Goal: Task Accomplishment & Management: Use online tool/utility

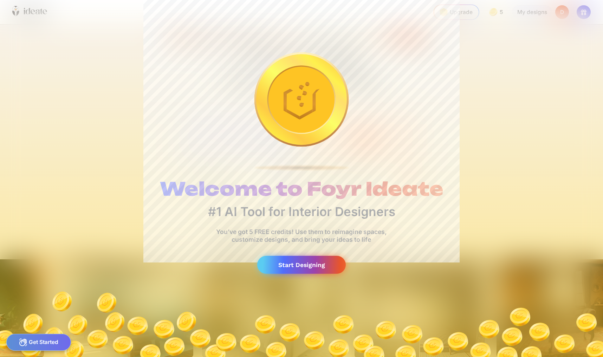
click at [300, 260] on div "Start Designing" at bounding box center [301, 265] width 89 height 18
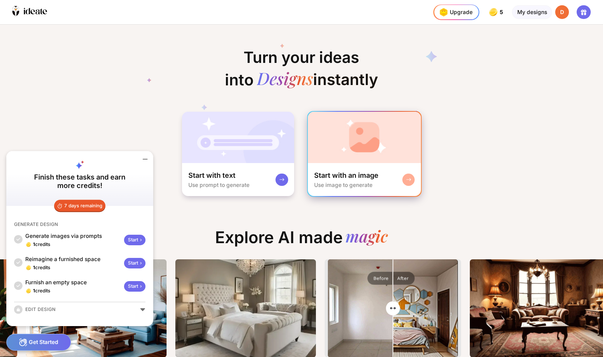
click at [368, 163] on div "Start with an image Use image to generate" at bounding box center [364, 179] width 113 height 33
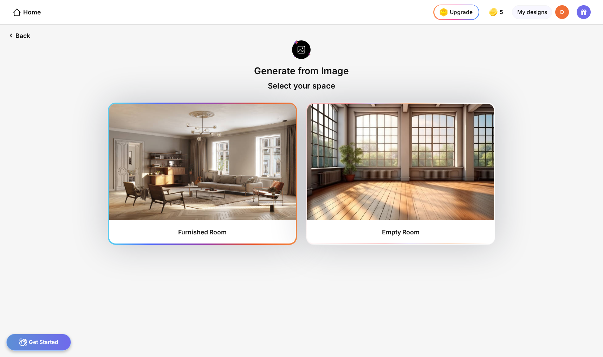
click at [234, 174] on img at bounding box center [202, 162] width 187 height 116
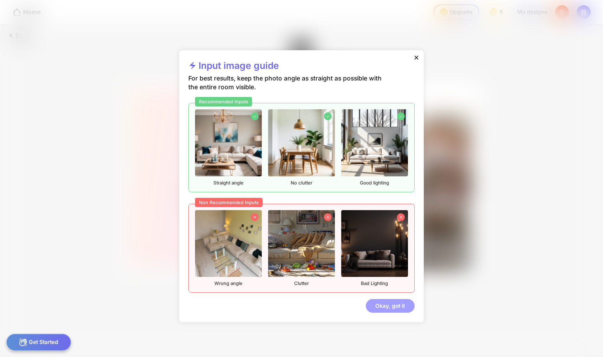
click at [382, 299] on div "Okay, got it" at bounding box center [390, 306] width 49 height 14
click at [380, 299] on div "Okay, got it" at bounding box center [390, 306] width 49 height 14
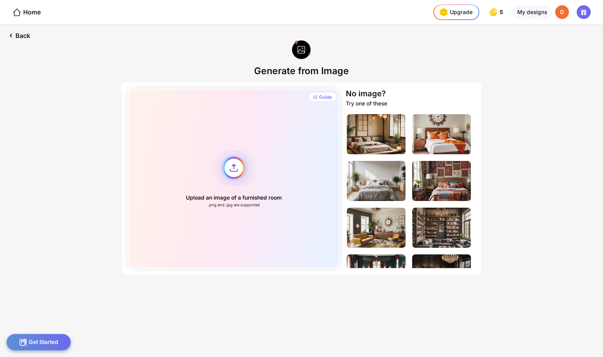
click at [257, 161] on div "Upload an image of a furnished room .png and .jpg are supported" at bounding box center [234, 178] width 212 height 179
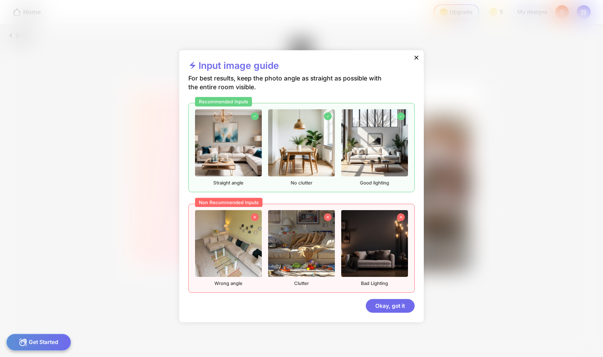
click at [414, 60] on icon at bounding box center [416, 58] width 4 height 4
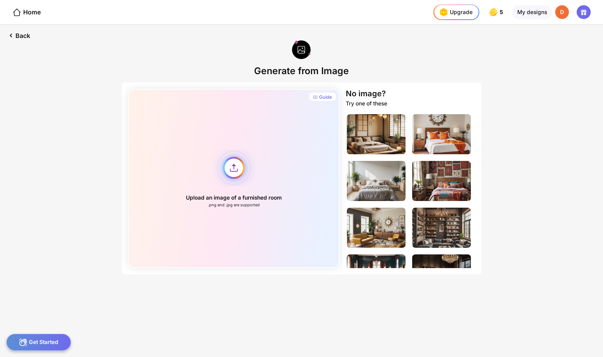
click at [247, 161] on div "Upload an image of a furnished room .png and .jpg are supported" at bounding box center [234, 178] width 212 height 179
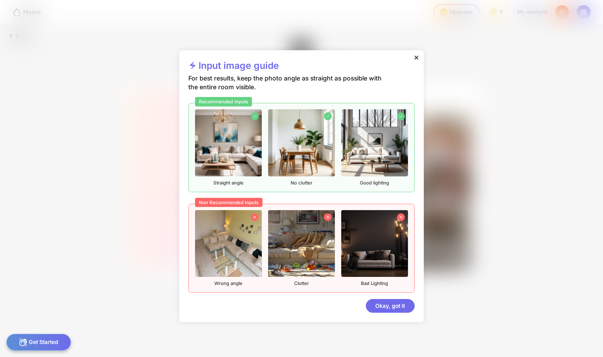
click at [413, 61] on icon at bounding box center [416, 57] width 7 height 7
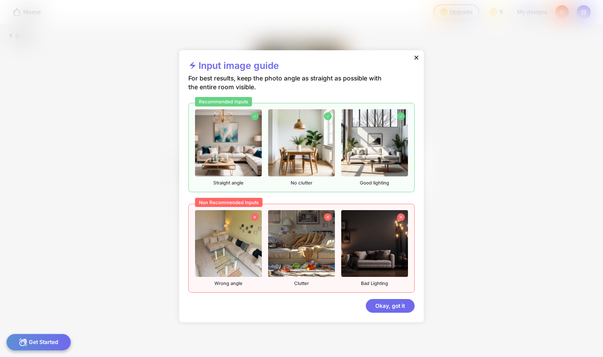
click at [413, 61] on icon at bounding box center [416, 57] width 7 height 7
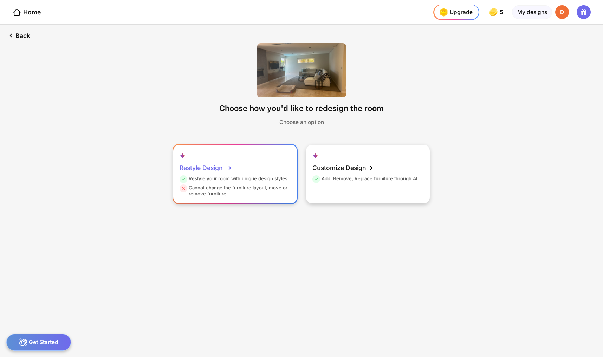
click at [267, 185] on div "Cannot change the furniture layout, move or remove furniture" at bounding box center [234, 191] width 109 height 12
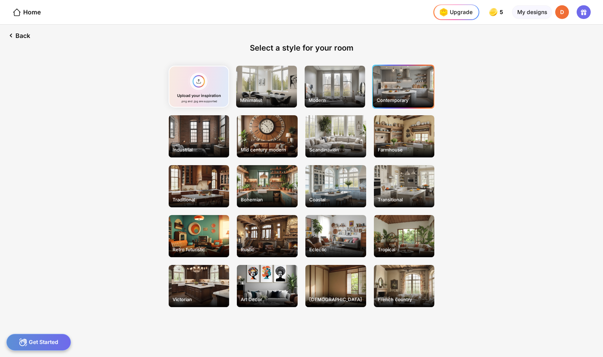
click at [385, 80] on div "Contemporary" at bounding box center [403, 87] width 61 height 42
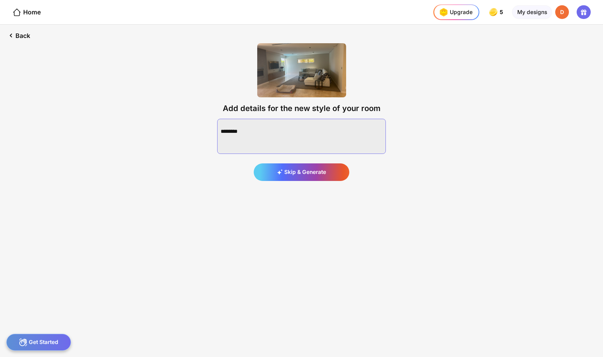
click at [332, 132] on textarea at bounding box center [301, 136] width 169 height 35
click at [351, 119] on textarea at bounding box center [301, 136] width 169 height 35
click at [379, 119] on textarea at bounding box center [301, 136] width 169 height 35
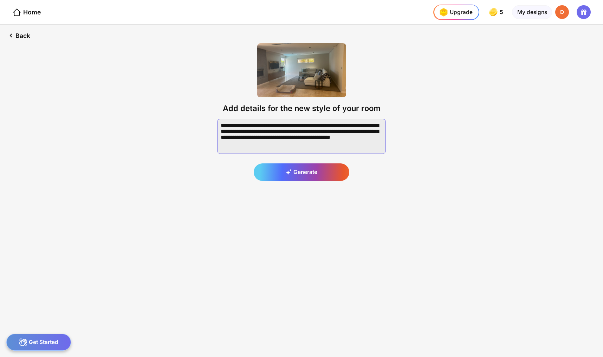
click at [293, 125] on textarea at bounding box center [301, 136] width 169 height 35
type textarea "**********"
click at [305, 163] on div "Generate" at bounding box center [302, 172] width 96 height 18
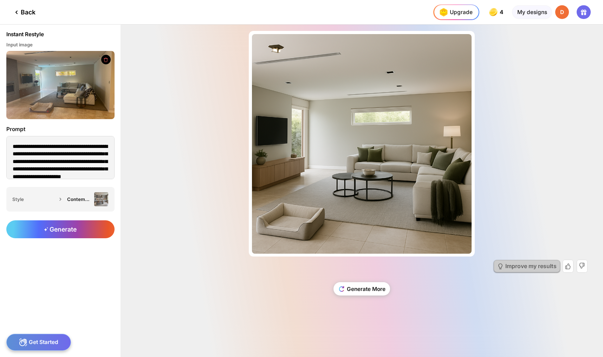
click at [533, 267] on div "Improve my results" at bounding box center [530, 266] width 51 height 6
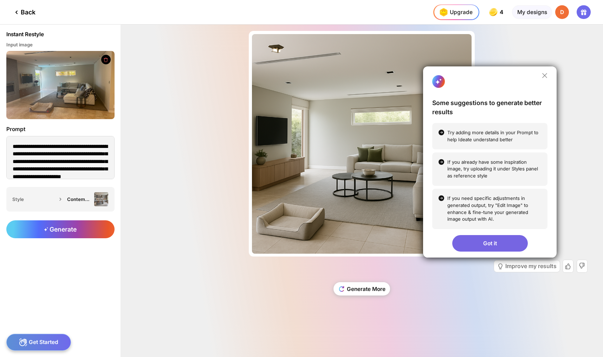
click at [503, 248] on div "Got it" at bounding box center [490, 243] width 76 height 16
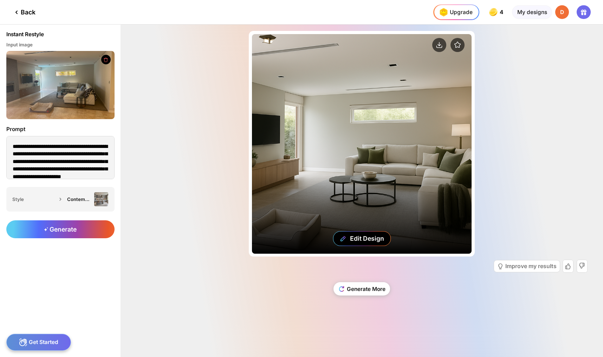
click at [469, 253] on div "Edit Design" at bounding box center [362, 144] width 220 height 220
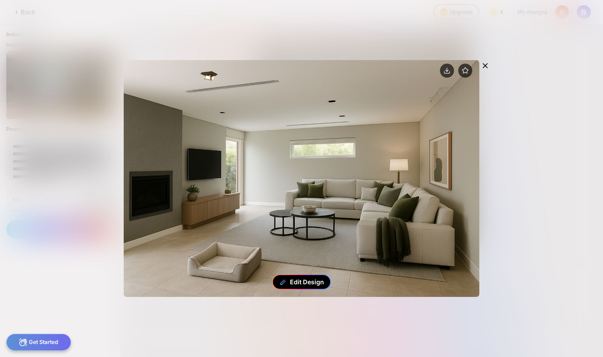
click at [303, 286] on div "Edit Design" at bounding box center [301, 281] width 59 height 15
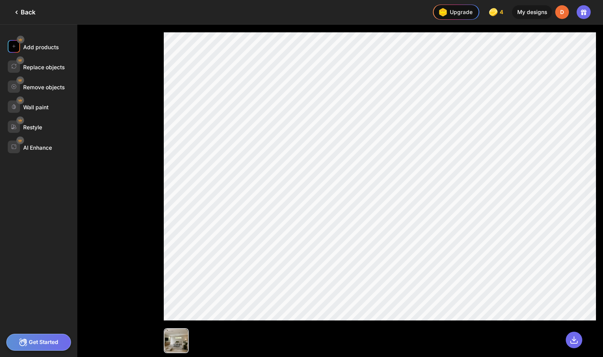
click at [38, 44] on div "Add products" at bounding box center [40, 47] width 35 height 7
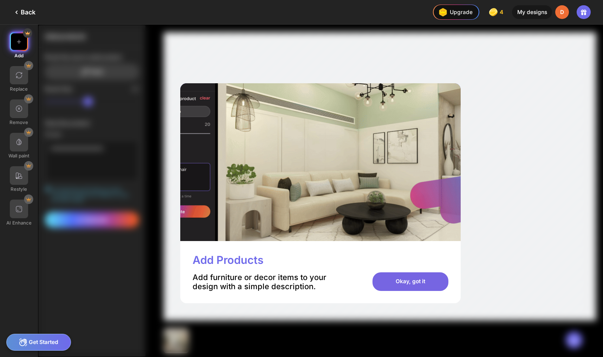
click at [392, 272] on div "Okay, got it" at bounding box center [410, 281] width 76 height 19
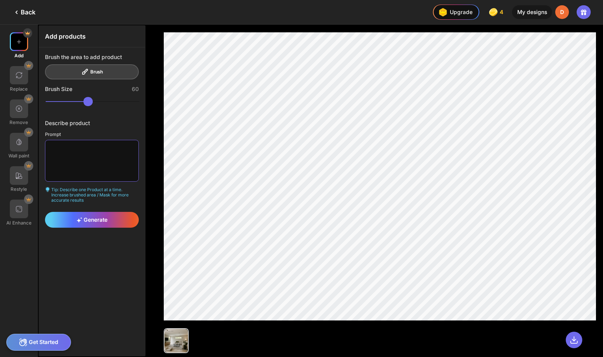
click at [92, 144] on textarea at bounding box center [92, 160] width 94 height 41
click at [51, 150] on textarea "**********" at bounding box center [92, 160] width 94 height 41
click at [72, 150] on textarea "**********" at bounding box center [92, 160] width 94 height 41
click at [115, 143] on textarea "**********" at bounding box center [92, 160] width 94 height 41
click at [85, 149] on textarea "**********" at bounding box center [92, 160] width 94 height 41
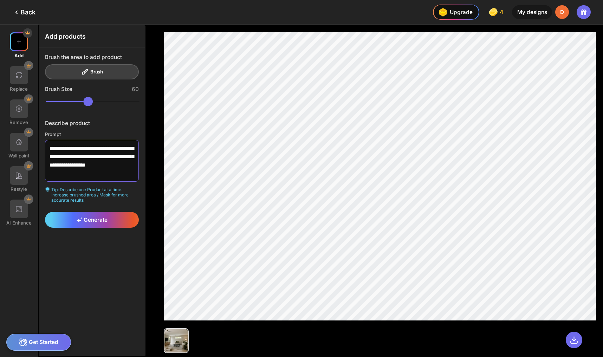
click at [119, 151] on textarea "**********" at bounding box center [92, 160] width 94 height 41
click at [103, 157] on textarea "**********" at bounding box center [92, 160] width 94 height 41
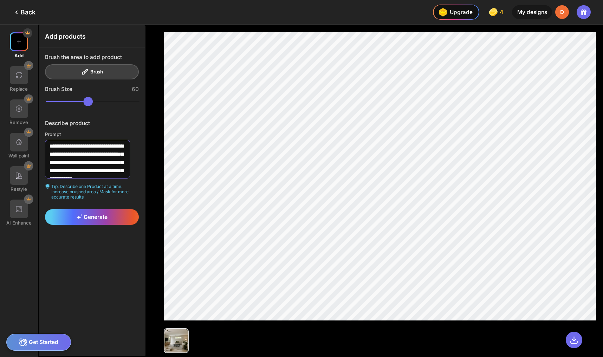
scroll to position [10, 0]
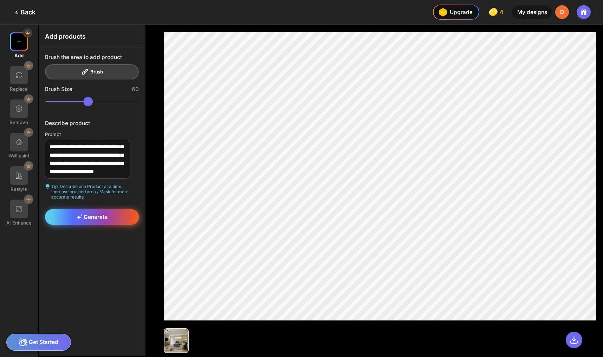
click at [93, 214] on span "Generate" at bounding box center [92, 217] width 31 height 7
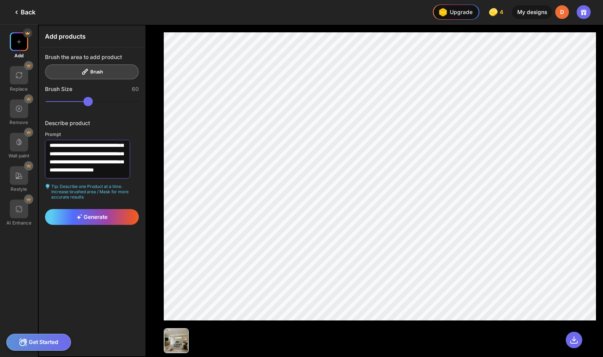
drag, startPoint x: 102, startPoint y: 149, endPoint x: 109, endPoint y: 163, distance: 15.7
click at [109, 163] on textarea "**********" at bounding box center [87, 159] width 85 height 39
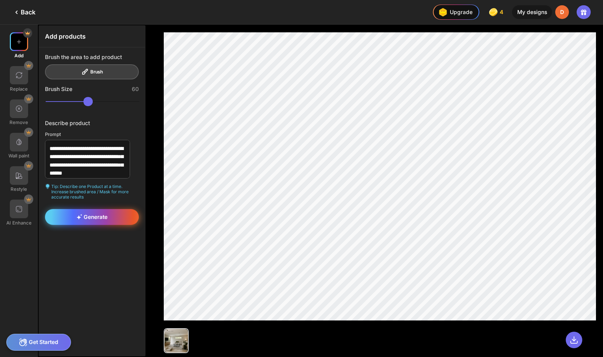
click at [85, 209] on div "Generate" at bounding box center [92, 217] width 94 height 16
click at [97, 209] on div "Generate" at bounding box center [92, 217] width 94 height 16
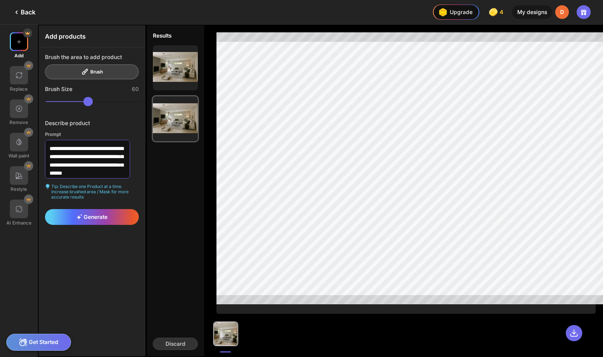
click at [108, 158] on textarea "**********" at bounding box center [87, 159] width 85 height 39
paste textarea
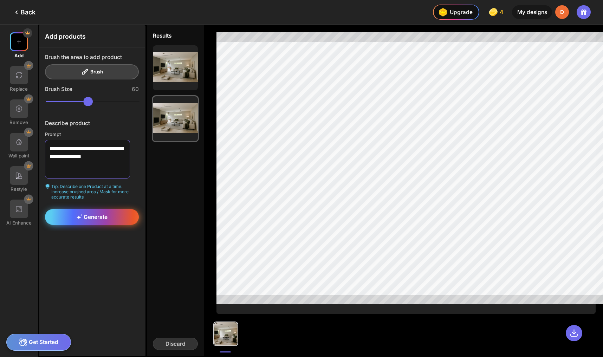
type textarea "**********"
click at [90, 209] on div "Generate" at bounding box center [92, 217] width 94 height 16
click at [97, 209] on div "Generate" at bounding box center [92, 217] width 94 height 16
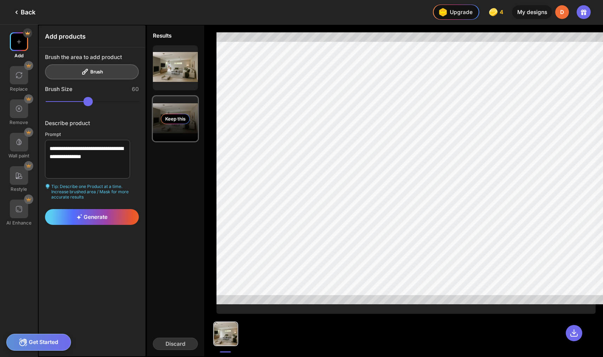
click at [164, 114] on div "Keep this" at bounding box center [175, 119] width 29 height 10
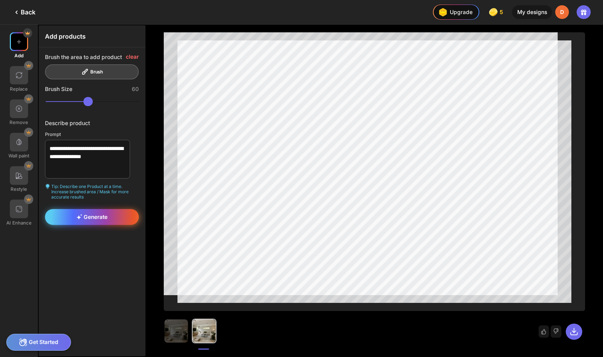
click at [92, 214] on span "Generate" at bounding box center [92, 217] width 31 height 7
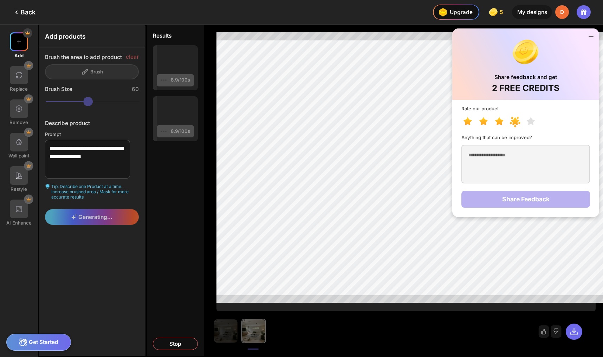
click at [519, 117] on icon at bounding box center [515, 121] width 8 height 8
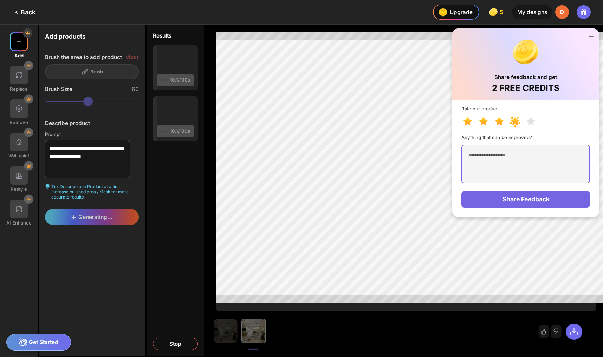
click at [523, 146] on textarea at bounding box center [525, 164] width 128 height 39
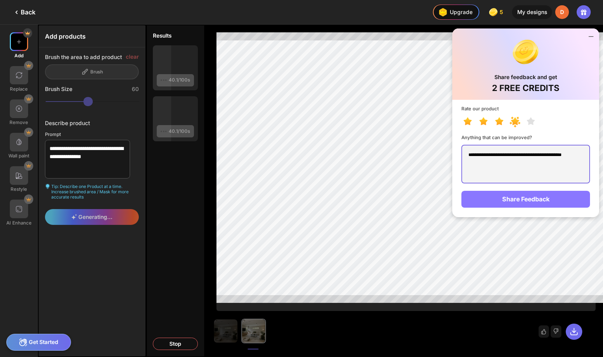
type textarea "**********"
click at [543, 191] on div "Share Feedback" at bounding box center [525, 199] width 128 height 17
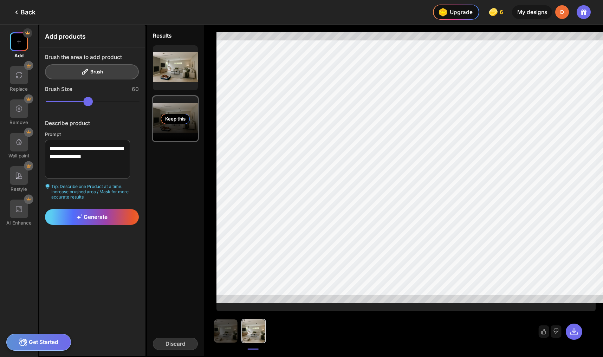
click at [165, 114] on div "Keep this" at bounding box center [175, 119] width 29 height 10
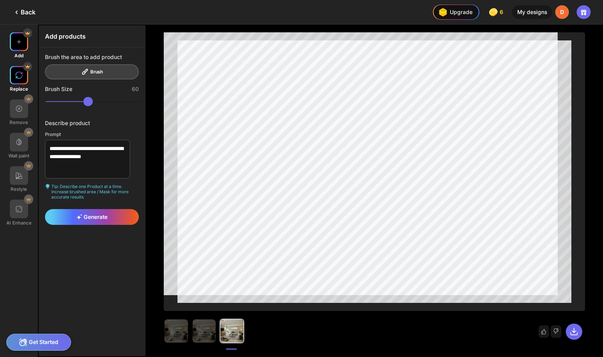
click at [18, 71] on img at bounding box center [19, 75] width 8 height 8
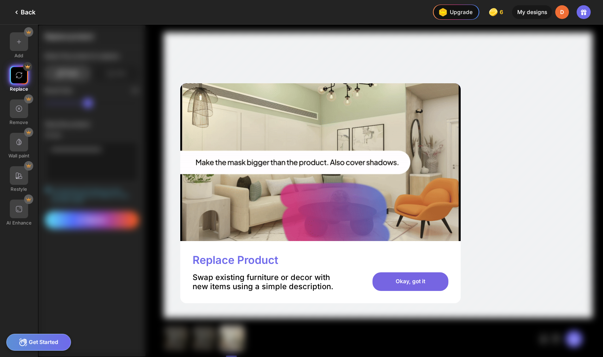
click at [406, 275] on div "Okay, got it" at bounding box center [410, 281] width 76 height 19
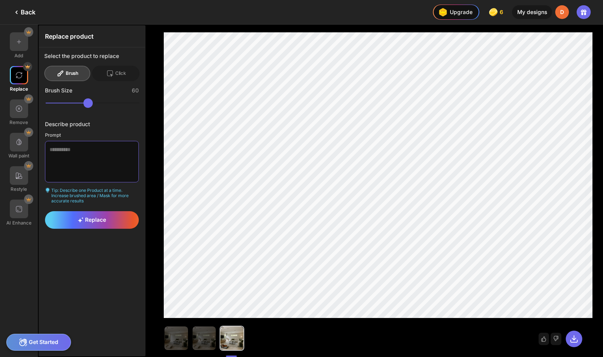
click at [106, 148] on textarea at bounding box center [92, 161] width 94 height 41
click at [86, 211] on div "Replace" at bounding box center [92, 220] width 94 height 18
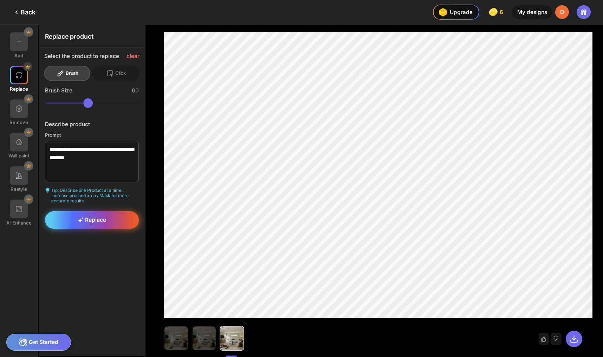
click at [117, 211] on div "Replace" at bounding box center [92, 220] width 94 height 18
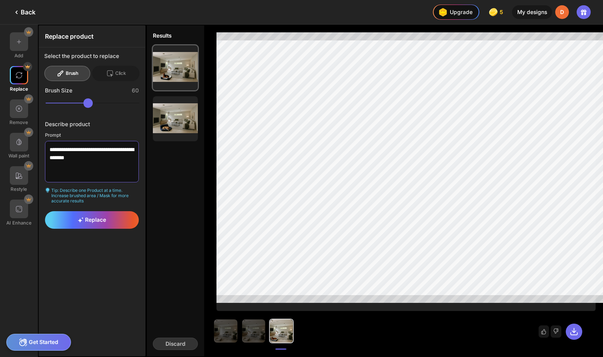
drag, startPoint x: 61, startPoint y: 144, endPoint x: 46, endPoint y: 144, distance: 15.1
click at [46, 144] on textarea "**********" at bounding box center [92, 161] width 94 height 41
click at [83, 216] on span "Replace" at bounding box center [92, 219] width 28 height 7
click at [94, 216] on span "Replace" at bounding box center [92, 219] width 28 height 7
click at [118, 144] on textarea "**********" at bounding box center [92, 161] width 94 height 41
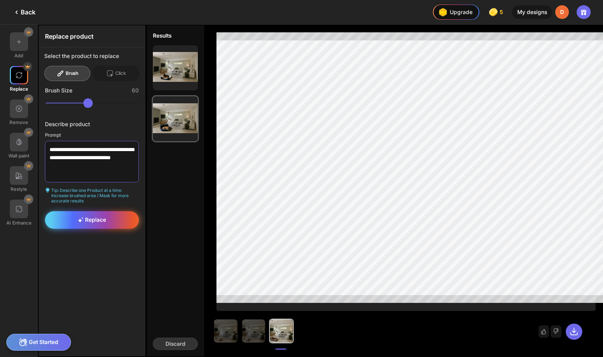
type textarea "**********"
click at [80, 216] on span "Replace" at bounding box center [92, 219] width 28 height 7
click at [16, 105] on img at bounding box center [19, 109] width 8 height 8
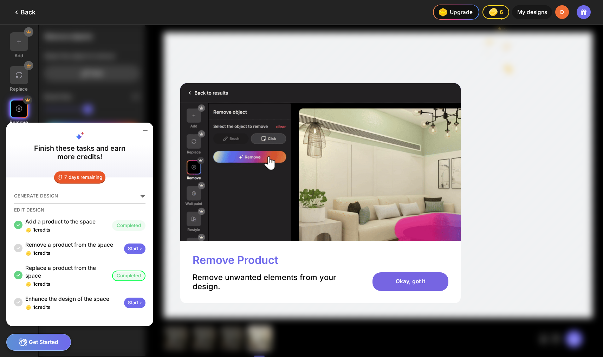
click at [393, 276] on div "Okay, got it" at bounding box center [410, 281] width 76 height 19
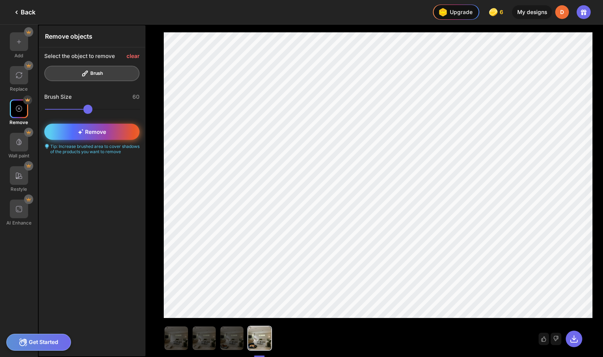
click at [97, 124] on div "Remove" at bounding box center [91, 132] width 95 height 16
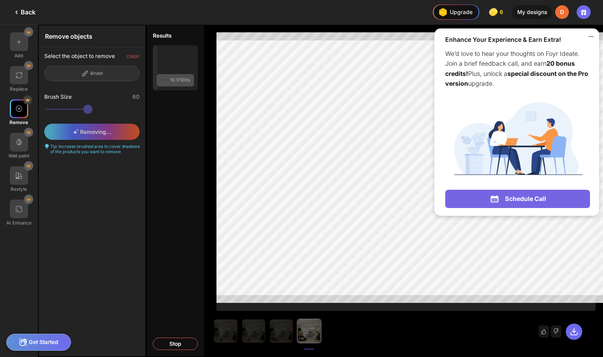
click at [591, 37] on icon at bounding box center [591, 37] width 4 height 0
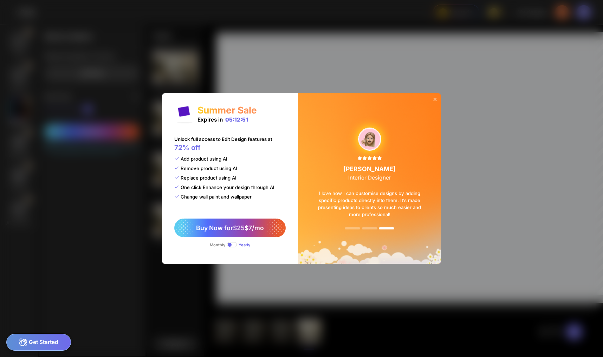
click at [432, 102] on icon at bounding box center [435, 100] width 6 height 6
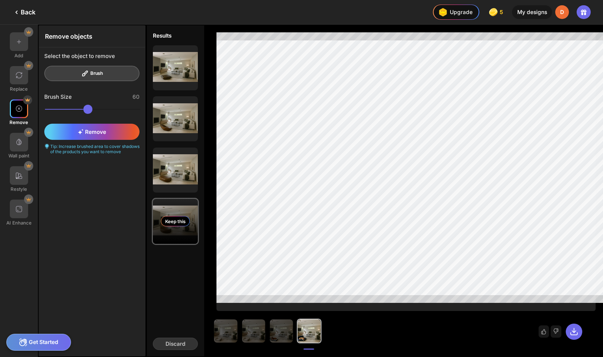
click at [159, 211] on div "Keep this" at bounding box center [175, 221] width 45 height 45
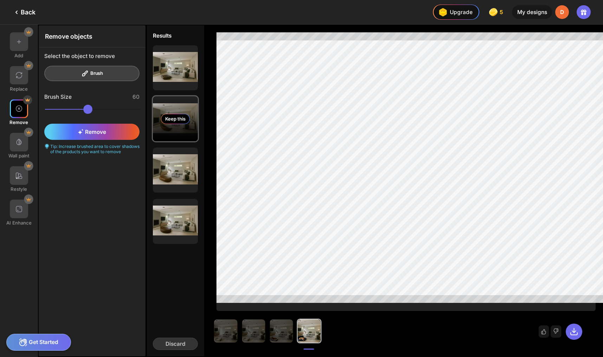
click at [161, 114] on div "Keep this" at bounding box center [175, 119] width 29 height 10
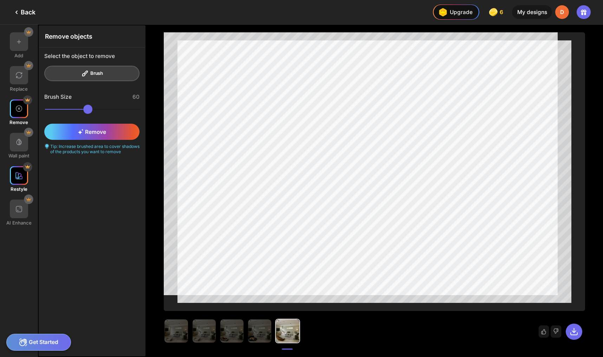
click at [22, 166] on div at bounding box center [19, 175] width 19 height 19
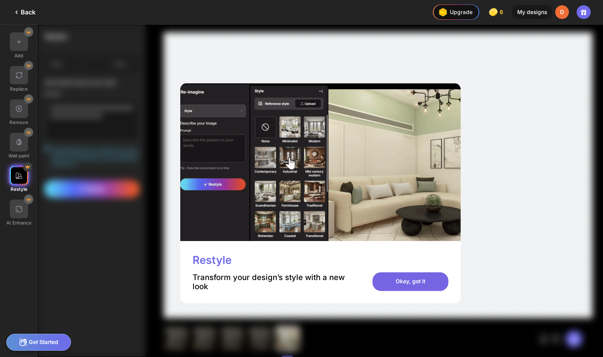
click at [404, 273] on div "Okay, got it" at bounding box center [410, 281] width 76 height 19
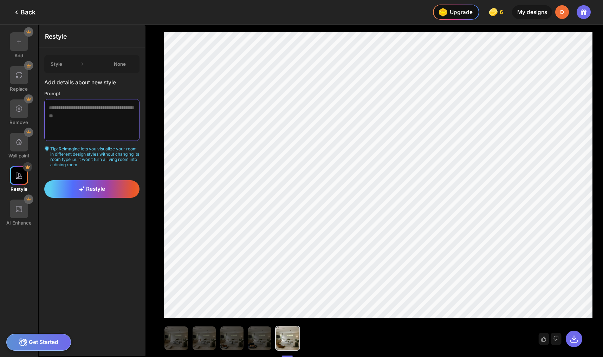
click at [96, 108] on textarea at bounding box center [91, 119] width 95 height 41
click at [112, 108] on textarea "**********" at bounding box center [91, 119] width 95 height 41
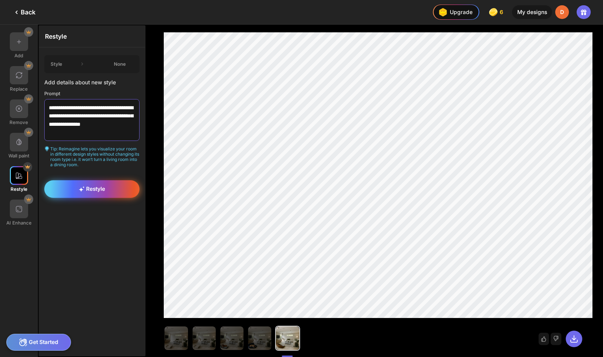
type textarea "**********"
click at [87, 185] on span "Restyle" at bounding box center [92, 188] width 26 height 7
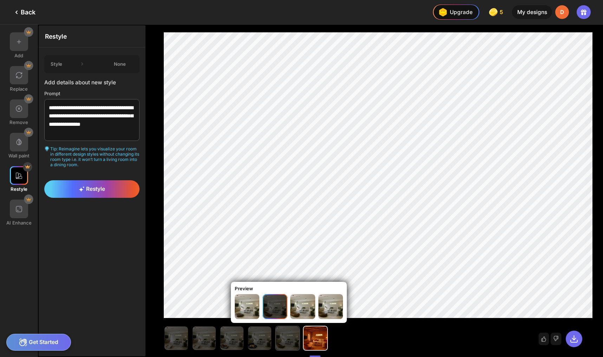
click at [276, 334] on img at bounding box center [287, 337] width 23 height 23
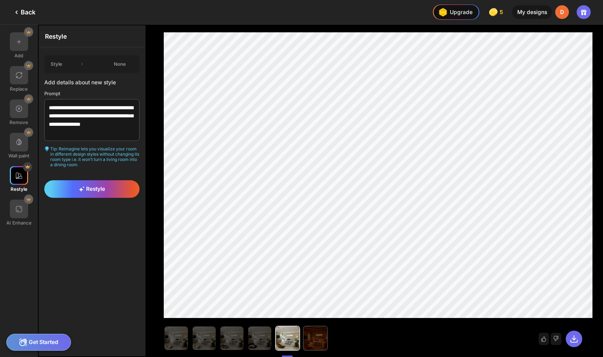
click at [304, 336] on img at bounding box center [315, 337] width 23 height 23
click at [561, 334] on div at bounding box center [556, 338] width 11 height 13
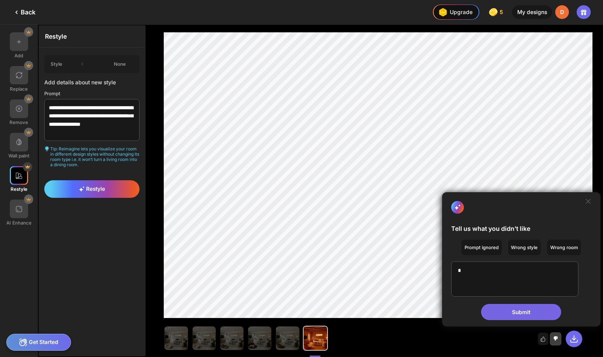
click at [506, 269] on textarea at bounding box center [514, 278] width 127 height 35
type textarea "**********"
click at [541, 307] on div "Submit" at bounding box center [521, 312] width 80 height 16
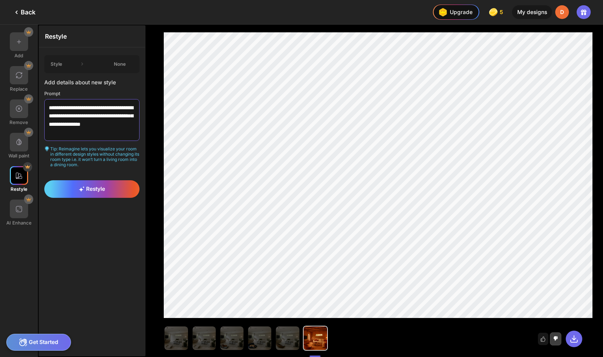
drag, startPoint x: 78, startPoint y: 116, endPoint x: 39, endPoint y: 115, distance: 39.0
click at [39, 115] on div "**********" at bounding box center [92, 111] width 106 height 128
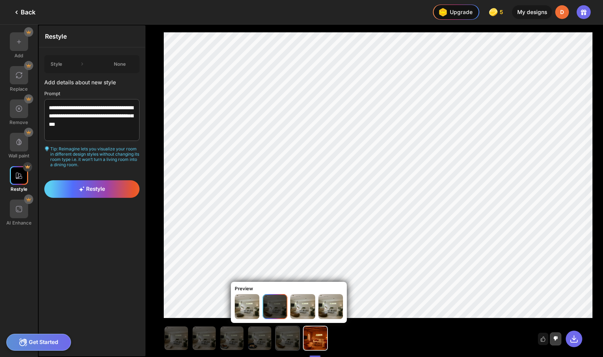
click at [276, 335] on img at bounding box center [287, 337] width 23 height 23
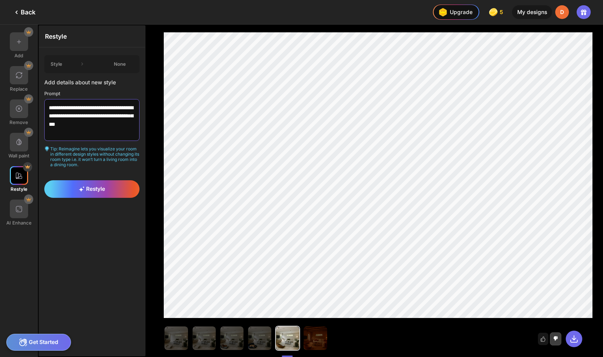
click at [95, 108] on textarea "**********" at bounding box center [91, 119] width 95 height 41
click at [91, 116] on textarea "**********" at bounding box center [91, 119] width 95 height 41
type textarea "**********"
click at [90, 180] on div "Restyle" at bounding box center [91, 189] width 95 height 18
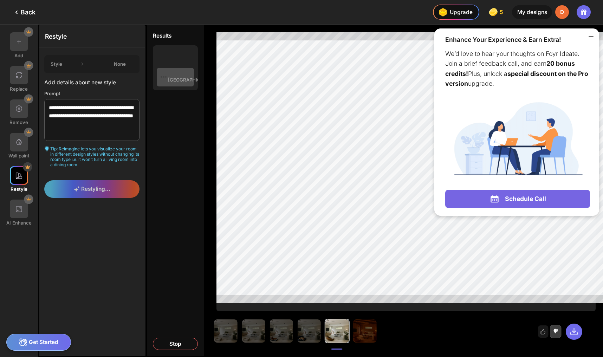
click at [591, 32] on icon at bounding box center [591, 36] width 8 height 8
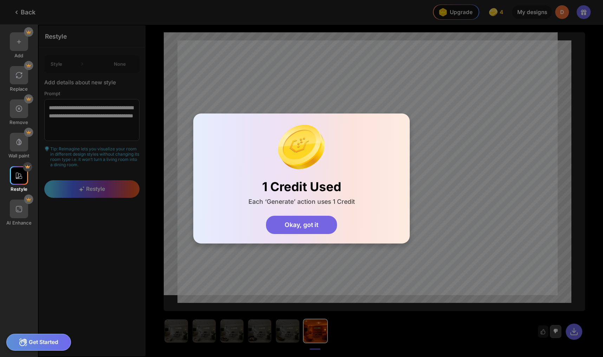
click at [308, 216] on div "Okay, got it" at bounding box center [301, 225] width 71 height 19
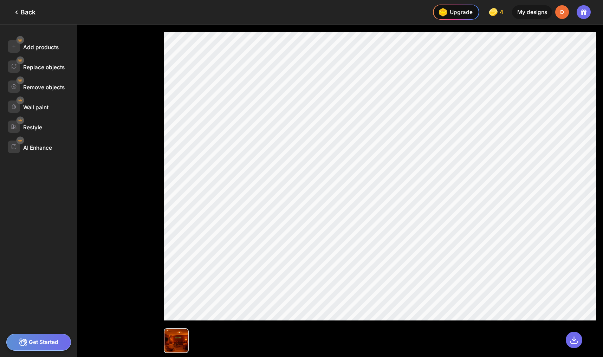
click at [26, 9] on div "Back" at bounding box center [23, 12] width 23 height 8
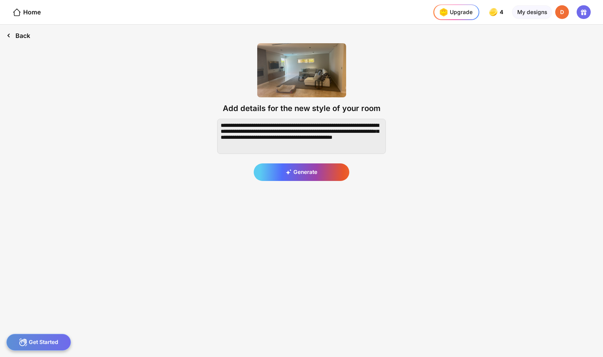
click at [20, 32] on div "Back" at bounding box center [18, 36] width 37 height 22
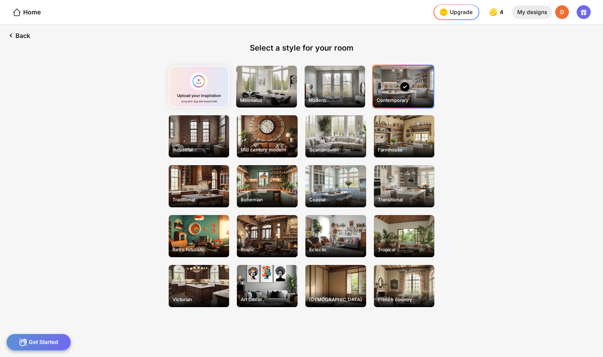
click at [531, 11] on div "My designs" at bounding box center [532, 12] width 40 height 14
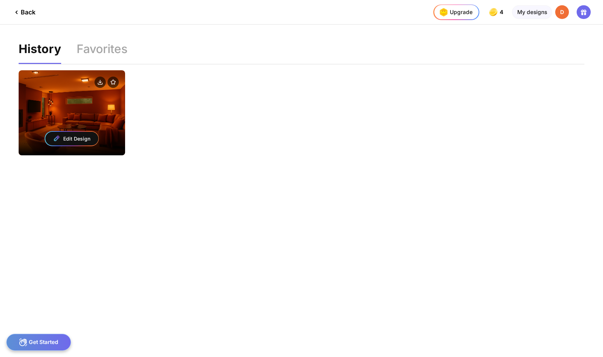
click at [63, 90] on div "Edit Design" at bounding box center [72, 112] width 106 height 85
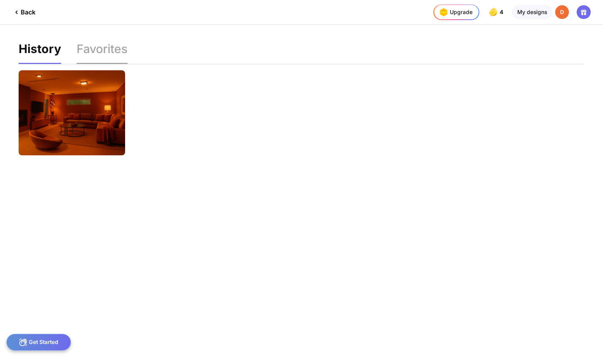
click at [87, 43] on div "Favorites" at bounding box center [102, 53] width 51 height 20
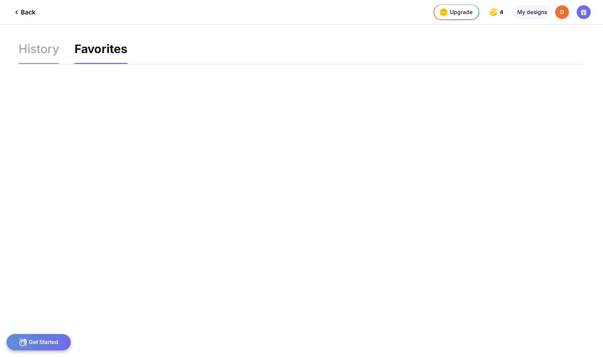
click at [25, 43] on div "History" at bounding box center [39, 53] width 40 height 20
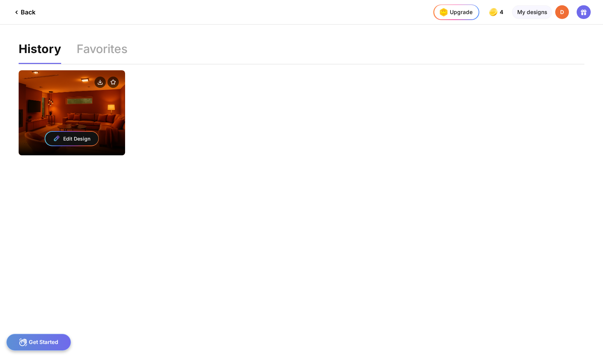
click at [41, 86] on div at bounding box center [72, 82] width 106 height 25
click at [75, 132] on div "Edit Design" at bounding box center [71, 139] width 53 height 14
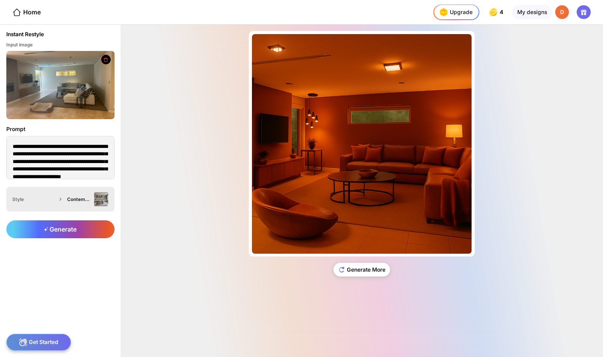
click at [94, 192] on img at bounding box center [101, 199] width 14 height 14
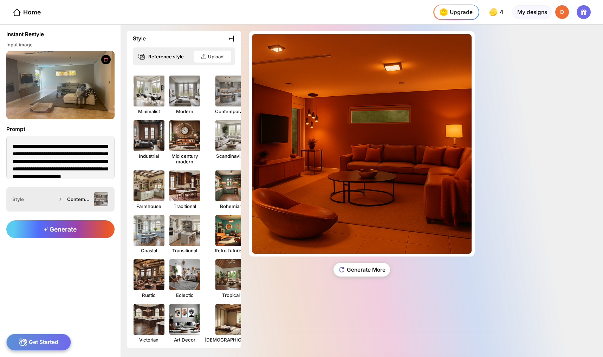
click at [94, 192] on img at bounding box center [101, 199] width 14 height 14
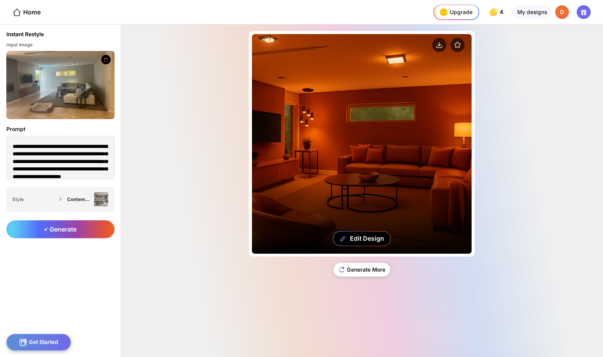
click at [279, 185] on div "Edit Design" at bounding box center [362, 144] width 220 height 220
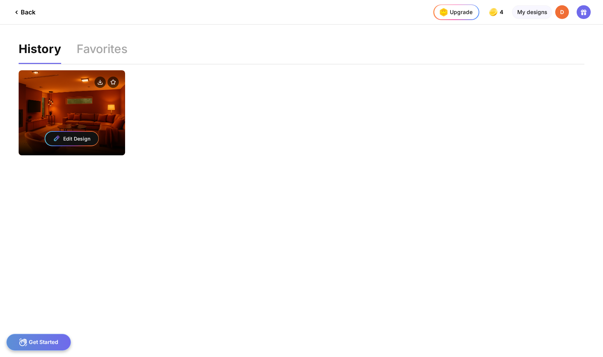
click at [98, 105] on div "Edit Design" at bounding box center [72, 112] width 106 height 85
click at [111, 122] on div "Edit Design" at bounding box center [72, 138] width 106 height 33
click at [73, 132] on div "Edit Design" at bounding box center [71, 139] width 53 height 14
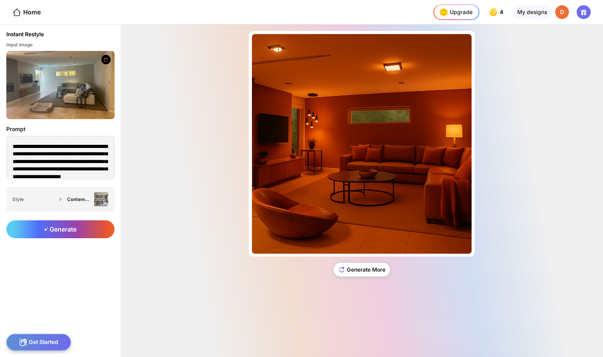
click at [58, 91] on img at bounding box center [60, 85] width 108 height 68
click at [94, 192] on img at bounding box center [101, 199] width 14 height 14
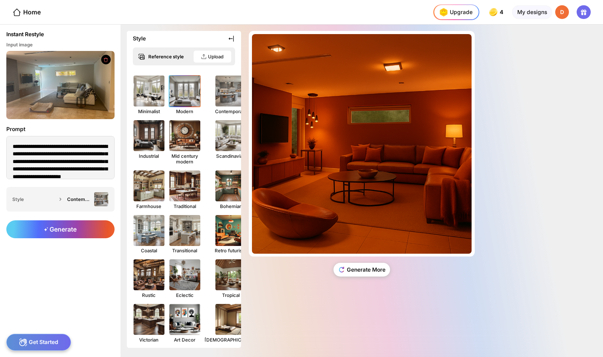
click at [168, 88] on img at bounding box center [185, 91] width 34 height 34
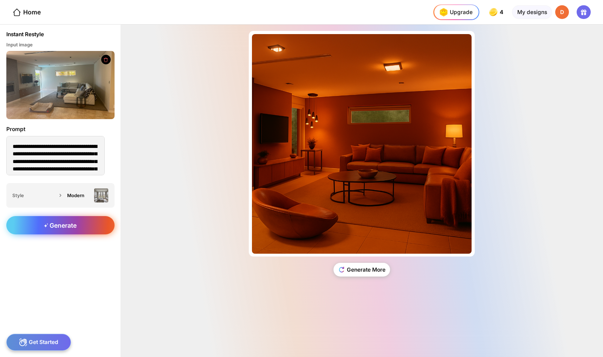
click at [64, 222] on span "Generate" at bounding box center [60, 225] width 33 height 7
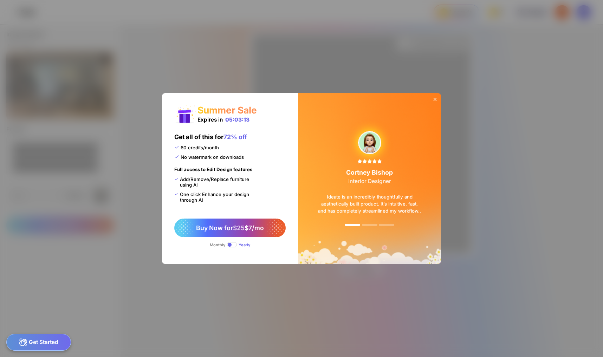
click at [432, 102] on icon at bounding box center [435, 100] width 6 height 6
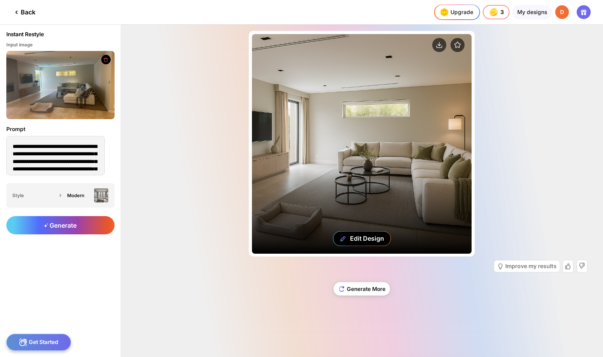
click at [379, 132] on div "Edit Design" at bounding box center [362, 144] width 220 height 220
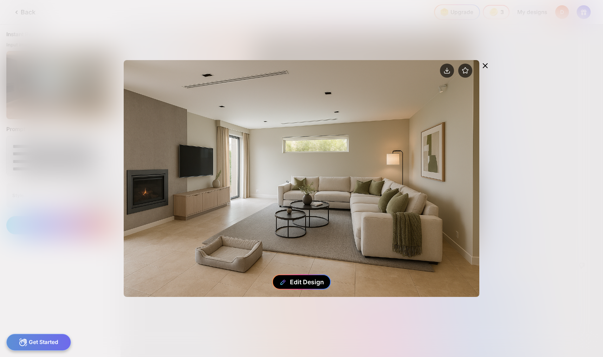
click at [299, 286] on div "Edit Design" at bounding box center [307, 281] width 34 height 7
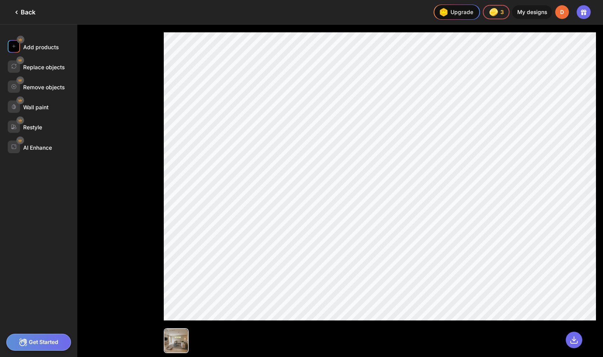
click at [38, 44] on div "Add products" at bounding box center [40, 47] width 35 height 7
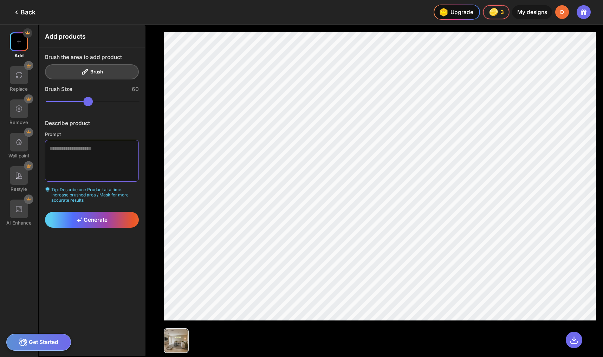
click at [71, 140] on textarea at bounding box center [92, 160] width 94 height 41
click at [61, 140] on textarea "**********" at bounding box center [92, 160] width 94 height 41
type textarea "**********"
click at [80, 216] on span "Generate" at bounding box center [92, 219] width 31 height 7
click at [82, 216] on span "Generate" at bounding box center [92, 219] width 31 height 7
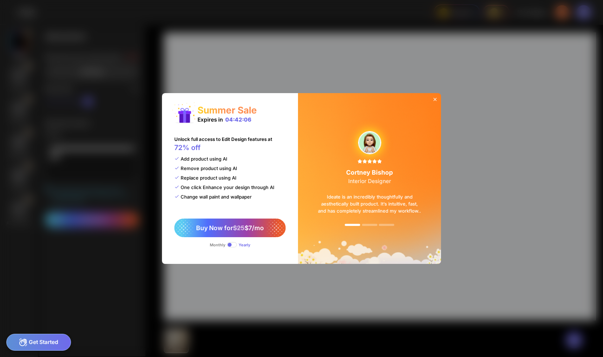
click at [434, 101] on icon at bounding box center [435, 99] width 3 height 3
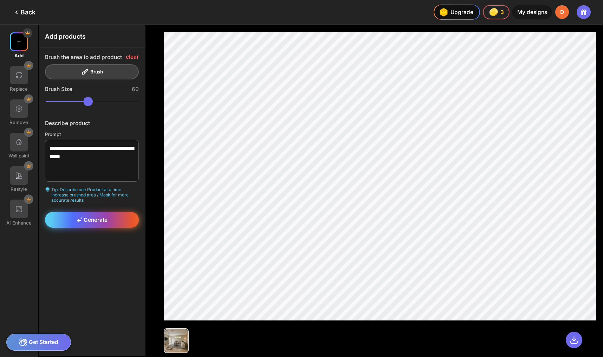
click at [85, 216] on span "Generate" at bounding box center [92, 219] width 31 height 7
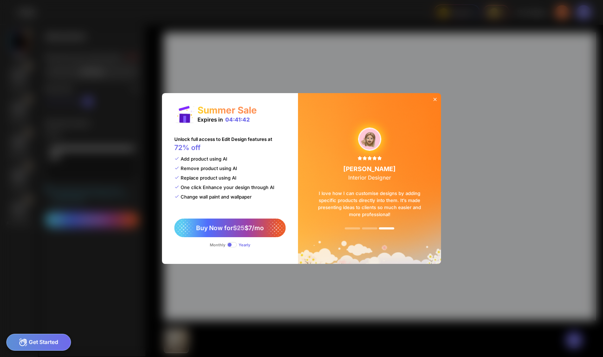
click at [432, 102] on icon at bounding box center [435, 100] width 6 height 6
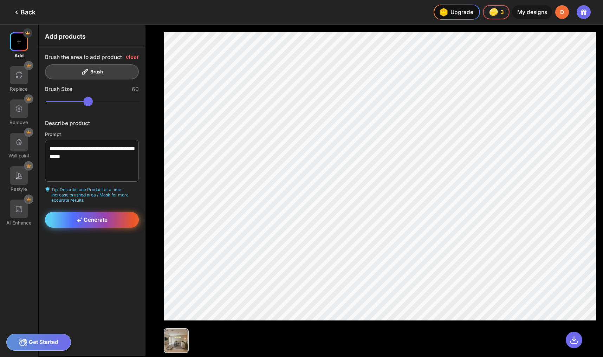
click at [67, 212] on div "Generate" at bounding box center [92, 220] width 94 height 16
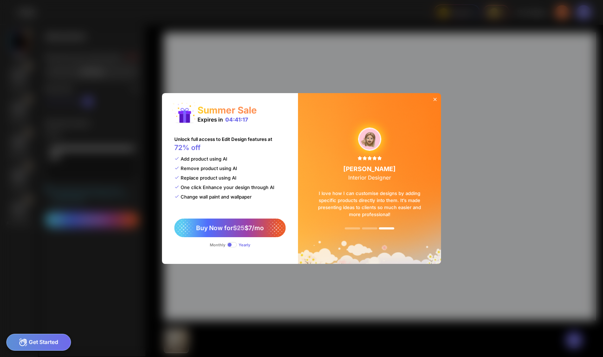
click at [432, 102] on icon at bounding box center [435, 100] width 6 height 6
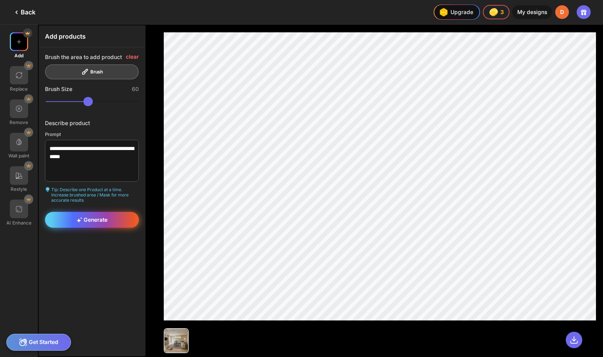
click at [83, 216] on span "Generate" at bounding box center [92, 219] width 31 height 7
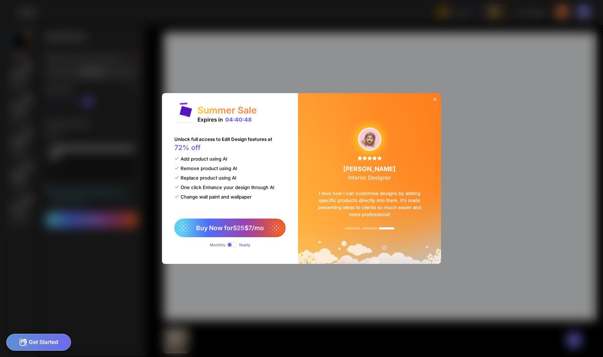
click at [432, 102] on icon at bounding box center [435, 100] width 6 height 6
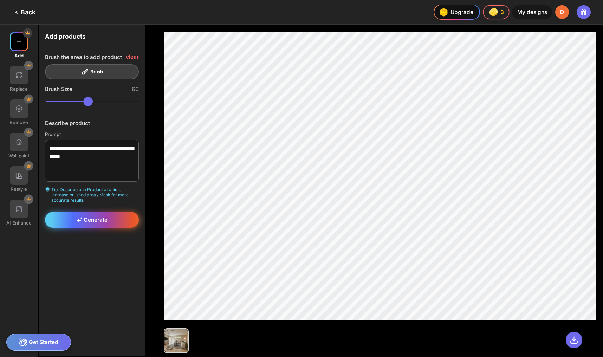
click at [92, 216] on span "Generate" at bounding box center [92, 219] width 31 height 7
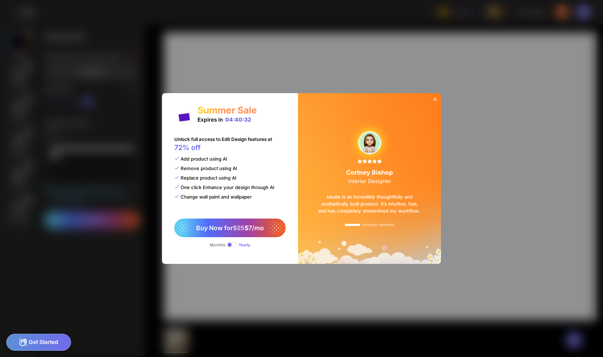
click at [92, 202] on div "Summer Sale Expires in 04:40:32 Unlock full access to Edit Design features at 7…" at bounding box center [301, 178] width 603 height 357
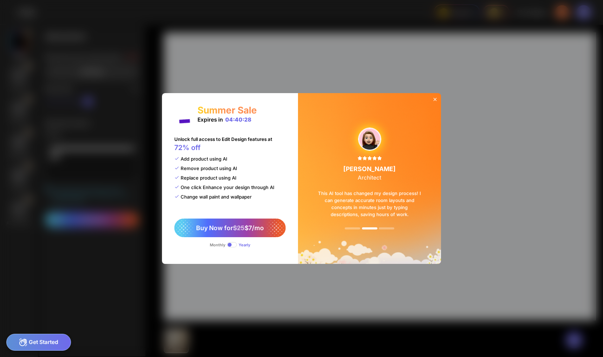
click at [434, 101] on icon at bounding box center [435, 99] width 3 height 3
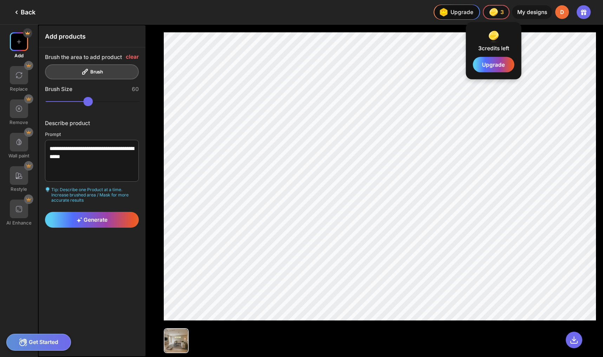
click at [499, 16] on img at bounding box center [493, 12] width 11 height 11
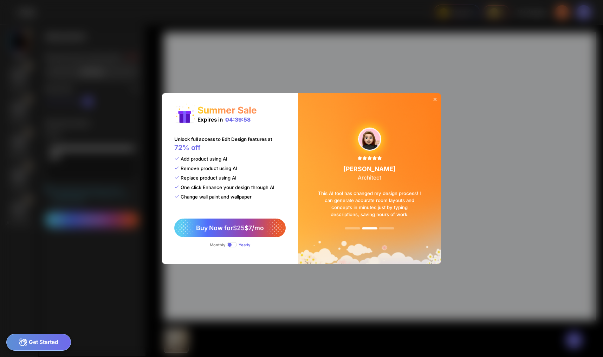
click at [507, 13] on div "Summer Sale Expires in 04:39:58 Unlock full access to Edit Design features at 7…" at bounding box center [301, 178] width 603 height 357
click at [432, 102] on icon at bounding box center [435, 100] width 6 height 6
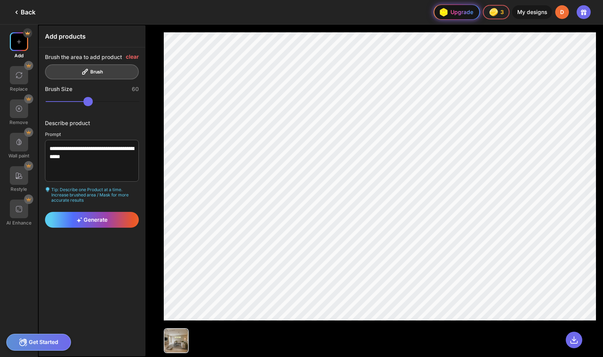
click at [473, 14] on div "Upgrade" at bounding box center [455, 12] width 36 height 12
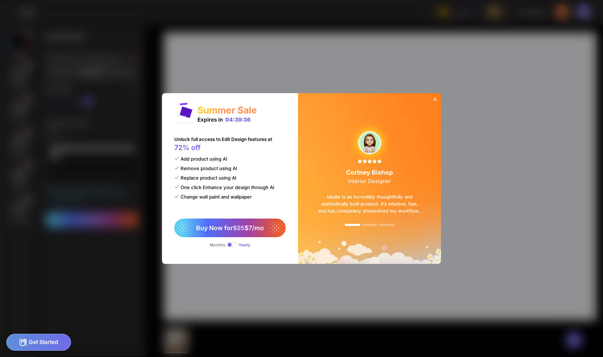
click at [429, 102] on div at bounding box center [435, 100] width 12 height 14
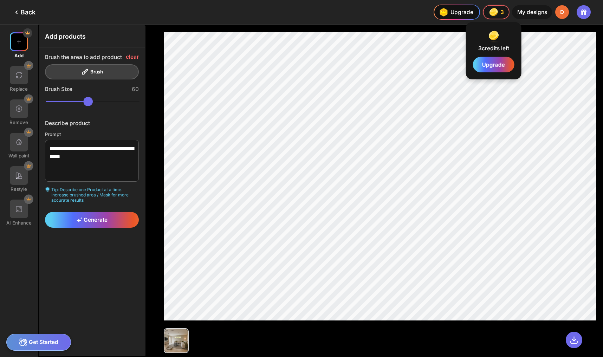
click at [501, 33] on img at bounding box center [494, 36] width 14 height 14
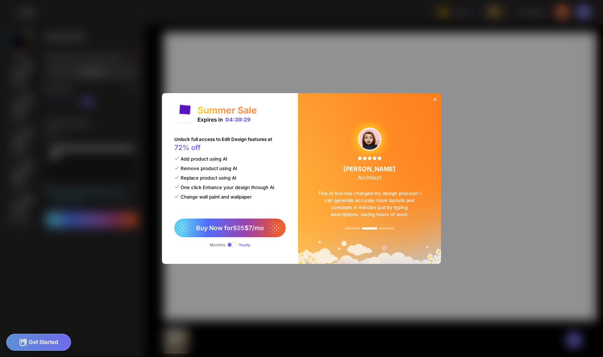
click at [432, 102] on icon at bounding box center [435, 100] width 6 height 6
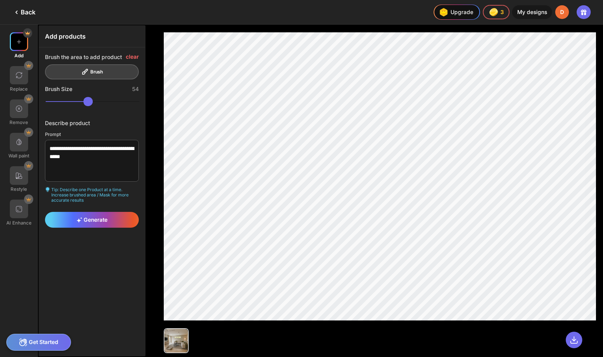
type input "**"
click at [87, 97] on input "range" at bounding box center [93, 101] width 94 height 9
click at [17, 38] on img at bounding box center [19, 42] width 8 height 8
click at [89, 144] on textarea "**********" at bounding box center [92, 160] width 94 height 41
type textarea "**********"
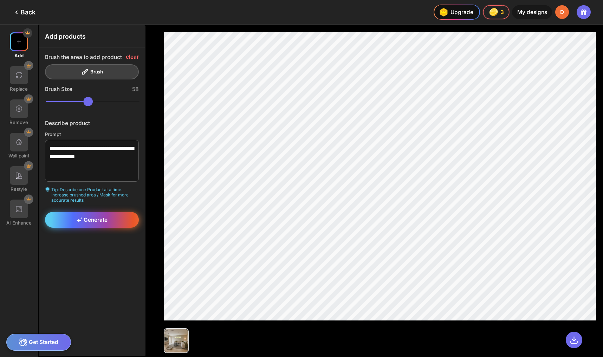
click at [77, 212] on div "Generate" at bounding box center [92, 220] width 94 height 16
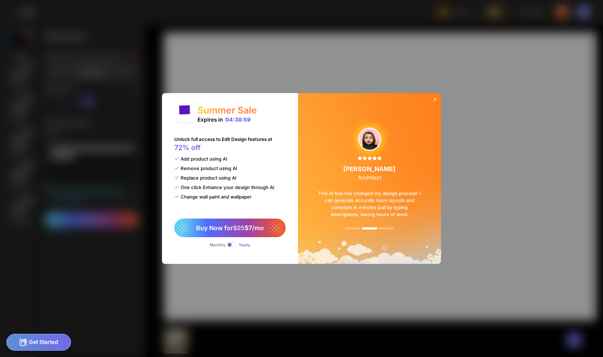
click at [434, 101] on icon at bounding box center [435, 99] width 3 height 3
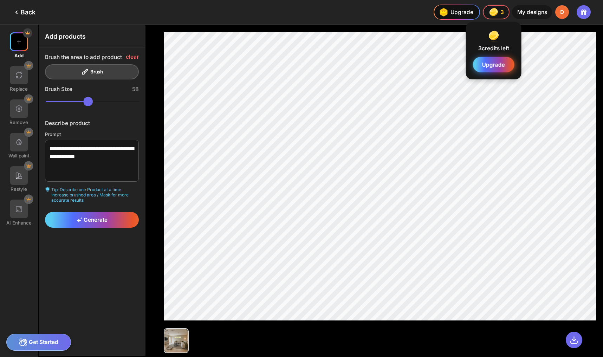
click at [504, 61] on span "Upgrade" at bounding box center [493, 64] width 23 height 6
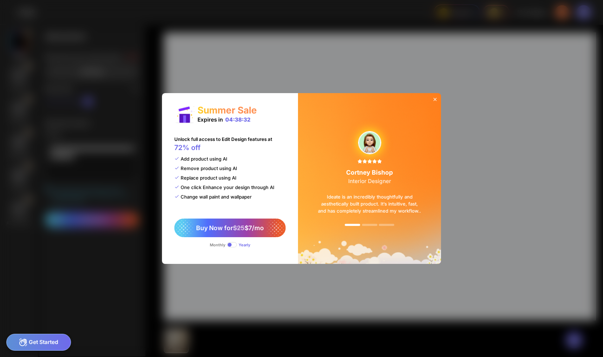
click at [432, 102] on icon at bounding box center [435, 100] width 6 height 6
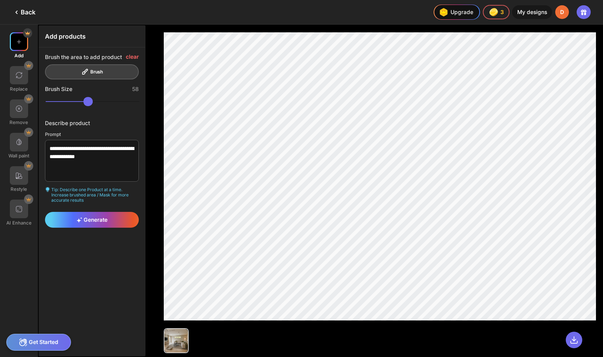
click at [588, 12] on icon at bounding box center [583, 12] width 8 height 8
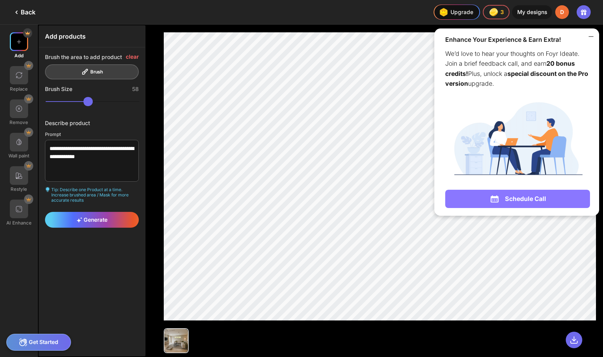
click at [531, 190] on div "Schedule Call" at bounding box center [517, 199] width 144 height 18
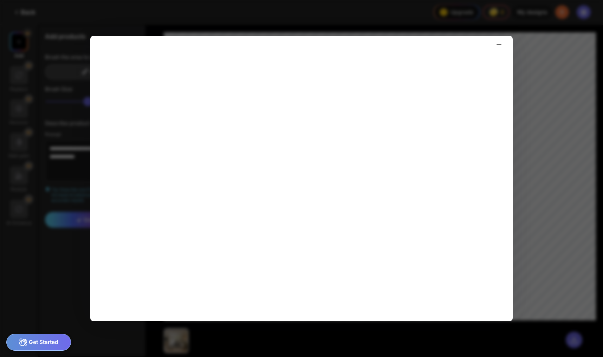
click at [550, 56] on div at bounding box center [301, 178] width 603 height 357
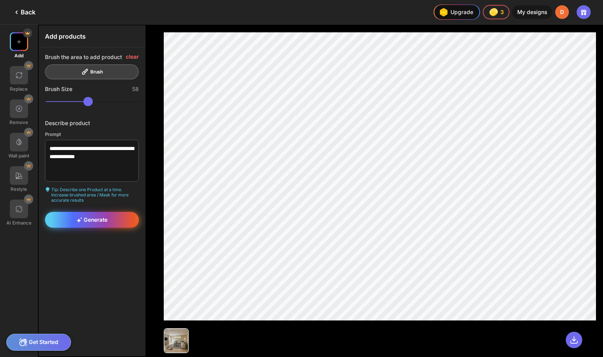
click at [107, 212] on div "Generate" at bounding box center [92, 220] width 94 height 16
click at [90, 216] on span "Generate" at bounding box center [92, 219] width 31 height 7
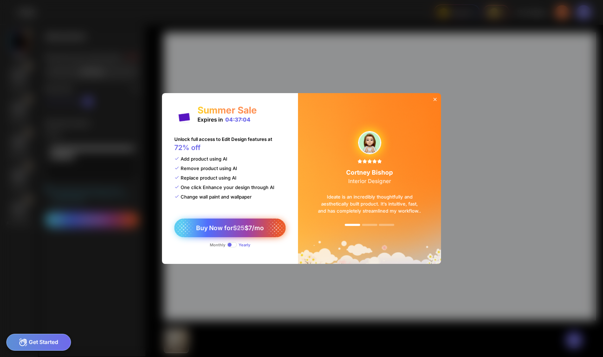
click at [236, 219] on div "Buy Now for $25 $7/mo" at bounding box center [229, 228] width 111 height 19
click at [432, 102] on icon at bounding box center [435, 100] width 6 height 6
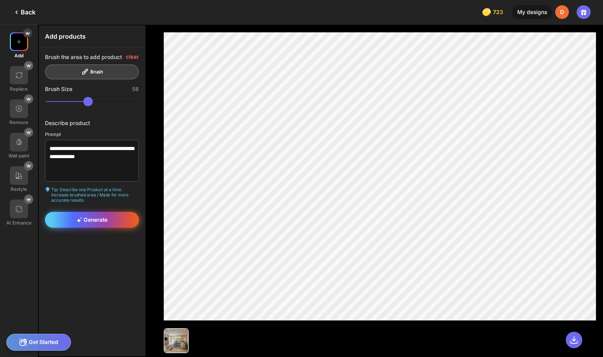
click at [93, 216] on span "Generate" at bounding box center [92, 219] width 31 height 7
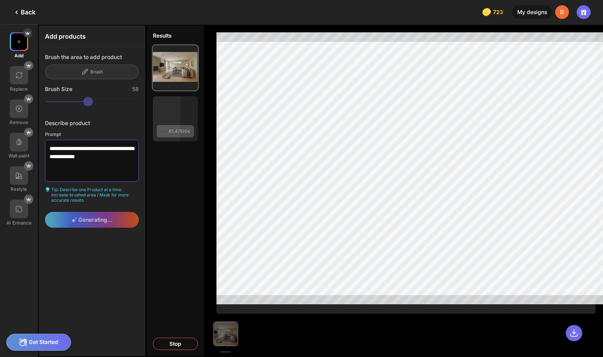
click at [73, 140] on textarea "**********" at bounding box center [92, 160] width 94 height 41
type textarea "**********"
click at [81, 212] on div "Generating..." at bounding box center [92, 220] width 94 height 16
click at [567, 11] on div "D" at bounding box center [562, 12] width 14 height 14
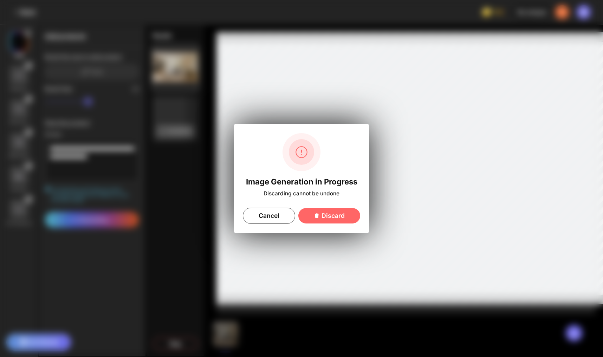
click at [567, 11] on div "Image Generation in Progress Discarding cannot be undone Cancel Discard" at bounding box center [301, 178] width 603 height 357
click at [278, 212] on div "Cancel" at bounding box center [269, 216] width 52 height 16
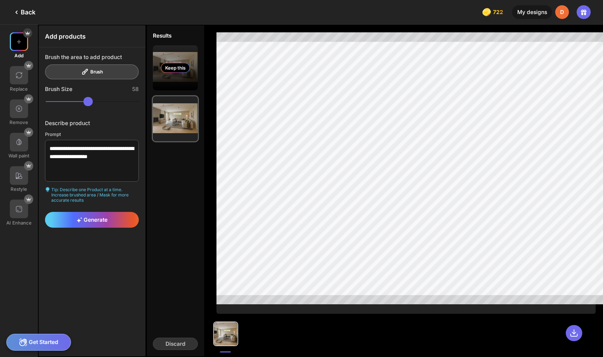
click at [0, 0] on div "Keep this" at bounding box center [0, 0] width 0 height 0
click at [157, 69] on div "Keep this" at bounding box center [175, 67] width 45 height 45
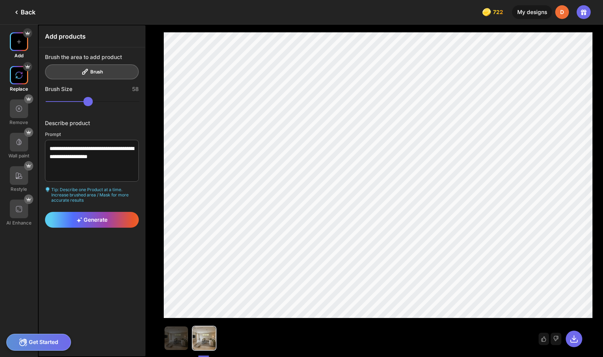
click at [15, 66] on div at bounding box center [19, 75] width 19 height 19
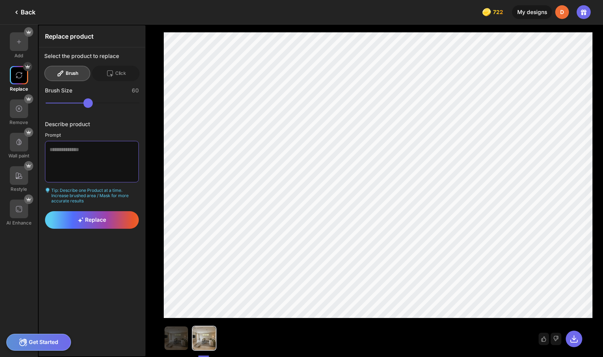
click at [61, 141] on textarea at bounding box center [92, 161] width 94 height 41
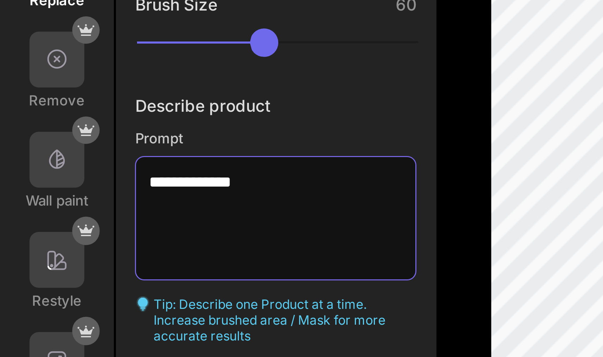
click at [69, 143] on textarea "**********" at bounding box center [92, 161] width 94 height 41
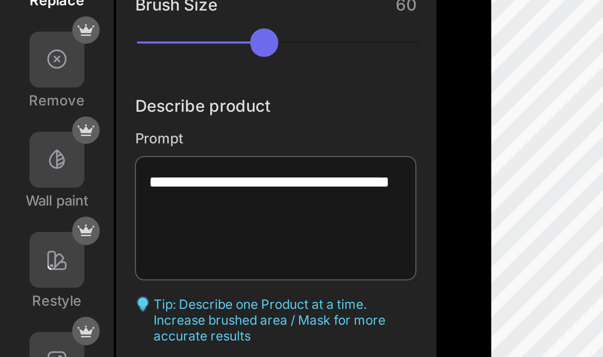
click at [79, 216] on span "Replace" at bounding box center [92, 219] width 28 height 7
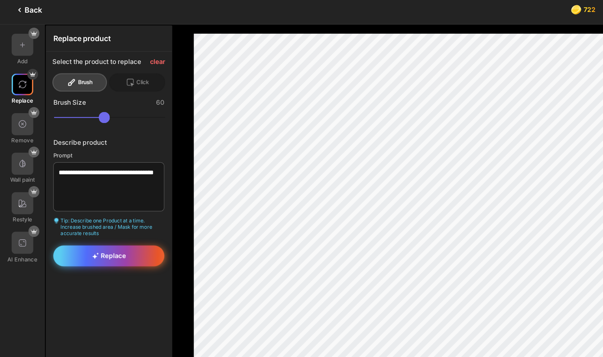
click at [90, 211] on div "Replace" at bounding box center [92, 220] width 94 height 18
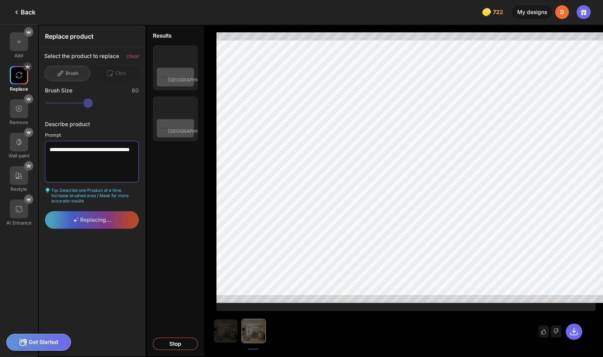
click at [106, 141] on textarea "**********" at bounding box center [92, 161] width 94 height 41
type textarea "**********"
click at [90, 211] on div "Replacing..." at bounding box center [92, 221] width 106 height 21
click at [586, 12] on icon at bounding box center [585, 13] width 2 height 3
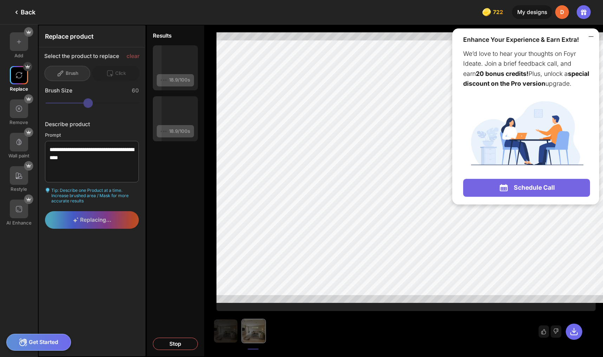
click at [586, 12] on icon at bounding box center [585, 13] width 2 height 3
click at [392, 346] on div "Improve my results" at bounding box center [374, 328] width 421 height 35
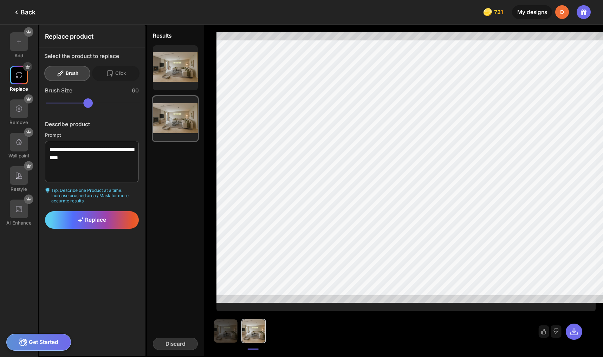
click at [0, 0] on div "Keep this" at bounding box center [0, 0] width 0 height 0
click at [559, 334] on icon at bounding box center [556, 330] width 5 height 5
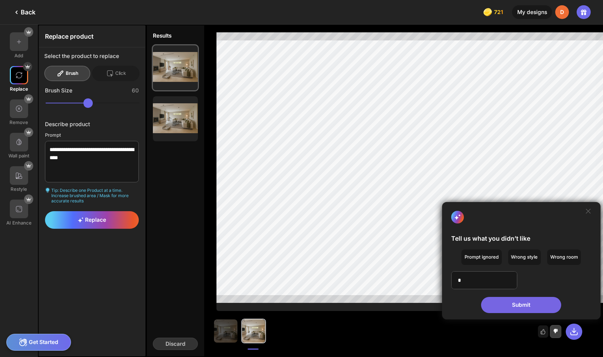
click at [509, 285] on textarea at bounding box center [484, 280] width 66 height 18
click at [475, 271] on textarea at bounding box center [484, 280] width 66 height 18
type textarea "**********"
click at [536, 309] on div "Submit" at bounding box center [521, 305] width 80 height 16
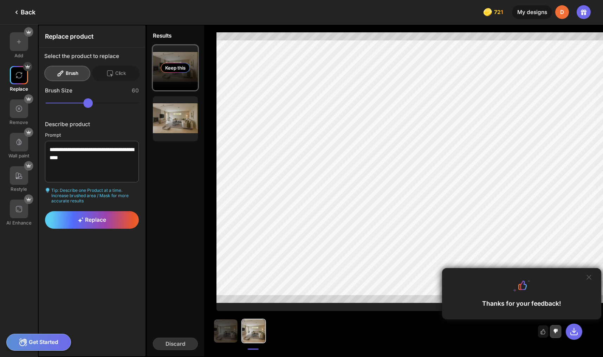
click at [162, 63] on div "Keep this" at bounding box center [175, 68] width 29 height 10
click at [161, 64] on div "Keep this" at bounding box center [175, 68] width 29 height 10
click at [88, 146] on textarea "**********" at bounding box center [92, 161] width 94 height 41
click at [86, 143] on textarea "**********" at bounding box center [92, 161] width 94 height 41
click at [85, 145] on textarea "**********" at bounding box center [92, 161] width 94 height 41
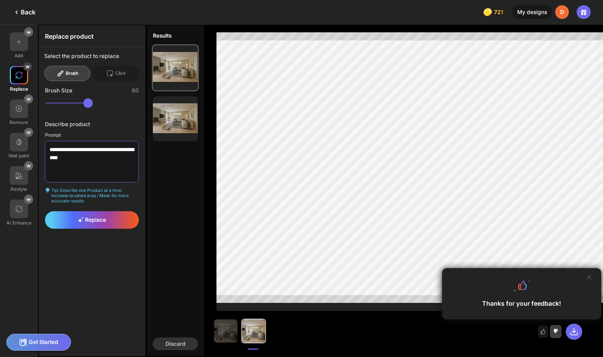
click at [20, 75] on div at bounding box center [19, 75] width 19 height 19
click at [19, 71] on img at bounding box center [19, 75] width 8 height 8
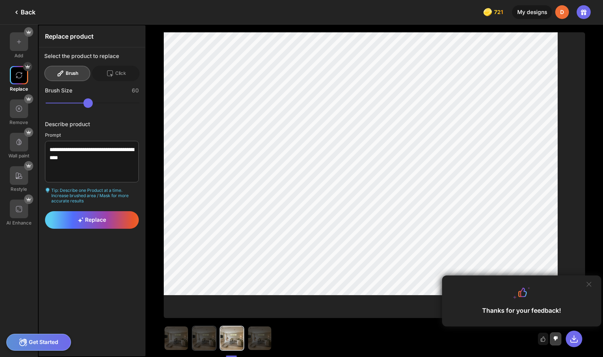
click at [589, 283] on div "Thanks for your feedback! Improve my results" at bounding box center [374, 191] width 457 height 332
click at [589, 285] on div "Thanks for your feedback! Improve my results" at bounding box center [374, 191] width 457 height 332
click at [248, 334] on img at bounding box center [259, 337] width 23 height 23
click at [193, 336] on img at bounding box center [204, 337] width 23 height 23
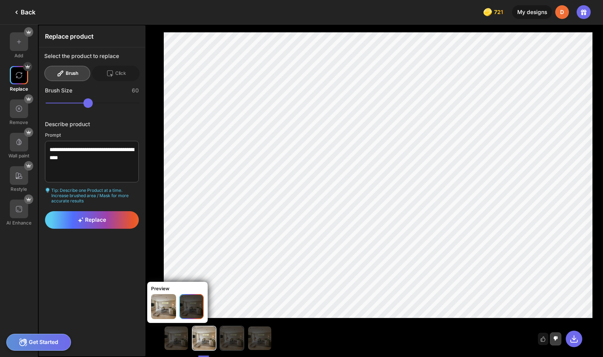
click at [220, 332] on img at bounding box center [231, 337] width 23 height 23
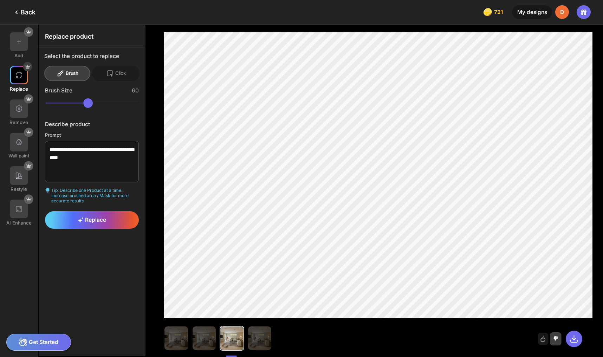
click at [248, 334] on img at bounding box center [259, 337] width 23 height 23
click at [493, 11] on img at bounding box center [487, 12] width 11 height 11
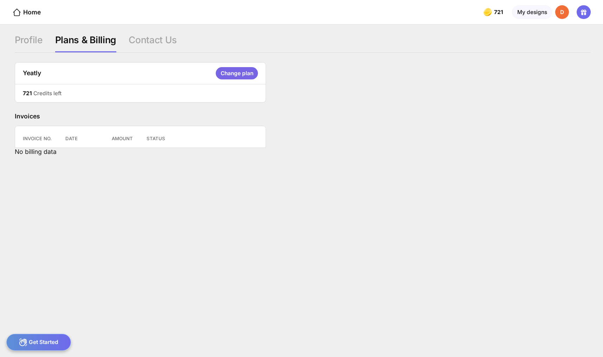
click at [493, 11] on img at bounding box center [487, 12] width 11 height 11
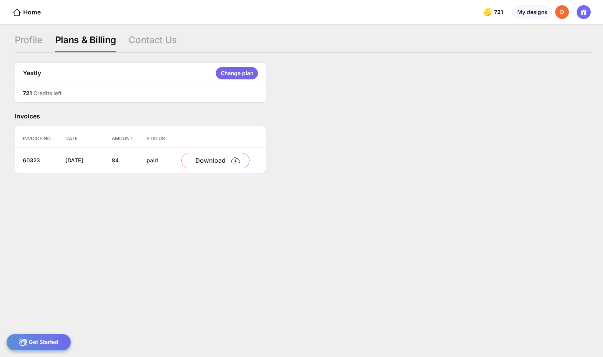
click at [216, 70] on div "Change plan" at bounding box center [237, 73] width 42 height 12
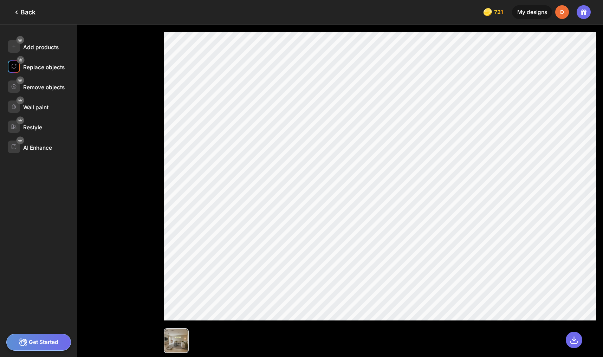
click at [50, 64] on div "Replace objects" at bounding box center [43, 67] width 41 height 7
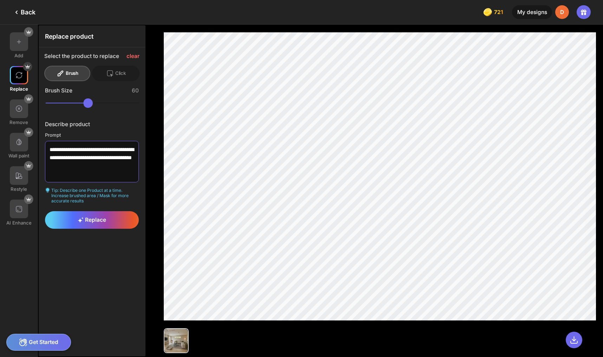
click at [92, 144] on textarea "**********" at bounding box center [92, 161] width 94 height 41
type textarea "**********"
click at [85, 216] on span "Replace" at bounding box center [92, 219] width 28 height 7
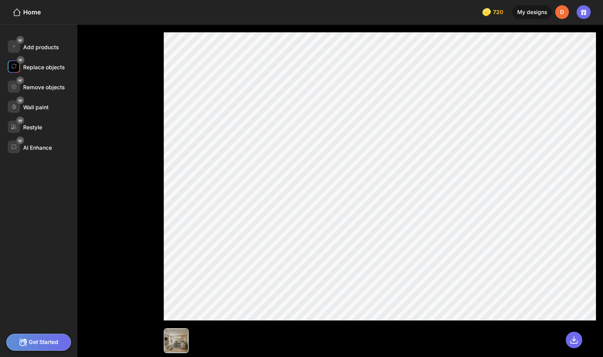
click at [53, 64] on div "Replace objects" at bounding box center [43, 67] width 41 height 7
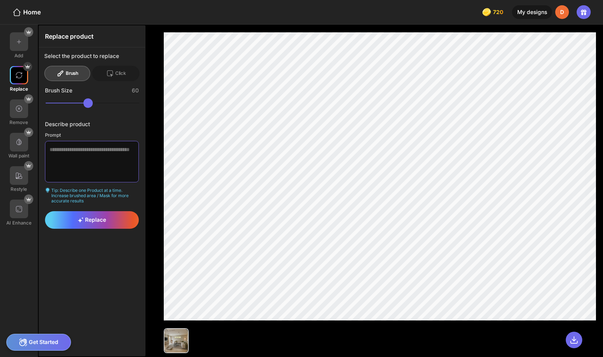
click at [69, 141] on textarea at bounding box center [92, 161] width 94 height 41
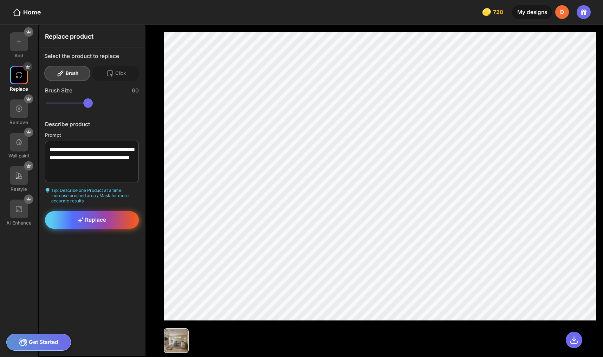
click at [97, 211] on div "Replace" at bounding box center [92, 220] width 94 height 18
click at [94, 211] on div "Replace" at bounding box center [92, 220] width 94 height 18
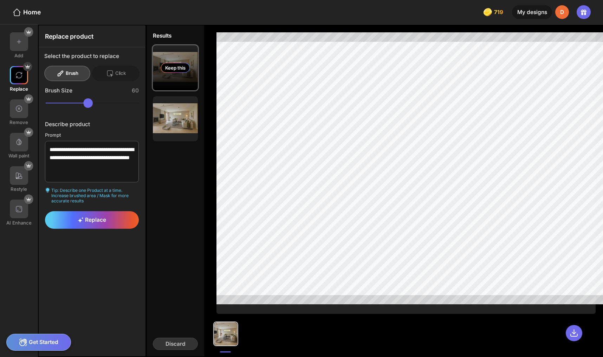
click at [164, 63] on div "Keep this" at bounding box center [175, 68] width 29 height 10
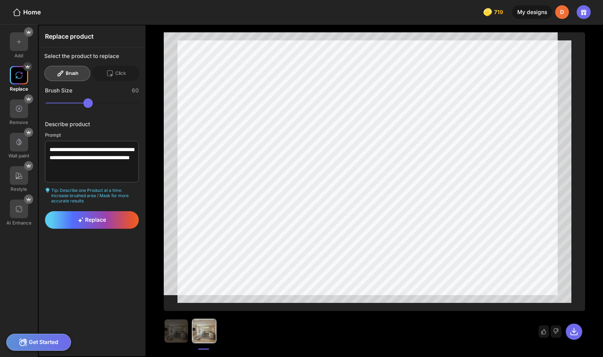
click at [18, 72] on div at bounding box center [19, 75] width 19 height 19
click at [87, 153] on textarea "**********" at bounding box center [92, 161] width 94 height 41
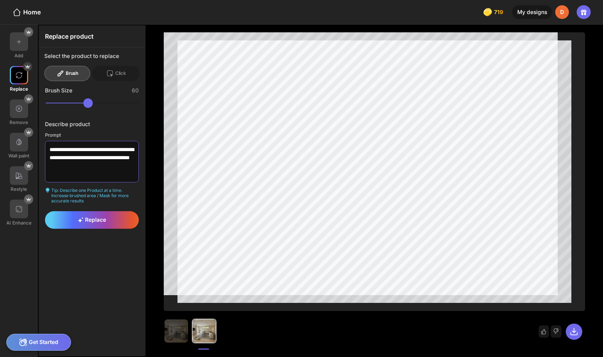
click at [87, 153] on textarea "**********" at bounding box center [92, 161] width 94 height 41
drag, startPoint x: 74, startPoint y: 136, endPoint x: 89, endPoint y: 155, distance: 23.8
click at [89, 155] on textarea "**********" at bounding box center [92, 161] width 94 height 41
type textarea "**********"
click at [99, 211] on div "Replace" at bounding box center [92, 220] width 94 height 18
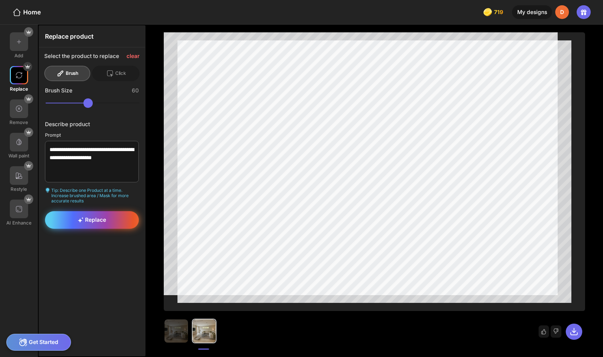
click at [85, 216] on span "Replace" at bounding box center [92, 219] width 28 height 7
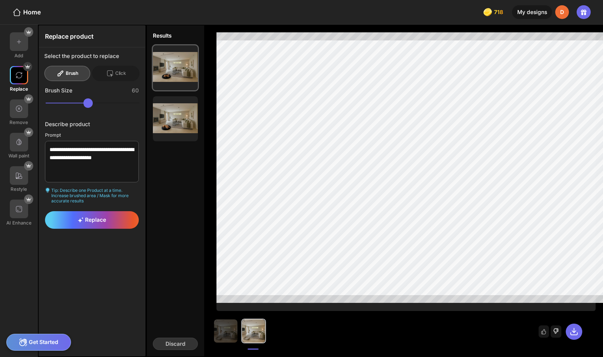
click at [559, 334] on icon at bounding box center [556, 331] width 5 height 6
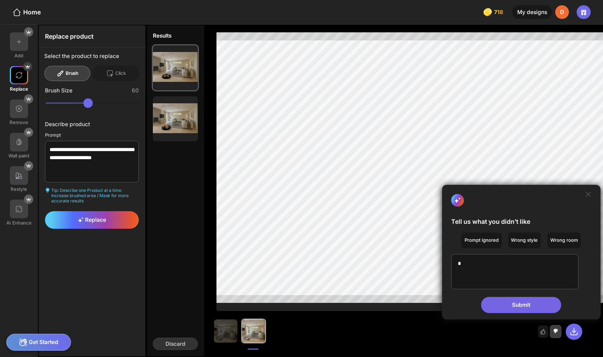
click at [504, 270] on textarea at bounding box center [514, 271] width 127 height 35
click at [497, 248] on div "Prompt ignored" at bounding box center [481, 240] width 40 height 15
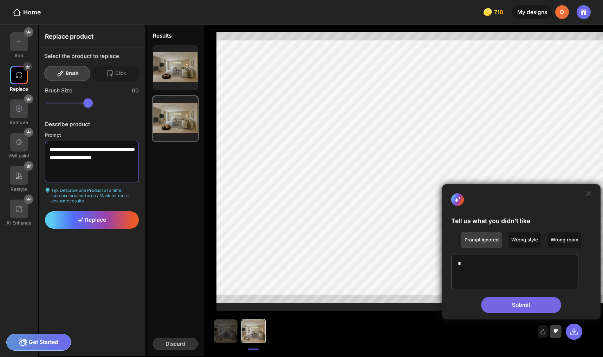
drag, startPoint x: 45, startPoint y: 136, endPoint x: 70, endPoint y: 148, distance: 27.7
click at [70, 148] on textarea "**********" at bounding box center [92, 161] width 94 height 41
click at [509, 273] on textarea at bounding box center [514, 271] width 127 height 35
paste textarea "**********"
type textarea "**********"
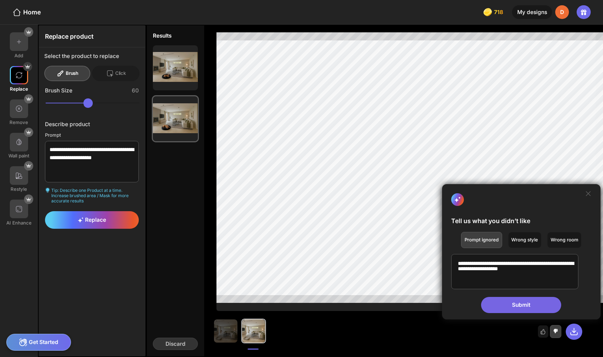
click at [532, 307] on div "Submit" at bounding box center [521, 305] width 80 height 16
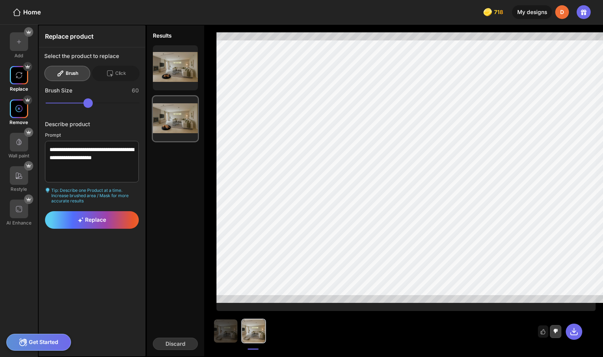
click at [18, 105] on img at bounding box center [19, 109] width 8 height 8
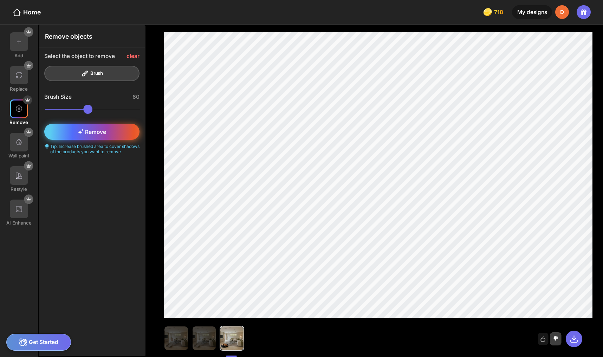
click at [78, 129] on icon at bounding box center [81, 132] width 6 height 6
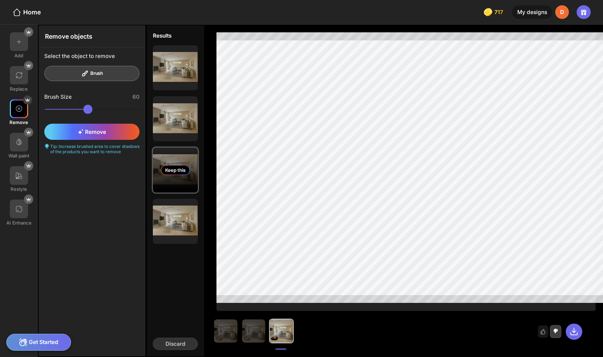
click at [162, 165] on div "Keep this" at bounding box center [175, 170] width 29 height 10
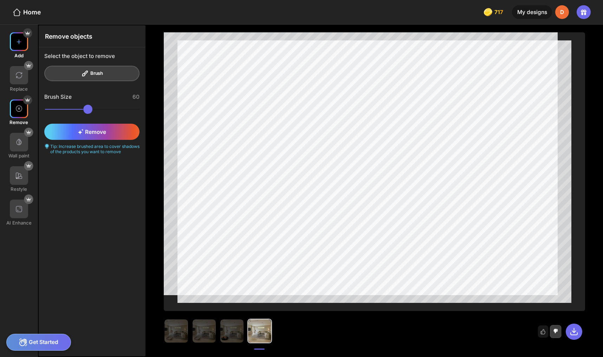
click at [19, 38] on img at bounding box center [19, 42] width 8 height 8
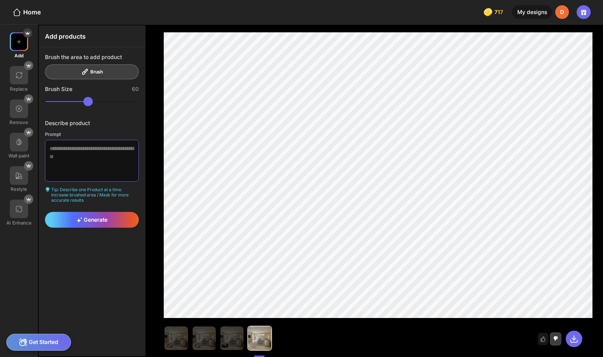
click at [90, 140] on textarea at bounding box center [92, 160] width 94 height 41
click at [101, 140] on textarea "**********" at bounding box center [92, 160] width 94 height 41
click at [81, 216] on span "Generate" at bounding box center [92, 219] width 31 height 7
click at [98, 212] on div "Generate" at bounding box center [92, 220] width 94 height 16
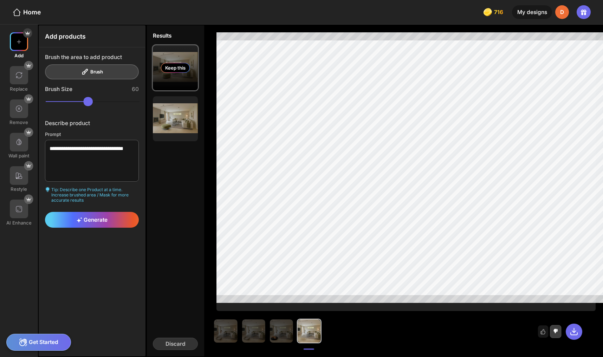
click at [161, 63] on div "Keep this" at bounding box center [175, 68] width 29 height 10
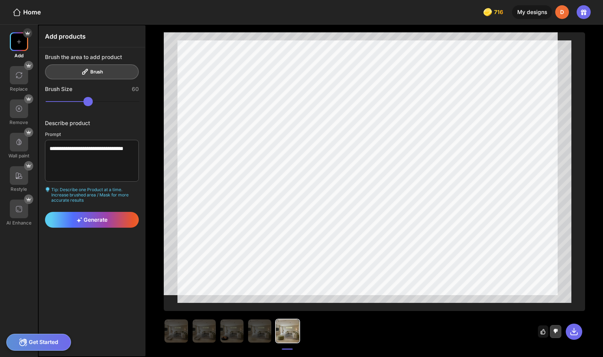
click at [546, 334] on icon at bounding box center [543, 331] width 5 height 5
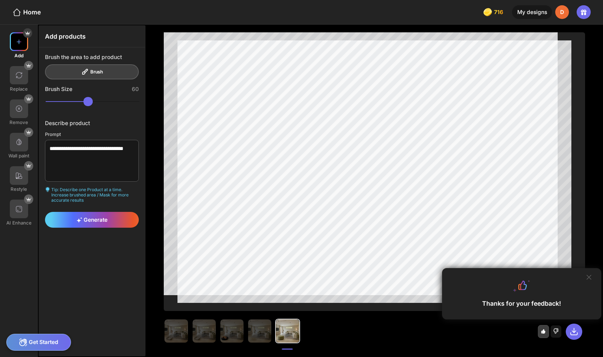
click at [18, 42] on div at bounding box center [19, 41] width 19 height 19
drag, startPoint x: 57, startPoint y: 136, endPoint x: 72, endPoint y: 142, distance: 15.8
click at [72, 142] on textarea "**********" at bounding box center [92, 160] width 94 height 41
click at [99, 212] on div "Generate" at bounding box center [92, 220] width 94 height 16
click at [86, 216] on span "Generate" at bounding box center [92, 219] width 31 height 7
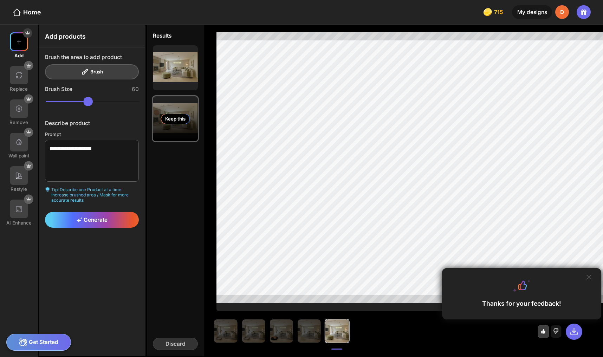
click at [161, 114] on div "Keep this" at bounding box center [175, 119] width 29 height 10
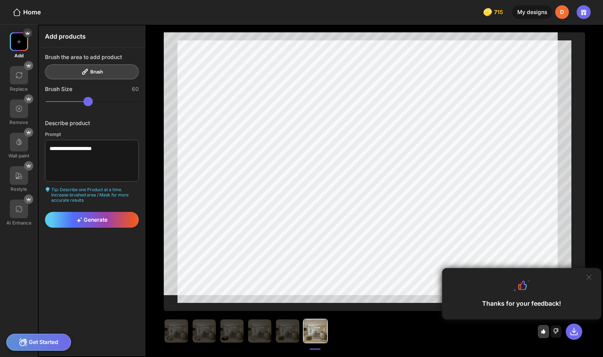
click at [546, 334] on icon at bounding box center [543, 331] width 5 height 5
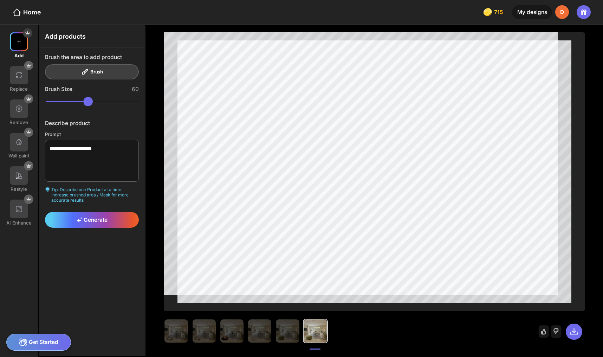
click at [546, 334] on icon at bounding box center [543, 331] width 5 height 5
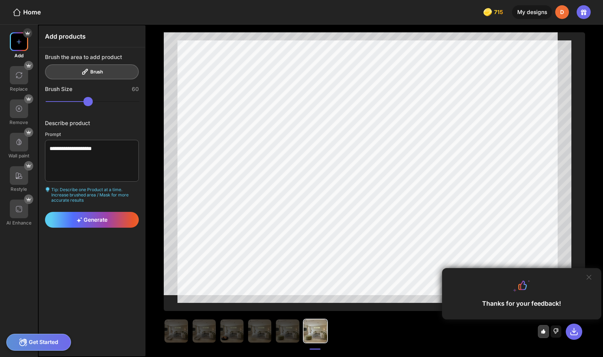
click at [16, 41] on img at bounding box center [19, 42] width 8 height 8
click at [102, 140] on textarea "**********" at bounding box center [92, 160] width 94 height 41
click at [118, 140] on textarea "**********" at bounding box center [92, 160] width 94 height 41
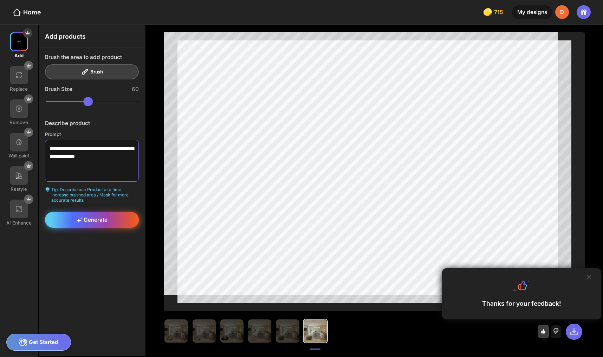
type textarea "**********"
click at [87, 216] on span "Generate" at bounding box center [92, 219] width 31 height 7
click at [105, 212] on div "Generate" at bounding box center [92, 220] width 94 height 16
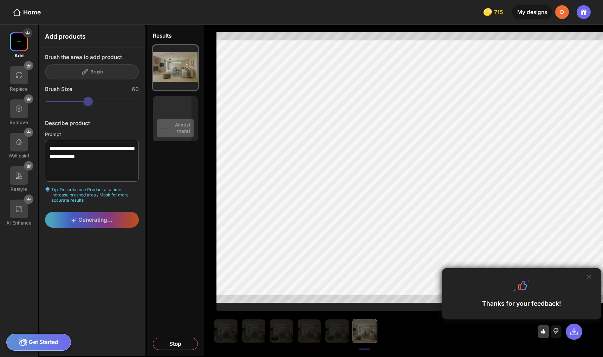
click at [589, 280] on icon at bounding box center [589, 277] width 6 height 6
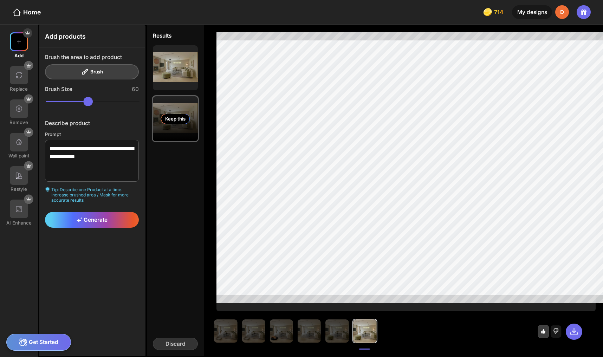
click at [163, 114] on div "Keep this" at bounding box center [175, 119] width 29 height 10
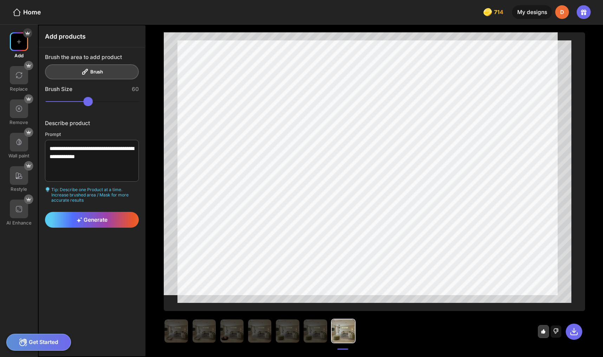
click at [545, 333] on icon at bounding box center [543, 331] width 4 height 4
click at [546, 334] on icon at bounding box center [543, 331] width 5 height 5
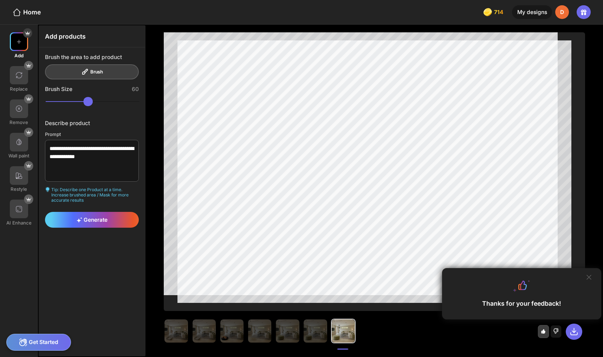
click at [594, 282] on div "Thanks for your feedback!" at bounding box center [521, 293] width 159 height 51
click at [592, 280] on icon at bounding box center [589, 277] width 6 height 6
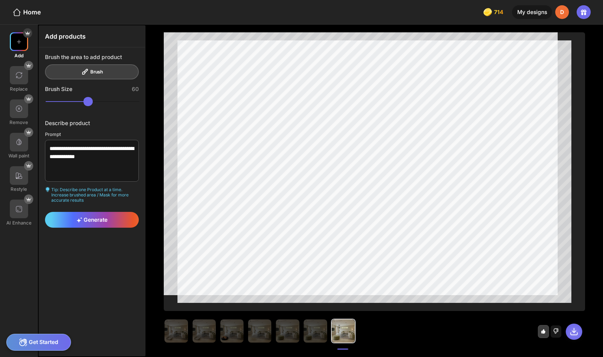
click at [575, 333] on icon at bounding box center [573, 331] width 9 height 9
click at [18, 205] on img at bounding box center [19, 209] width 8 height 8
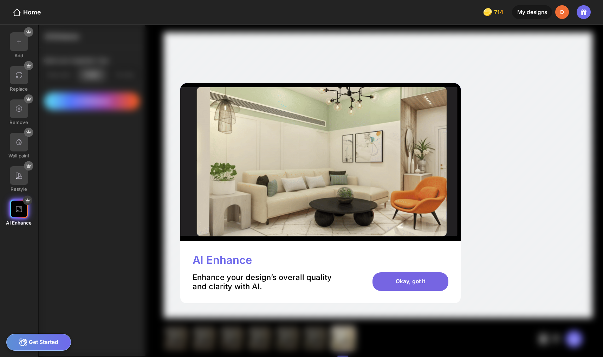
click at [391, 272] on div "Okay, got it" at bounding box center [410, 281] width 76 height 19
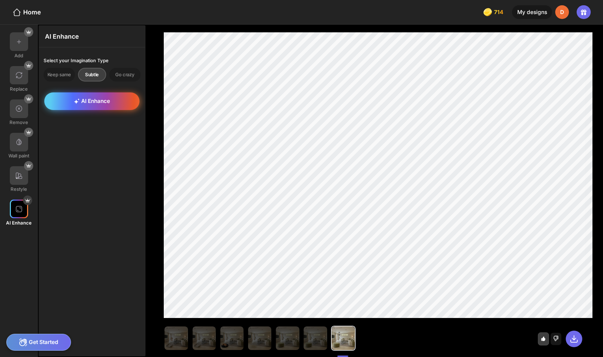
click at [86, 98] on span "AI Enhance" at bounding box center [92, 101] width 36 height 7
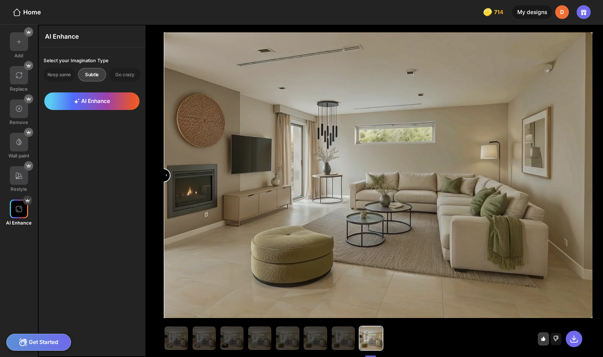
drag, startPoint x: 368, startPoint y: 175, endPoint x: 143, endPoint y: 191, distance: 226.1
type input "*"
click at [164, 191] on input "range" at bounding box center [377, 176] width 427 height 286
click at [117, 69] on div "Go crazy" at bounding box center [124, 75] width 31 height 14
click at [97, 98] on span "AI Enhance" at bounding box center [92, 101] width 36 height 7
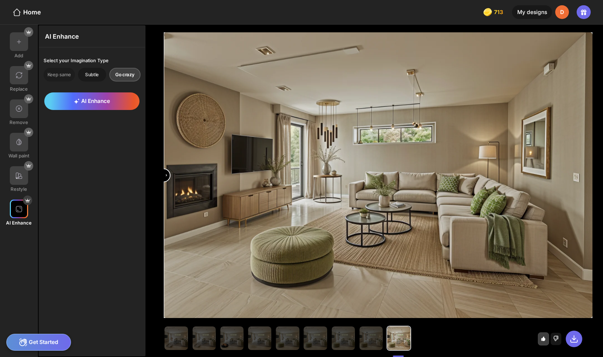
click at [86, 69] on div "Subtle" at bounding box center [92, 75] width 28 height 14
click at [359, 334] on img at bounding box center [370, 337] width 23 height 23
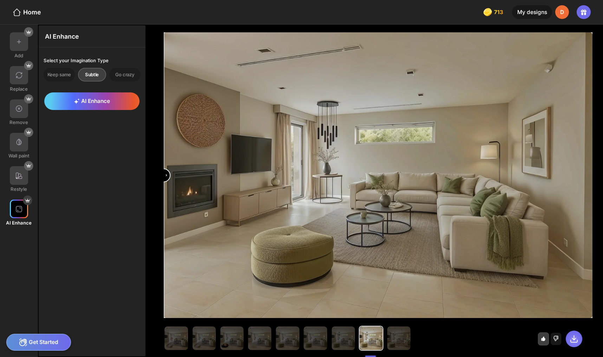
click at [577, 334] on icon at bounding box center [573, 338] width 9 height 9
click at [547, 338] on div at bounding box center [543, 338] width 11 height 13
click at [546, 336] on icon at bounding box center [543, 338] width 5 height 5
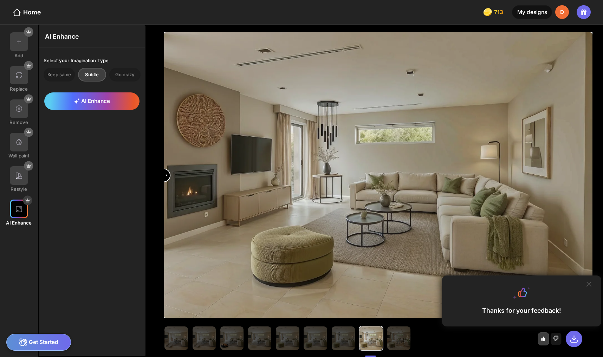
click at [548, 7] on div "My designs" at bounding box center [532, 12] width 40 height 14
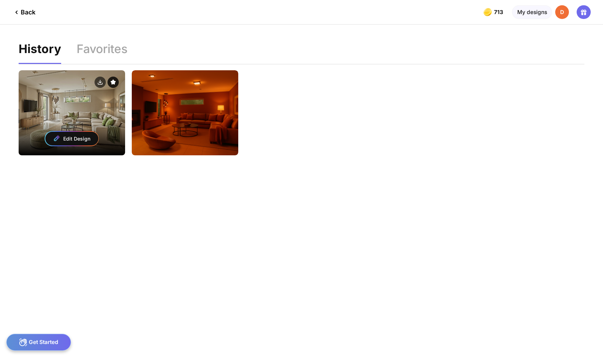
click at [113, 80] on icon at bounding box center [113, 82] width 5 height 4
click at [69, 92] on div "Edit Design" at bounding box center [72, 112] width 106 height 85
click at [69, 132] on div "Edit Design" at bounding box center [71, 139] width 53 height 14
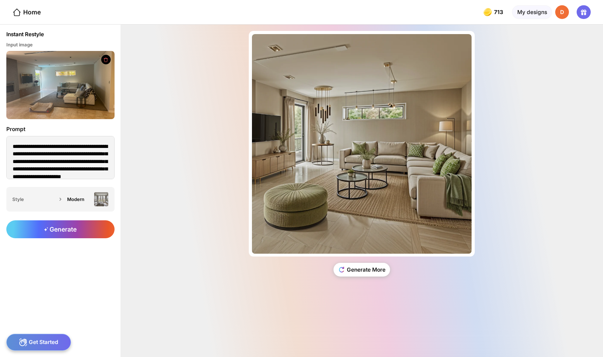
click at [58, 77] on img at bounding box center [60, 85] width 108 height 68
click at [535, 10] on div "My designs" at bounding box center [532, 12] width 40 height 14
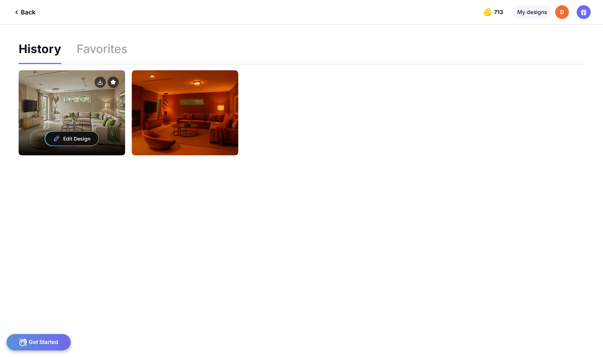
click at [82, 132] on div "Edit Design" at bounding box center [71, 139] width 53 height 14
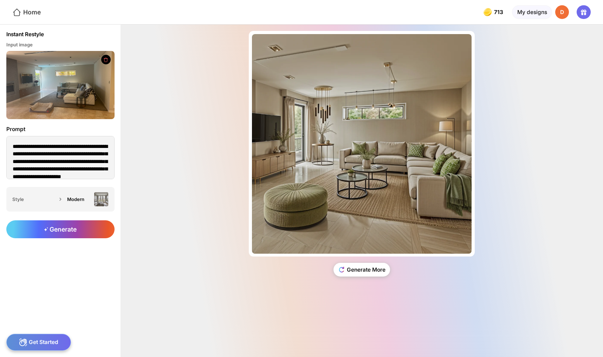
click at [32, 12] on div "Home" at bounding box center [26, 12] width 28 height 9
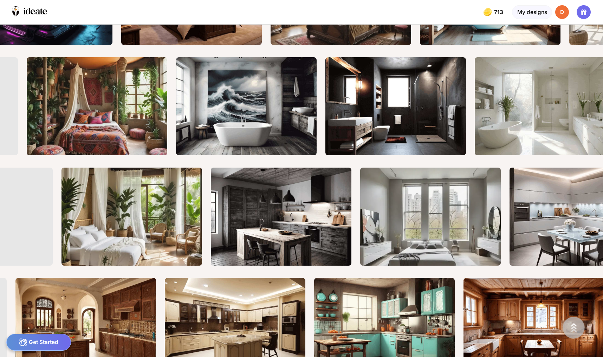
click at [582, 331] on img at bounding box center [573, 327] width 19 height 19
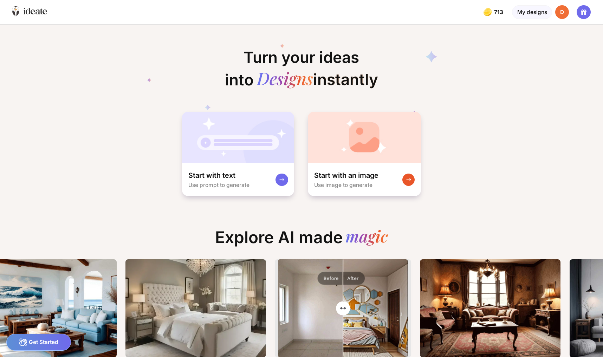
click at [33, 8] on icon at bounding box center [29, 11] width 35 height 11
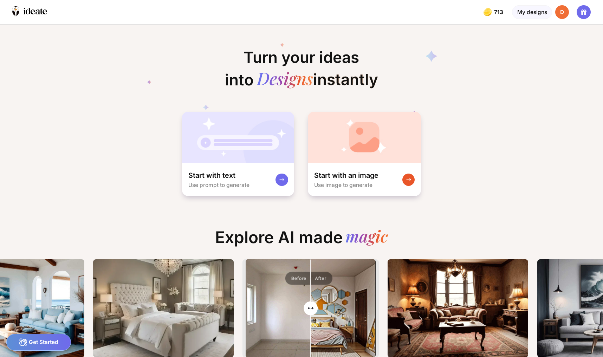
click at [194, 7] on div at bounding box center [262, 12] width 399 height 24
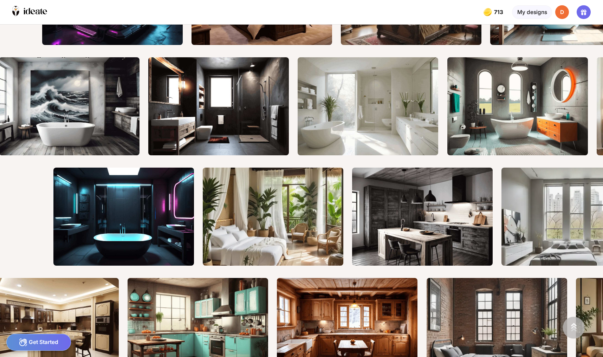
click at [569, 14] on div "D" at bounding box center [562, 12] width 14 height 14
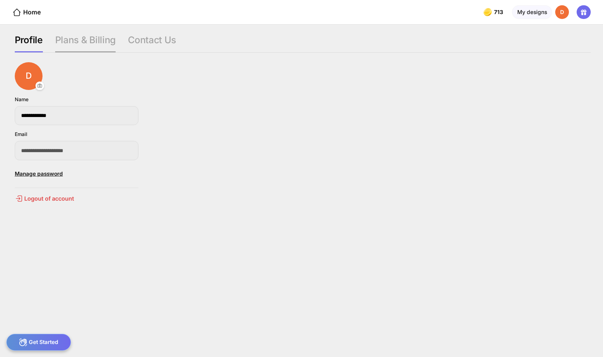
click at [85, 34] on div "Plans & Billing" at bounding box center [85, 43] width 60 height 19
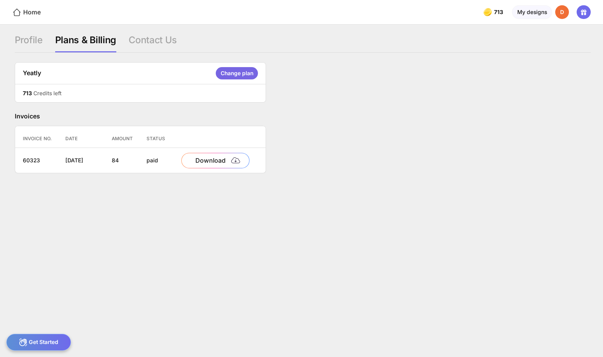
click at [27, 10] on div "Home" at bounding box center [26, 12] width 28 height 9
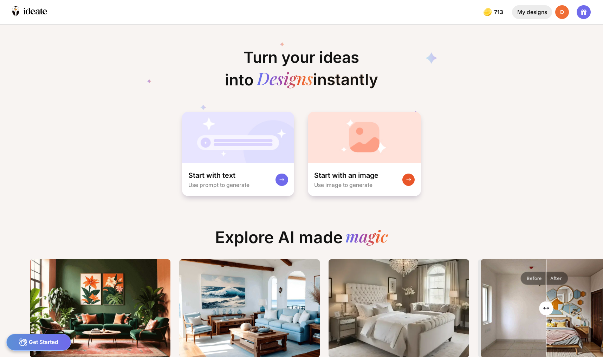
click at [539, 12] on div "My designs" at bounding box center [532, 12] width 40 height 14
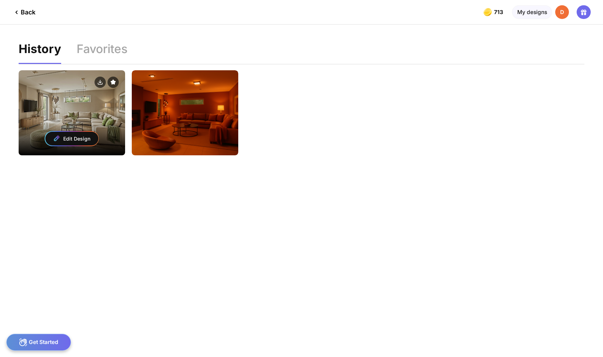
click at [76, 105] on div "Edit Design" at bounding box center [72, 112] width 106 height 85
click at [76, 104] on div "Edit Design" at bounding box center [72, 112] width 106 height 85
click at [101, 77] on circle at bounding box center [99, 82] width 11 height 11
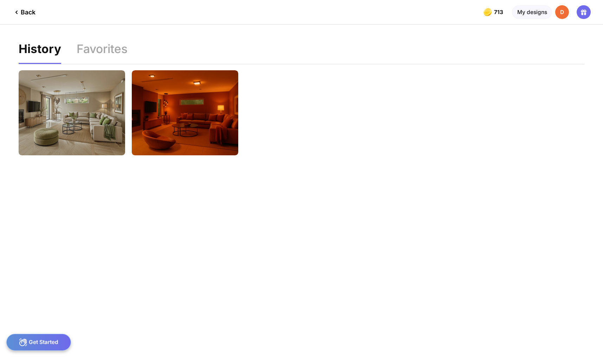
click at [339, 109] on div "Edit Design Edit Design" at bounding box center [302, 224] width 566 height 321
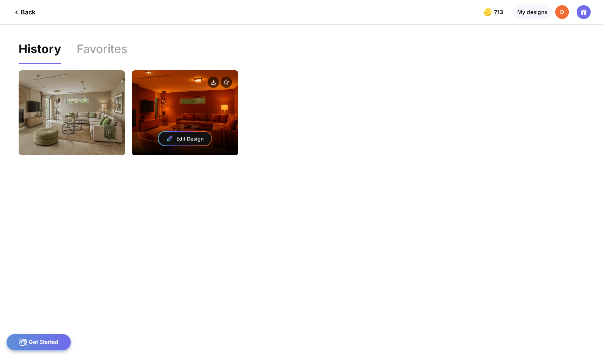
drag, startPoint x: 301, startPoint y: 115, endPoint x: 192, endPoint y: 113, distance: 108.9
click at [192, 113] on div "Edit Design Edit Design" at bounding box center [302, 224] width 566 height 321
click at [179, 132] on div "Edit Design" at bounding box center [184, 139] width 53 height 14
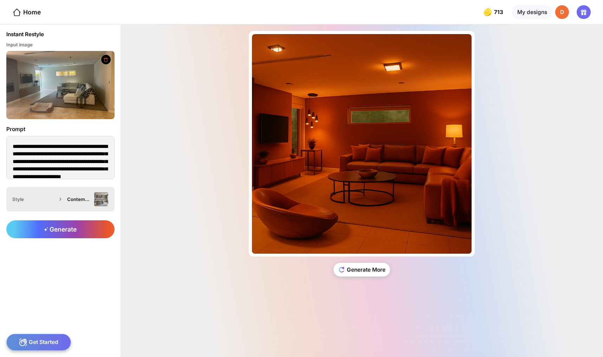
click at [94, 192] on img at bounding box center [101, 199] width 14 height 14
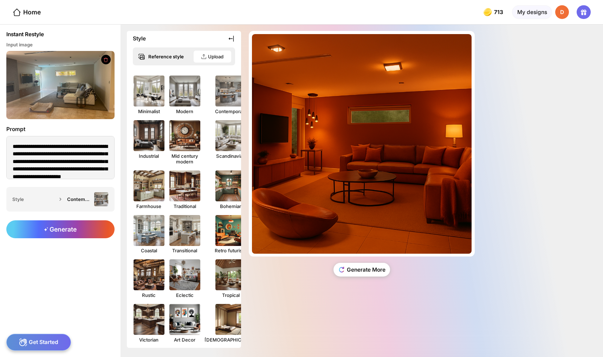
click at [228, 36] on icon at bounding box center [231, 38] width 7 height 7
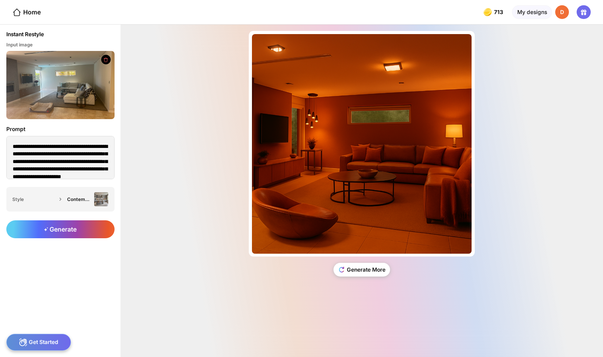
click at [45, 69] on img at bounding box center [60, 85] width 108 height 68
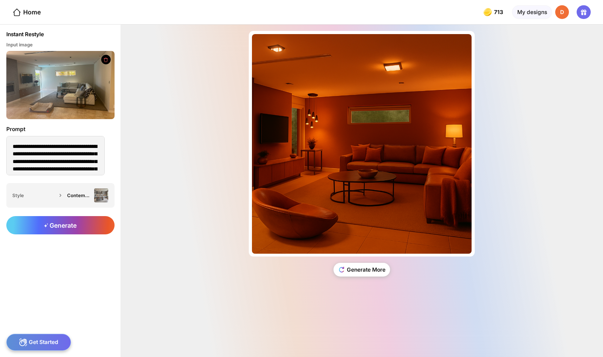
click at [45, 83] on img at bounding box center [60, 85] width 108 height 68
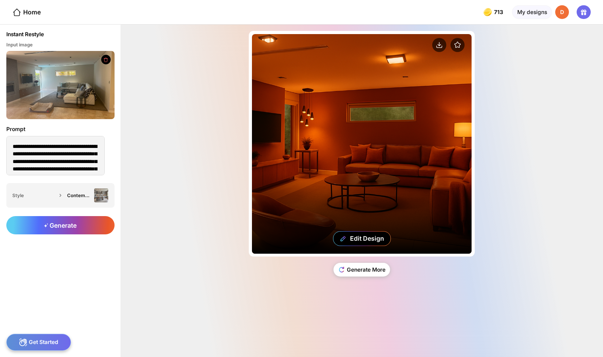
click at [299, 84] on div "Edit Design" at bounding box center [362, 144] width 220 height 220
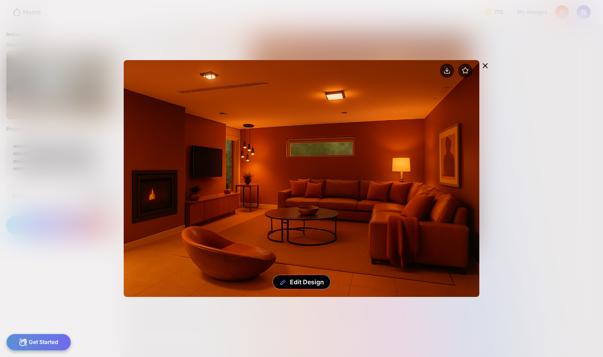
click at [489, 61] on icon at bounding box center [485, 65] width 8 height 8
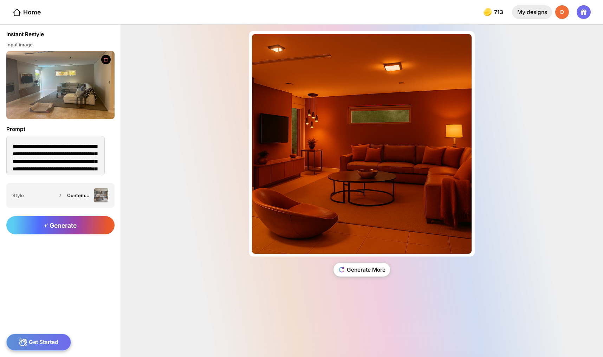
click at [537, 11] on div "My designs" at bounding box center [532, 12] width 40 height 14
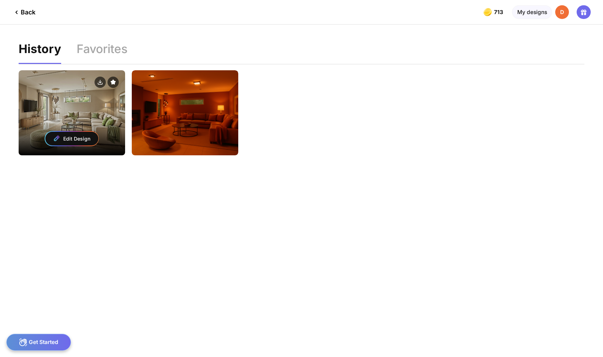
click at [73, 132] on div "Edit Design" at bounding box center [71, 139] width 53 height 14
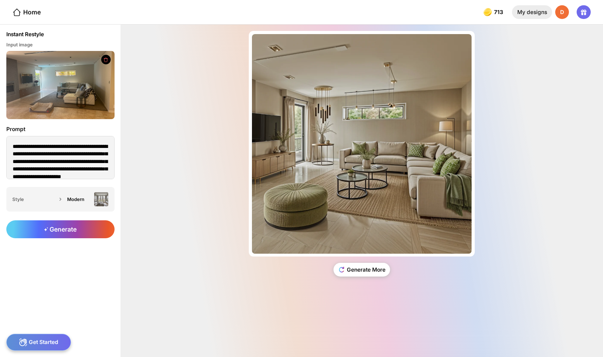
click at [542, 12] on div "My designs" at bounding box center [532, 12] width 40 height 14
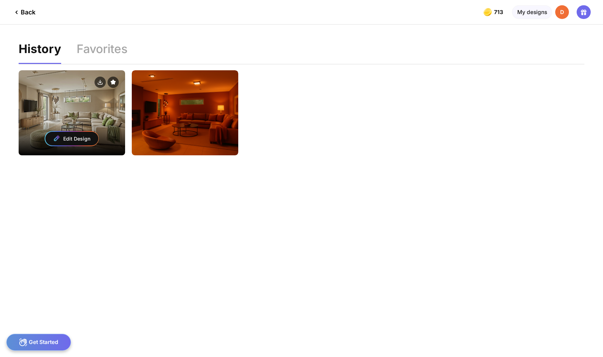
click at [33, 101] on div "Edit Design" at bounding box center [72, 112] width 106 height 85
click at [65, 132] on div "Edit Design" at bounding box center [71, 139] width 53 height 14
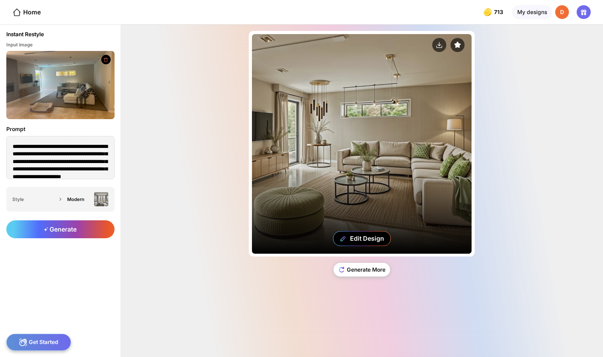
click at [376, 112] on div "Edit Design" at bounding box center [362, 144] width 220 height 220
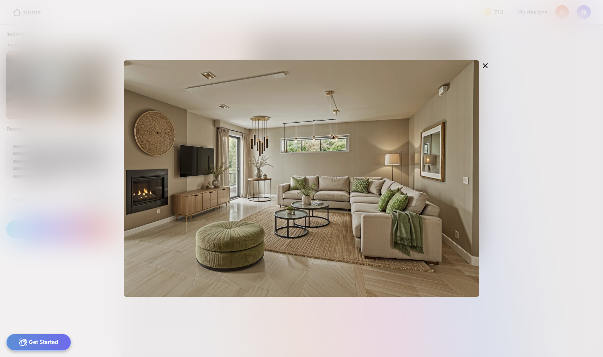
click at [0, 0] on div "Edit Design" at bounding box center [0, 0] width 0 height 0
click at [487, 64] on icon at bounding box center [485, 66] width 4 height 4
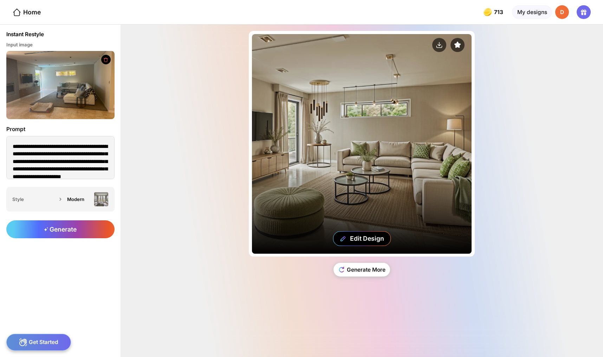
click at [400, 120] on div "Edit Design" at bounding box center [362, 144] width 220 height 220
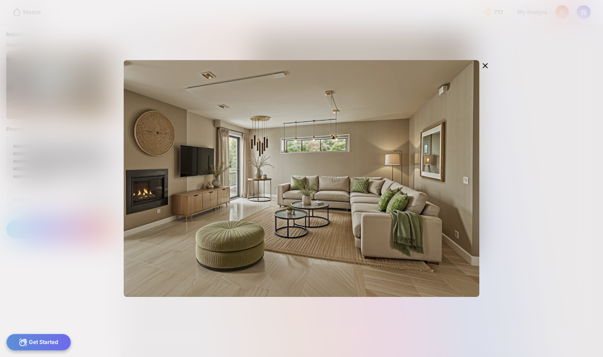
click at [0, 0] on div "Edit Design" at bounding box center [0, 0] width 0 height 0
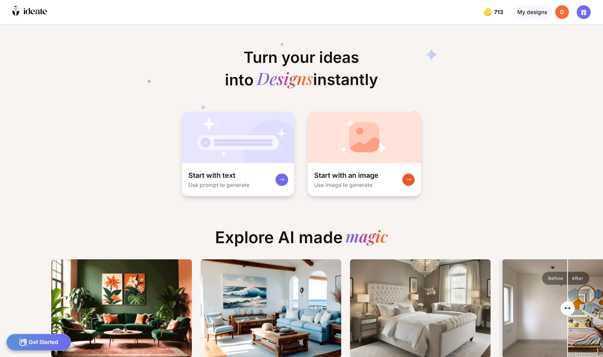
scroll to position [0, 5]
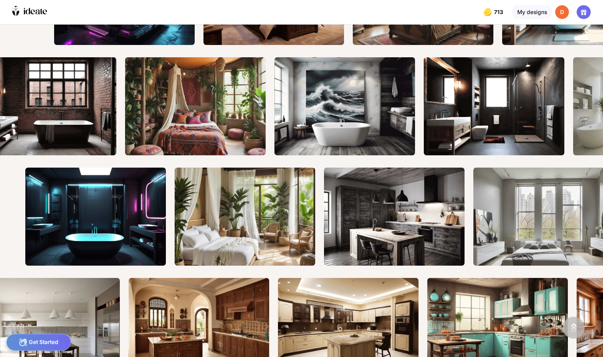
click at [44, 346] on div "Get Started" at bounding box center [38, 342] width 65 height 17
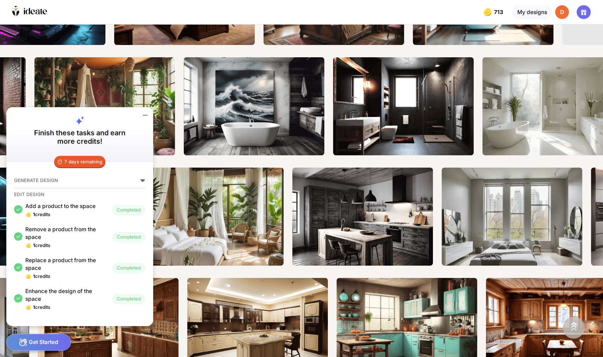
click at [140, 182] on icon at bounding box center [142, 180] width 5 height 3
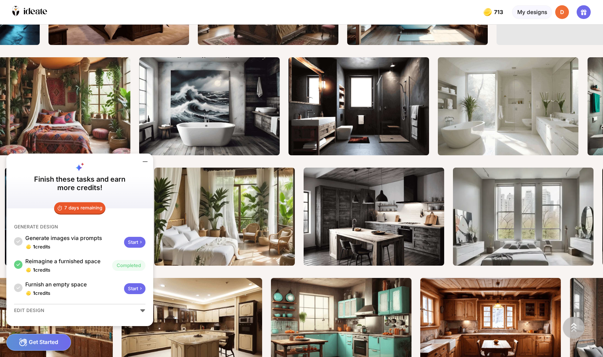
click at [199, 11] on div at bounding box center [262, 12] width 399 height 24
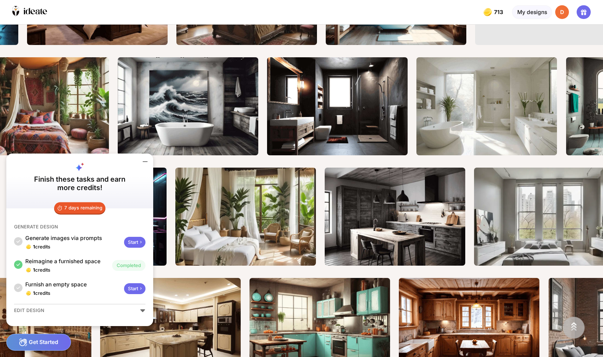
click at [588, 10] on icon at bounding box center [583, 12] width 8 height 8
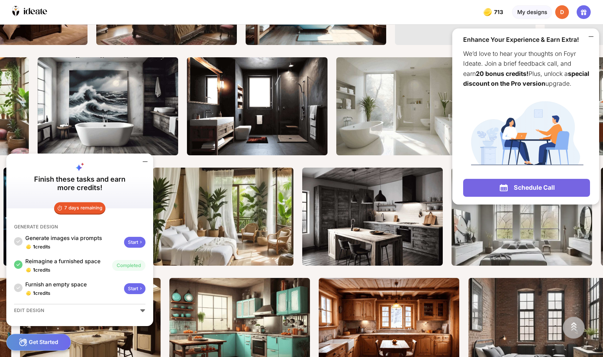
click at [564, 11] on div "D" at bounding box center [562, 12] width 14 height 14
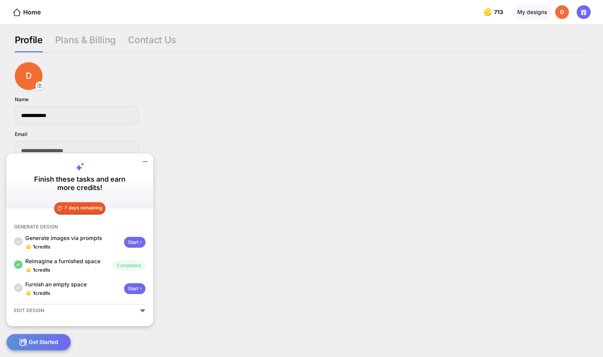
click at [358, 139] on div "**********" at bounding box center [303, 128] width 576 height 64
click at [143, 162] on icon at bounding box center [145, 162] width 4 height 0
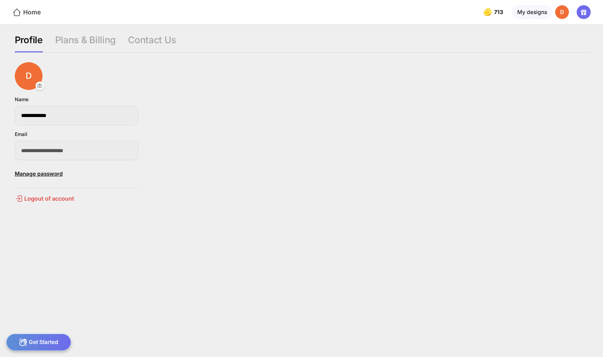
click at [32, 11] on div "Home" at bounding box center [26, 12] width 28 height 9
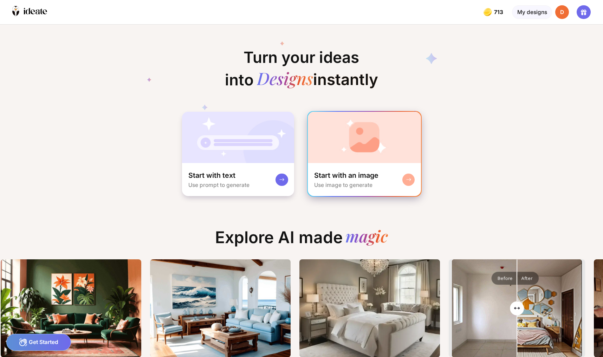
click at [345, 146] on img at bounding box center [364, 137] width 113 height 51
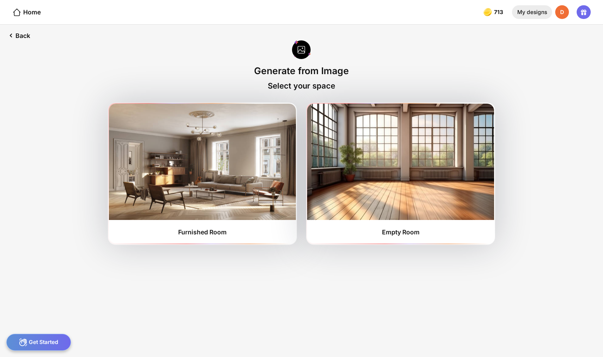
click at [540, 9] on div "My designs" at bounding box center [532, 12] width 40 height 14
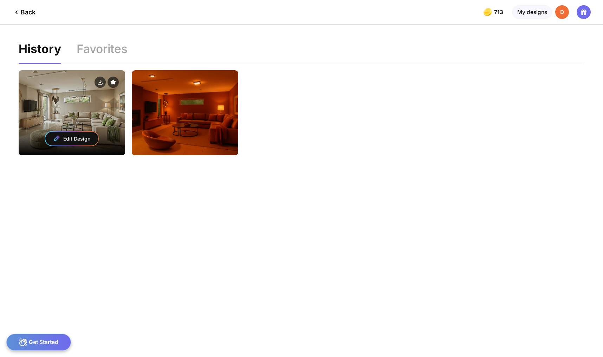
click at [84, 132] on div "Edit Design" at bounding box center [71, 139] width 53 height 14
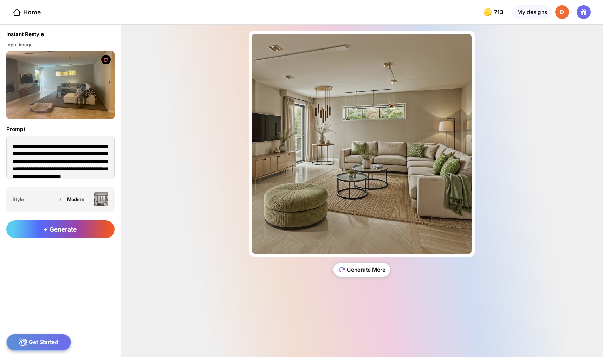
click at [350, 274] on div "Generate More" at bounding box center [361, 270] width 57 height 14
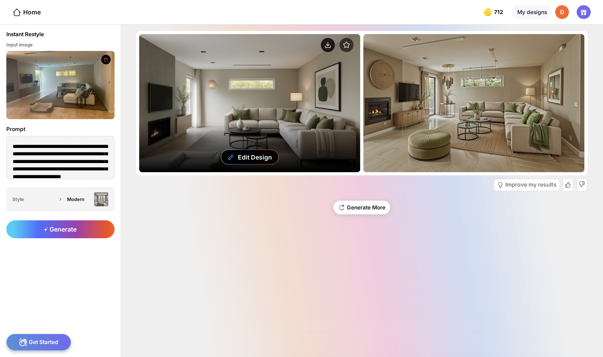
click at [324, 39] on circle at bounding box center [328, 45] width 14 height 14
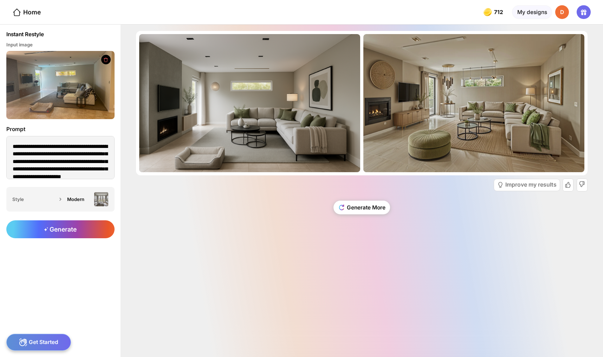
click at [66, 65] on img at bounding box center [60, 85] width 108 height 68
click at [17, 12] on icon at bounding box center [16, 12] width 9 height 9
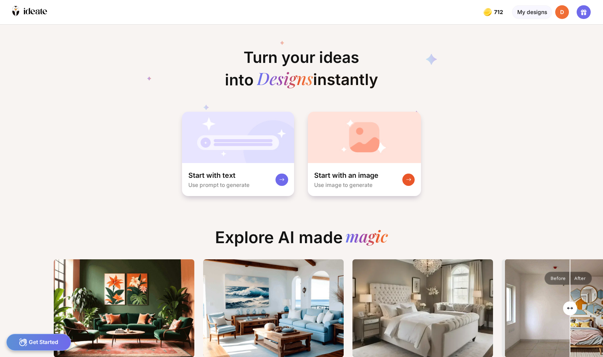
scroll to position [0, 4]
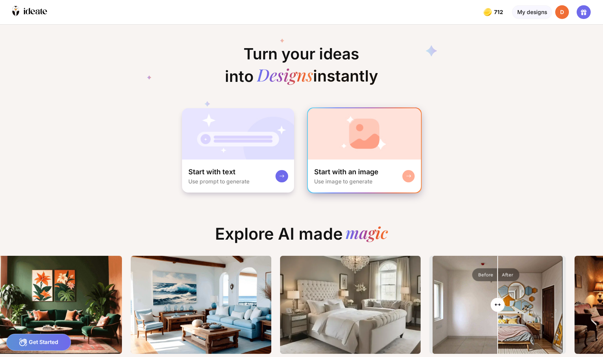
click at [337, 126] on img at bounding box center [364, 133] width 113 height 51
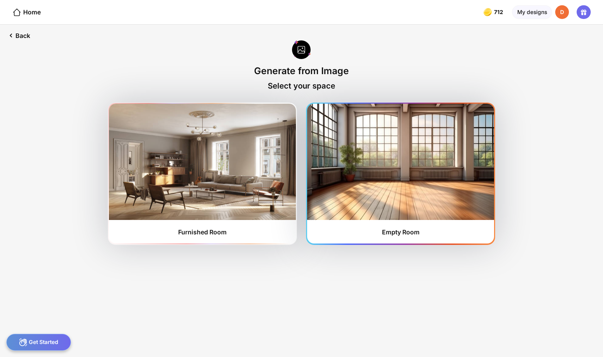
click at [389, 228] on div "Empty Room" at bounding box center [401, 231] width 38 height 7
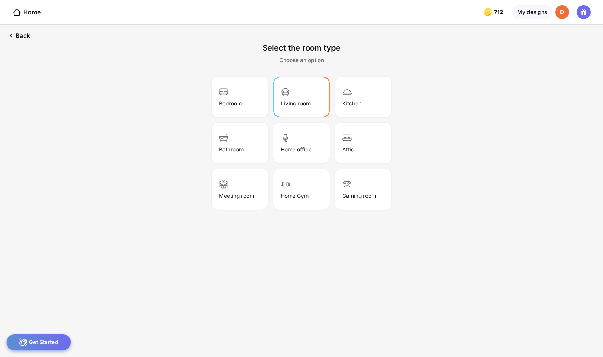
click at [295, 100] on div "Living room" at bounding box center [296, 103] width 30 height 7
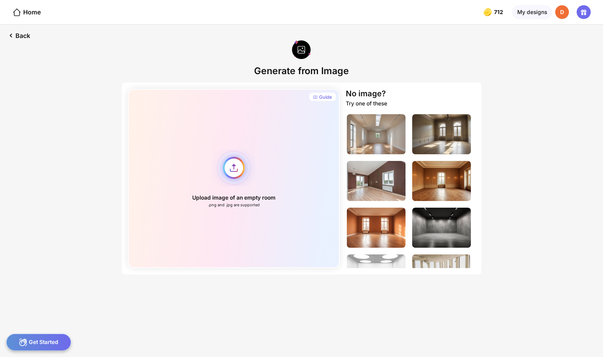
click at [241, 152] on div "Upload image of an empty room .png and .jpg are supported" at bounding box center [234, 178] width 212 height 179
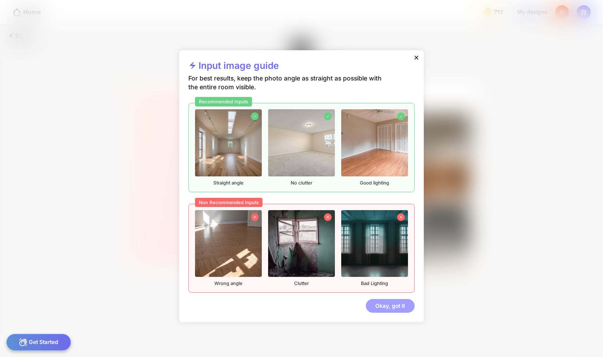
click at [382, 299] on div "Okay, got it" at bounding box center [390, 306] width 49 height 14
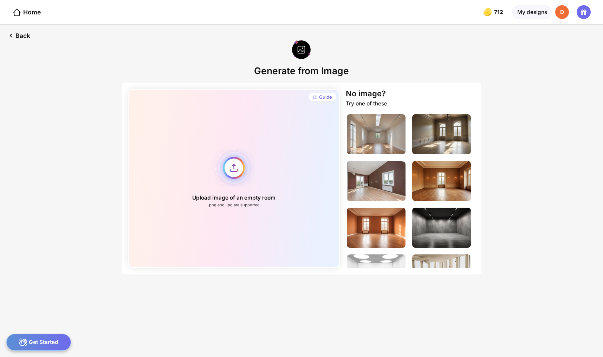
click at [257, 152] on div "Upload image of an empty room .png and .jpg are supported" at bounding box center [234, 178] width 212 height 179
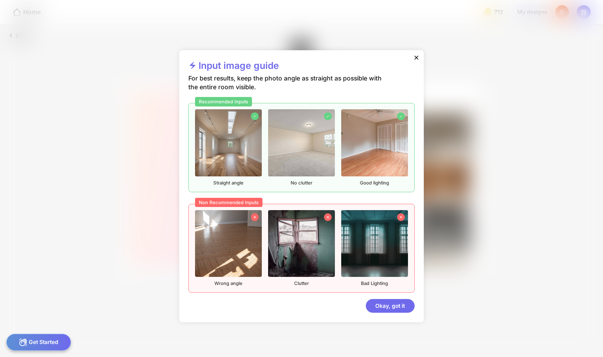
click at [413, 61] on icon at bounding box center [416, 57] width 7 height 7
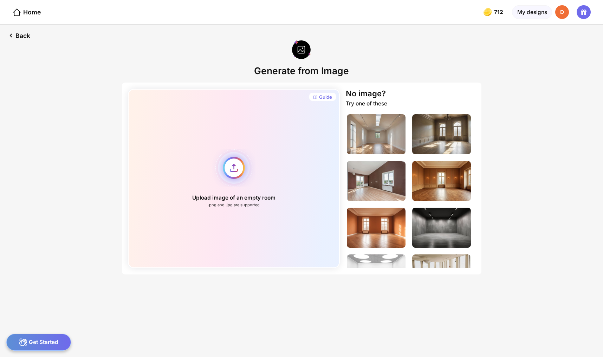
click at [240, 156] on div "Upload image of an empty room .png and .jpg are supported" at bounding box center [234, 178] width 212 height 179
click at [255, 167] on div "Upload image of an empty room .png and .jpg are supported" at bounding box center [234, 178] width 212 height 179
click at [245, 156] on div "Upload image of an empty room .png and .jpg are supported" at bounding box center [234, 178] width 212 height 179
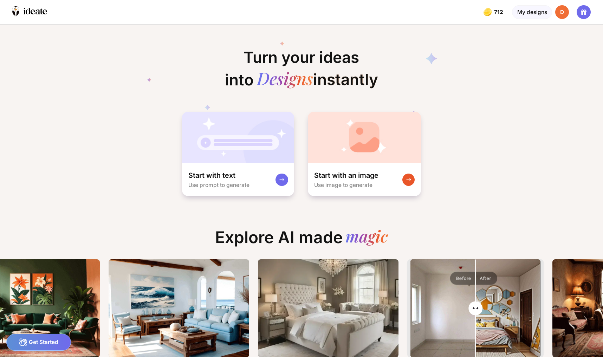
click at [566, 14] on div "D" at bounding box center [562, 12] width 14 height 14
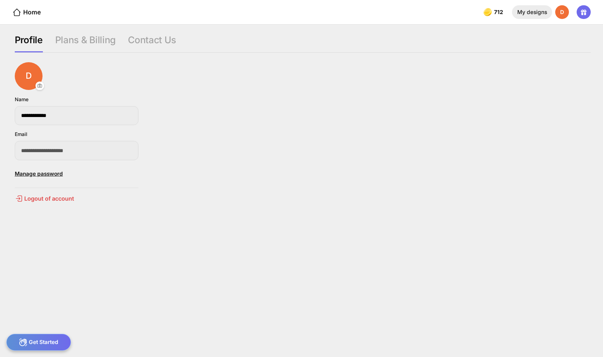
click at [536, 14] on div "My designs" at bounding box center [532, 12] width 40 height 14
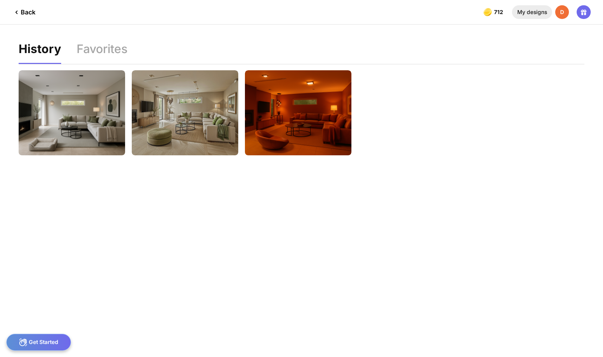
click at [535, 14] on div "My designs" at bounding box center [532, 12] width 40 height 14
click at [28, 15] on div "Back" at bounding box center [23, 12] width 23 height 8
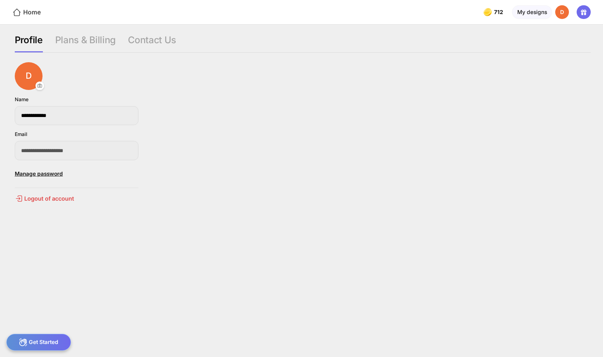
click at [25, 11] on div "Home" at bounding box center [26, 12] width 28 height 9
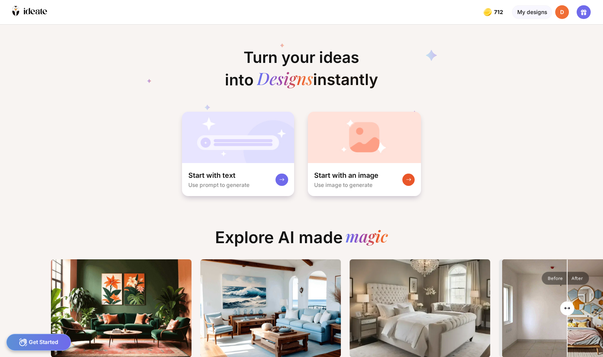
scroll to position [0, 4]
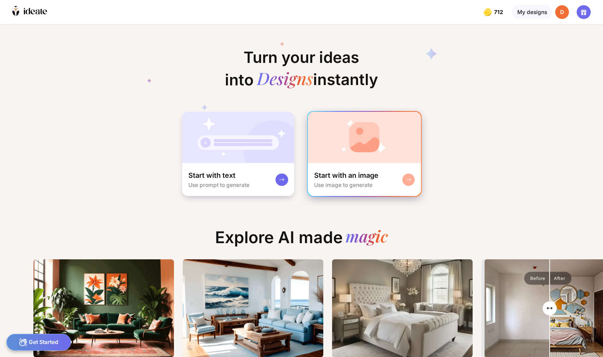
click at [362, 138] on img at bounding box center [364, 137] width 113 height 51
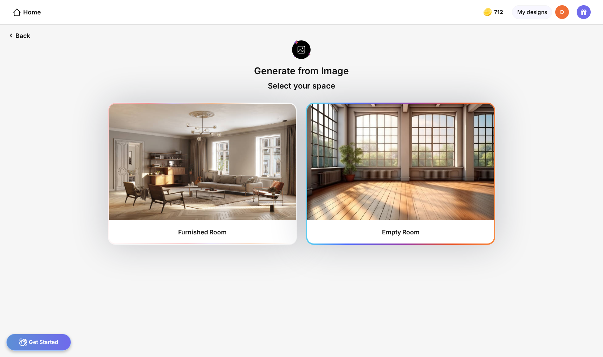
click at [384, 138] on img at bounding box center [400, 162] width 187 height 116
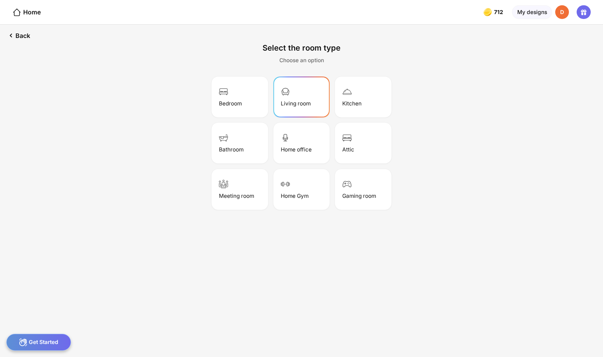
click at [293, 100] on div "Living room" at bounding box center [296, 103] width 30 height 7
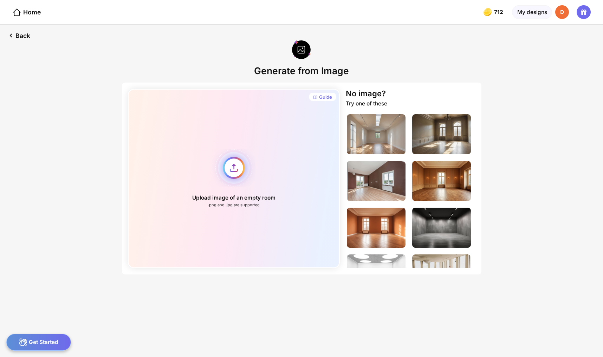
click at [249, 164] on div "Upload image of an empty room .png and .jpg are supported" at bounding box center [234, 178] width 212 height 179
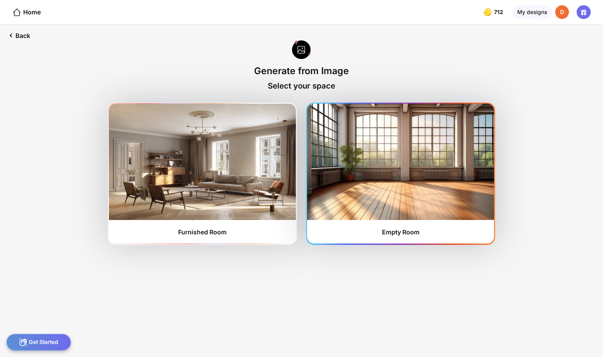
click at [421, 154] on img at bounding box center [400, 162] width 187 height 116
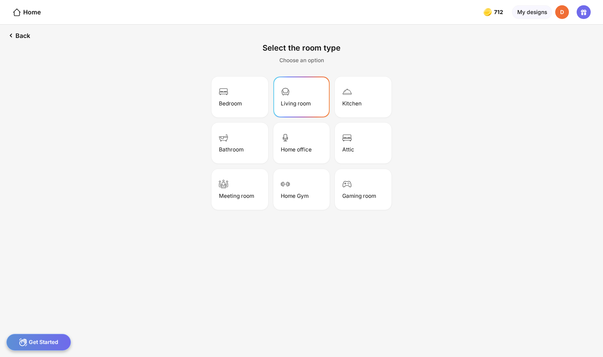
click at [294, 86] on div "Living room" at bounding box center [301, 97] width 54 height 39
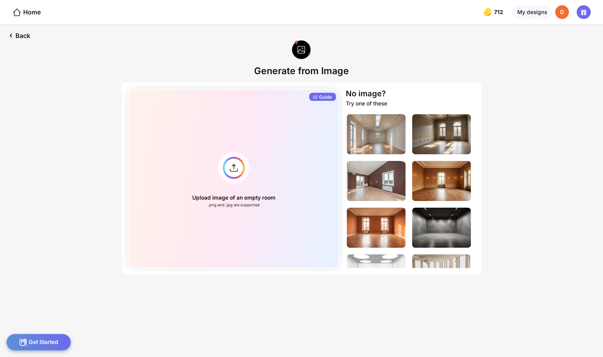
click at [314, 95] on icon at bounding box center [315, 97] width 4 height 4
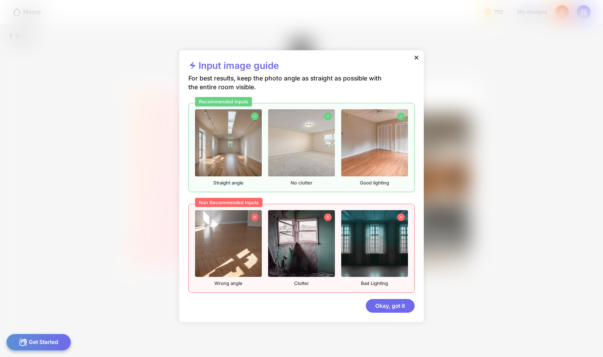
click at [414, 60] on icon at bounding box center [416, 58] width 4 height 4
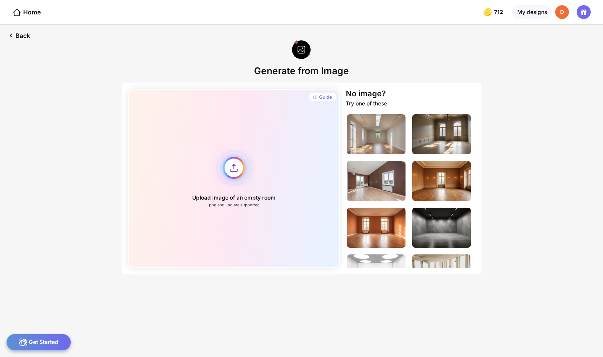
click at [243, 152] on div "Upload image of an empty room .png and .jpg are supported" at bounding box center [234, 178] width 212 height 179
click at [233, 179] on div "Upload image of an empty room .png and .jpg are supported" at bounding box center [234, 178] width 212 height 179
click at [224, 197] on div "Upload image of an empty room .png and .jpg are supported" at bounding box center [234, 178] width 212 height 179
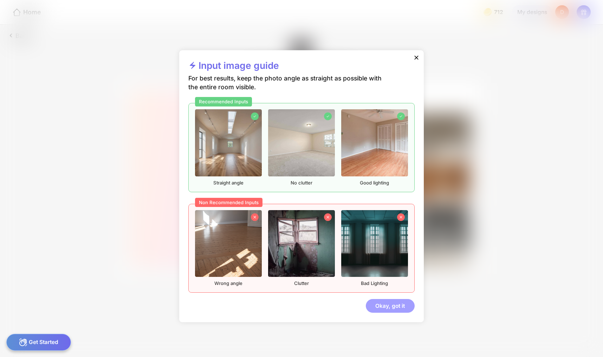
click at [378, 299] on div "Okay, got it" at bounding box center [390, 306] width 49 height 14
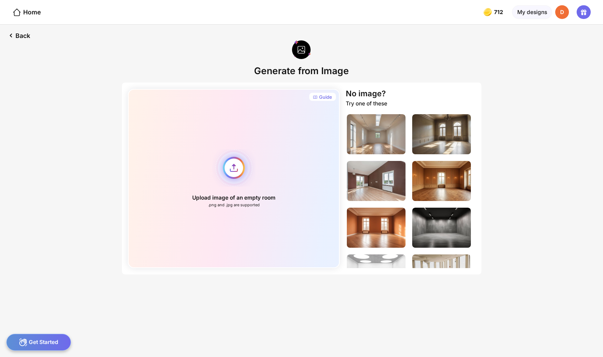
click at [242, 149] on div "Upload image of an empty room .png and .jpg are supported" at bounding box center [234, 178] width 212 height 179
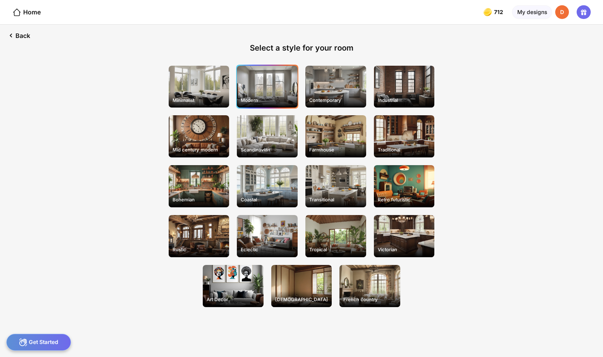
click at [270, 85] on div "Modern" at bounding box center [267, 87] width 61 height 42
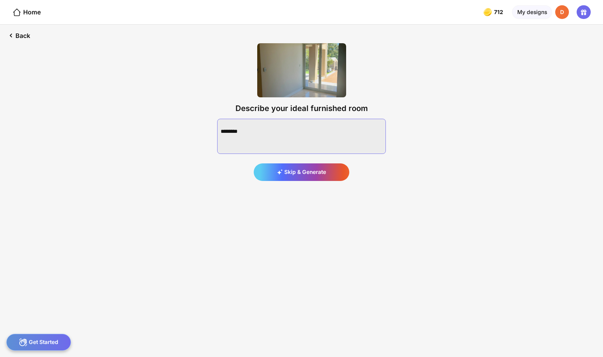
click at [281, 125] on textarea at bounding box center [301, 136] width 169 height 35
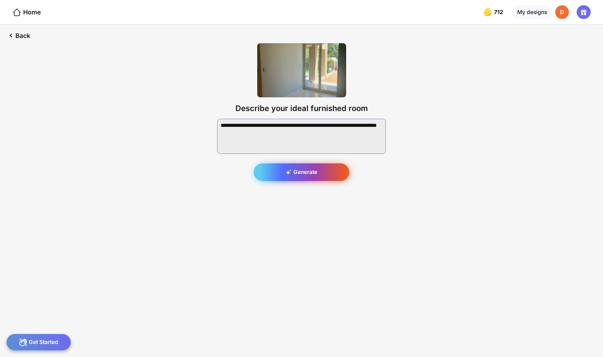
type textarea "**********"
click at [306, 163] on div "Generate" at bounding box center [302, 172] width 96 height 18
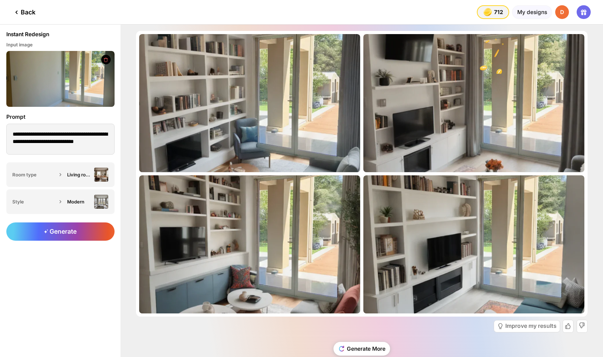
scroll to position [18, 0]
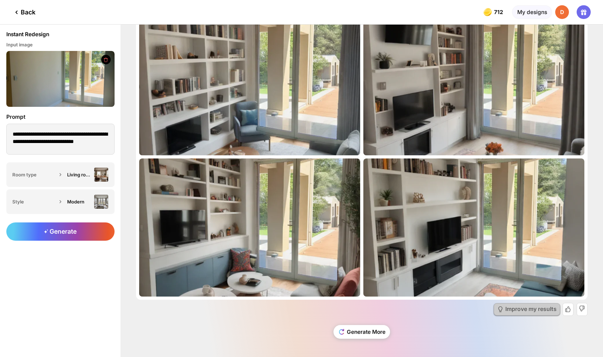
click at [529, 312] on div "Improve my results" at bounding box center [530, 309] width 51 height 6
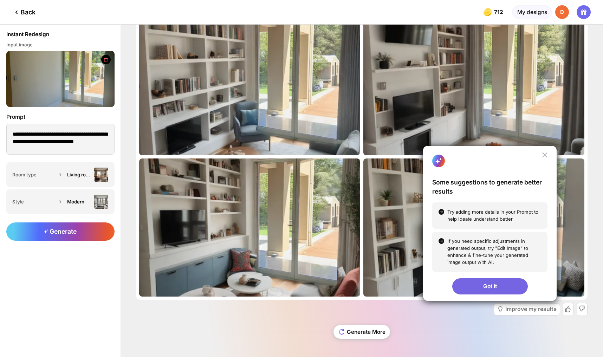
click at [496, 293] on div "Got it" at bounding box center [490, 286] width 76 height 16
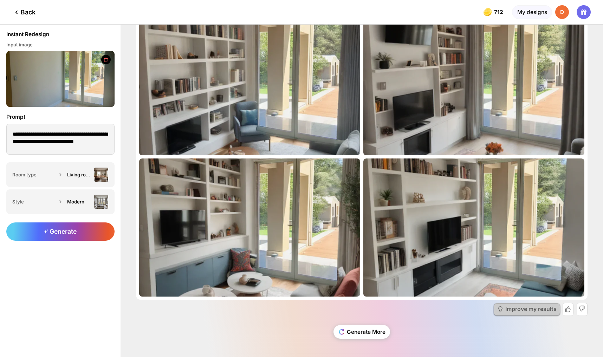
click at [523, 312] on div "Improve my results" at bounding box center [530, 309] width 51 height 6
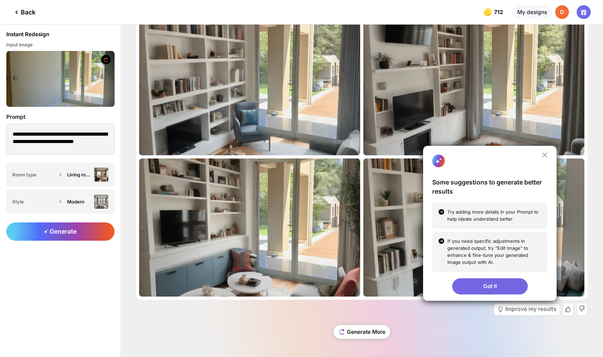
click at [547, 158] on icon at bounding box center [545, 155] width 6 height 6
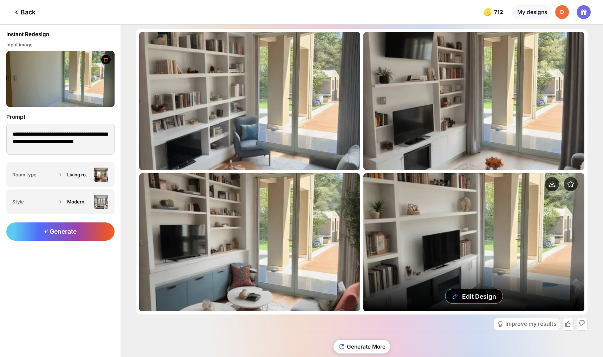
scroll to position [0, 0]
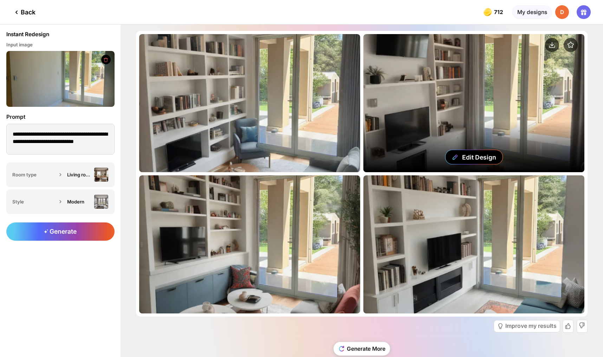
click at [535, 111] on div "Edit Design" at bounding box center [473, 103] width 221 height 138
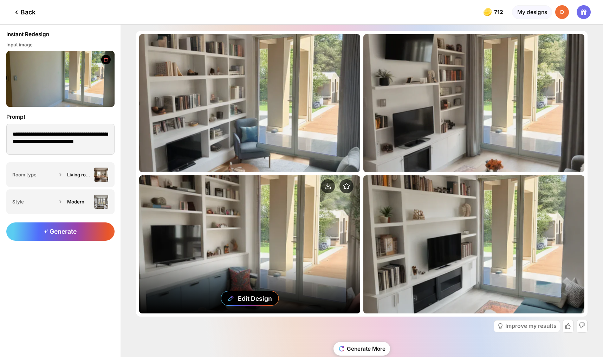
click at [265, 193] on div "Edit Design" at bounding box center [249, 244] width 221 height 138
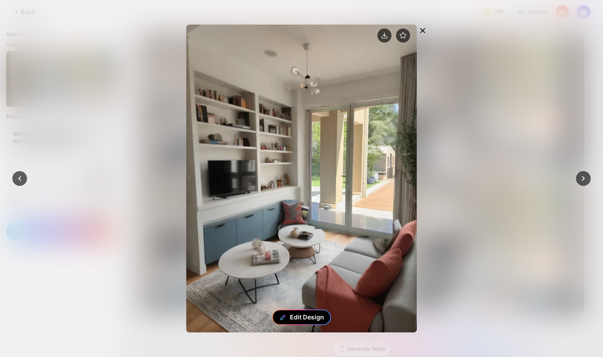
click at [290, 321] on div "Edit Design" at bounding box center [301, 316] width 59 height 15
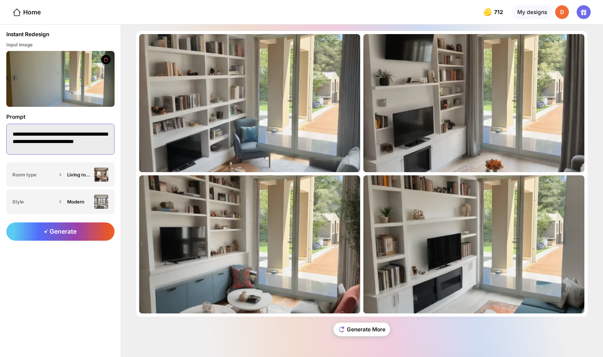
click at [34, 135] on textarea "**********" at bounding box center [60, 139] width 108 height 31
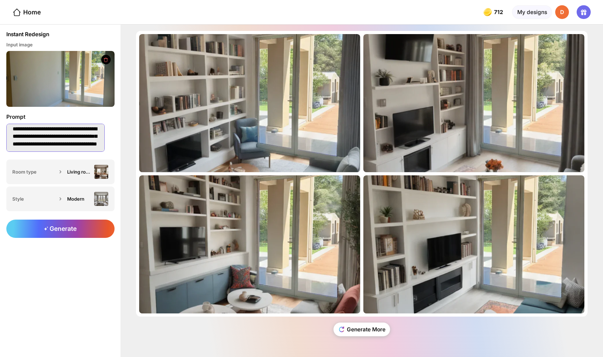
type textarea "**********"
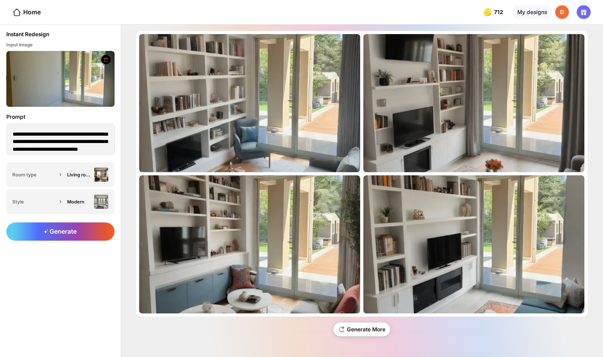
scroll to position [5, 0]
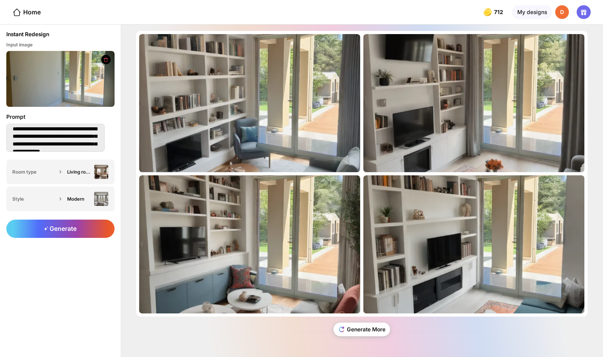
click at [10, 124] on textarea "**********" at bounding box center [55, 138] width 98 height 28
click at [86, 137] on textarea "**********" at bounding box center [55, 138] width 98 height 28
click at [43, 131] on textarea "**********" at bounding box center [55, 138] width 98 height 28
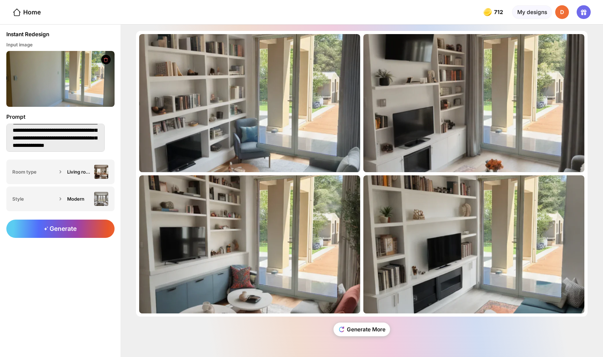
click at [94, 131] on textarea "**********" at bounding box center [55, 138] width 98 height 28
type textarea "**********"
click at [81, 129] on textarea "**********" at bounding box center [55, 138] width 98 height 28
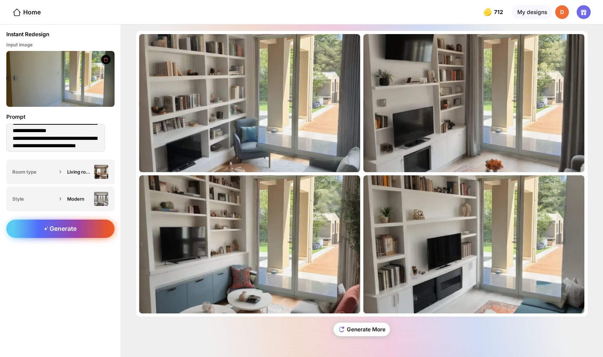
type textarea "**********"
click at [59, 225] on span "Generate" at bounding box center [60, 228] width 33 height 7
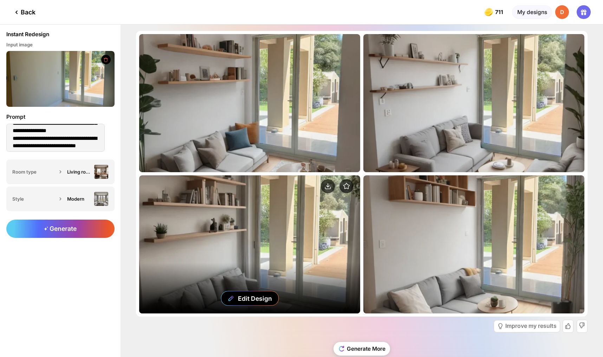
scroll to position [18, 0]
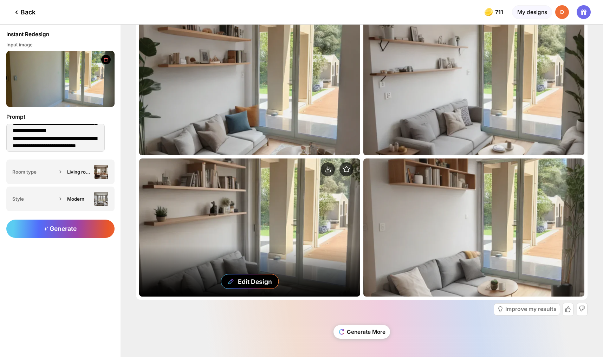
click at [216, 223] on div "Edit Design" at bounding box center [249, 227] width 221 height 138
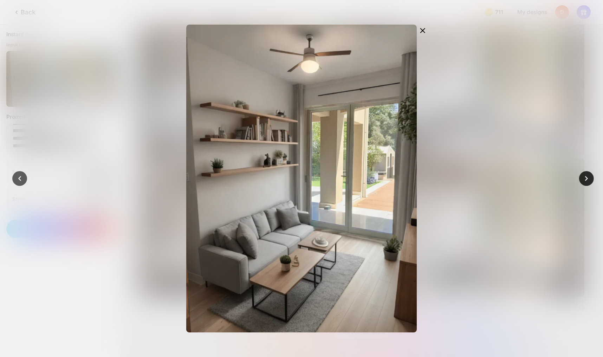
click at [589, 177] on icon at bounding box center [586, 179] width 10 height 10
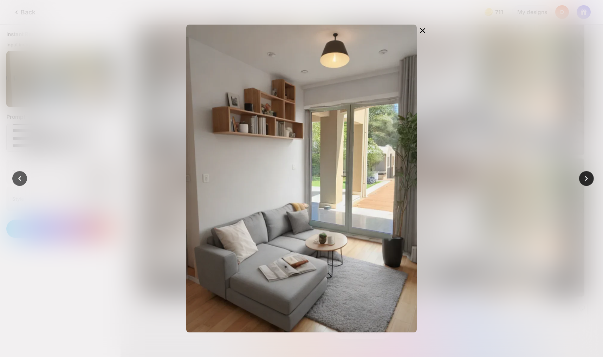
click at [589, 177] on icon at bounding box center [586, 179] width 10 height 10
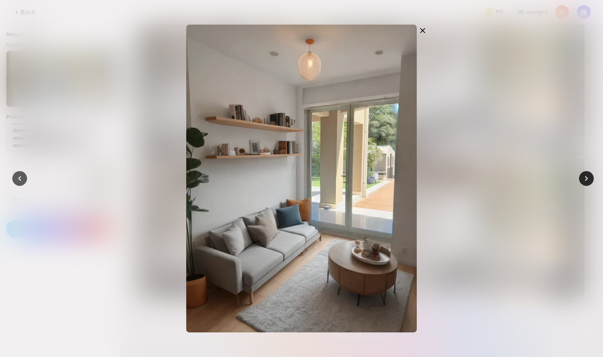
click at [589, 177] on icon at bounding box center [586, 179] width 10 height 10
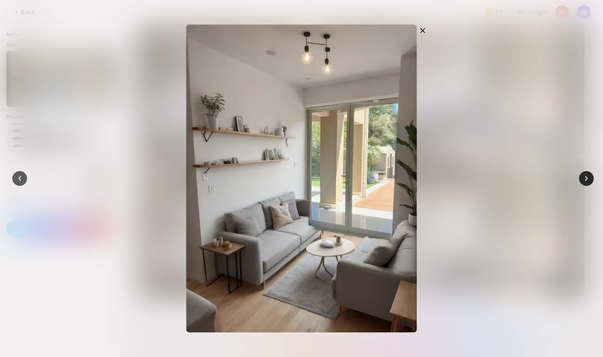
click at [589, 177] on icon at bounding box center [586, 179] width 10 height 10
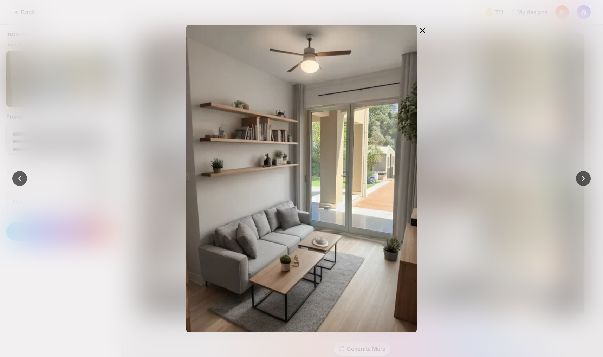
scroll to position [18, 0]
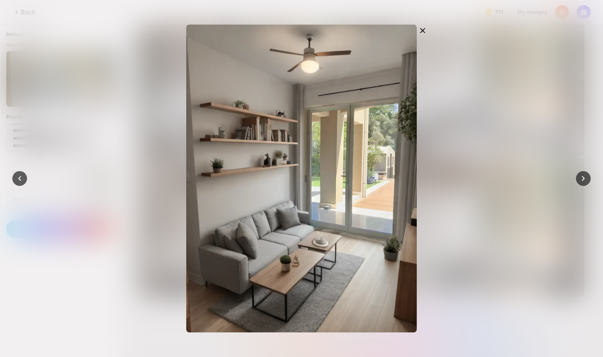
click at [588, 177] on icon at bounding box center [583, 179] width 10 height 10
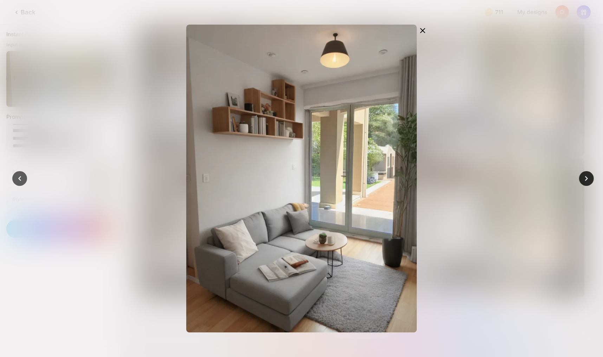
drag, startPoint x: 0, startPoint y: 0, endPoint x: 589, endPoint y: 177, distance: 614.7
click at [589, 177] on icon at bounding box center [586, 179] width 10 height 10
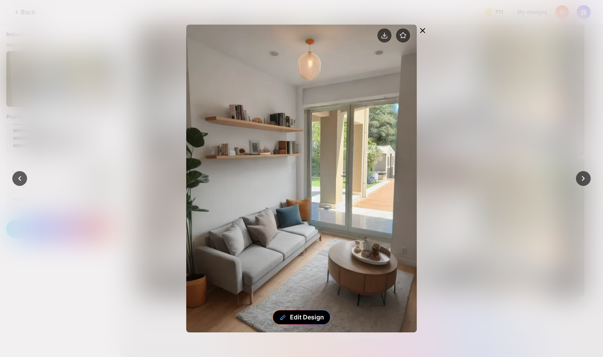
click at [424, 26] on icon at bounding box center [422, 30] width 8 height 8
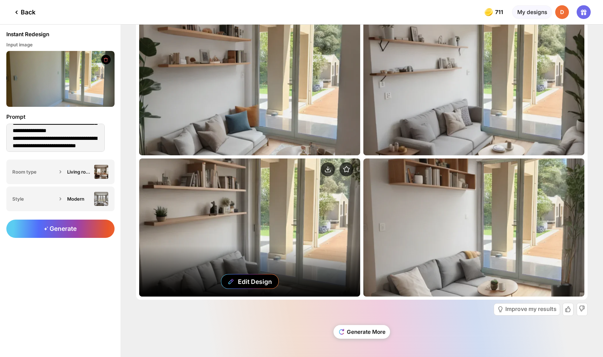
click at [294, 202] on div "Edit Design" at bounding box center [249, 227] width 221 height 138
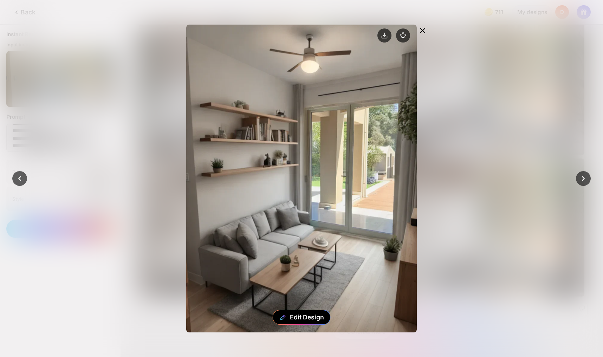
click at [422, 27] on icon at bounding box center [422, 30] width 8 height 8
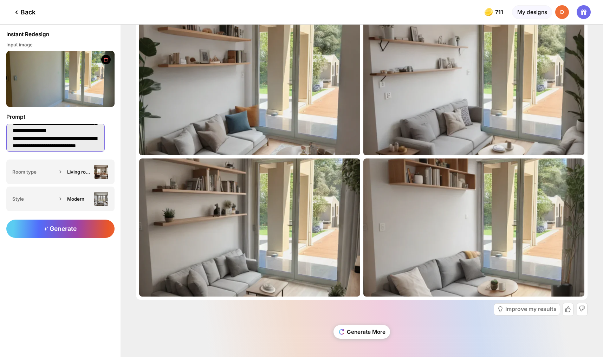
click at [85, 131] on textarea "**********" at bounding box center [55, 138] width 98 height 28
type textarea "**********"
click at [61, 225] on span "Generate" at bounding box center [60, 228] width 33 height 7
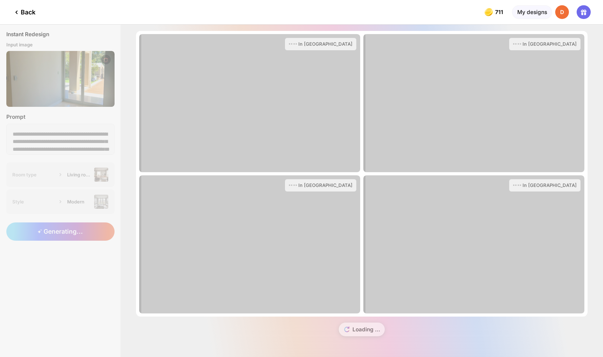
scroll to position [26, 0]
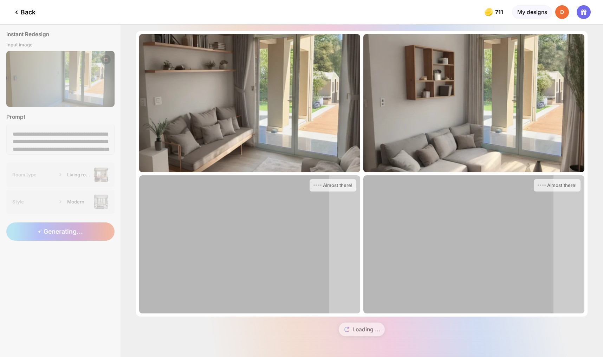
scroll to position [26, 0]
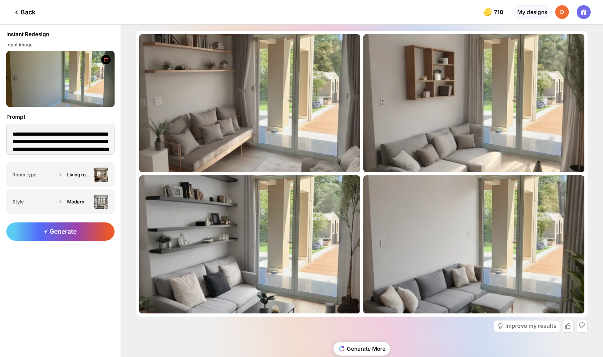
scroll to position [26, 0]
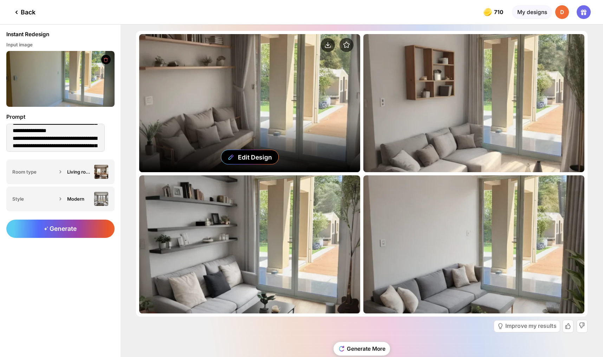
click at [278, 115] on div "Edit Design" at bounding box center [249, 103] width 221 height 138
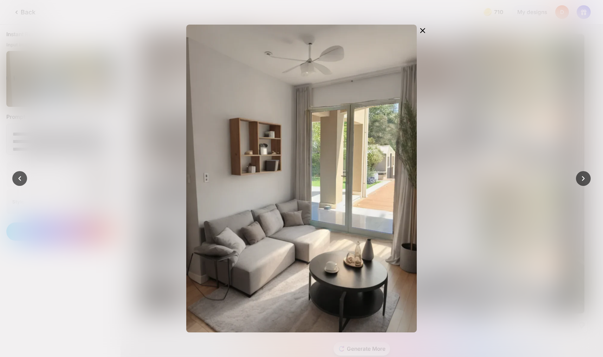
scroll to position [26, 0]
click at [586, 176] on icon at bounding box center [583, 179] width 10 height 10
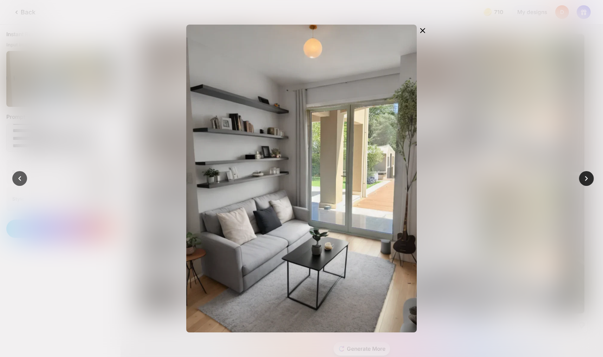
click at [586, 176] on icon at bounding box center [586, 179] width 10 height 10
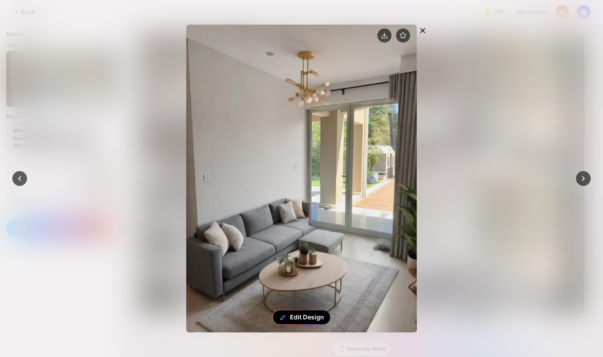
click at [422, 27] on icon at bounding box center [422, 30] width 8 height 8
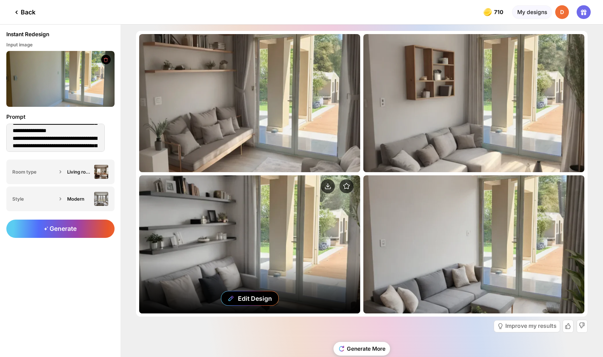
scroll to position [18, 0]
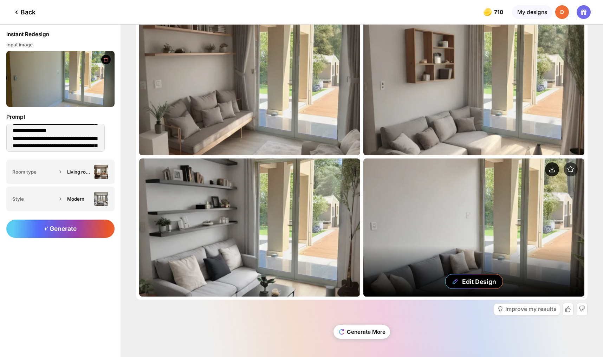
click at [554, 165] on circle at bounding box center [552, 169] width 14 height 14
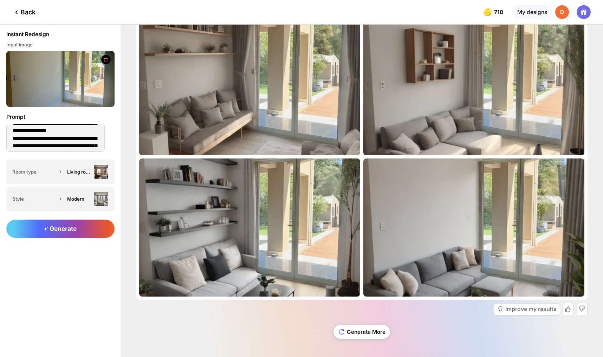
click at [461, 8] on div at bounding box center [256, 12] width 410 height 24
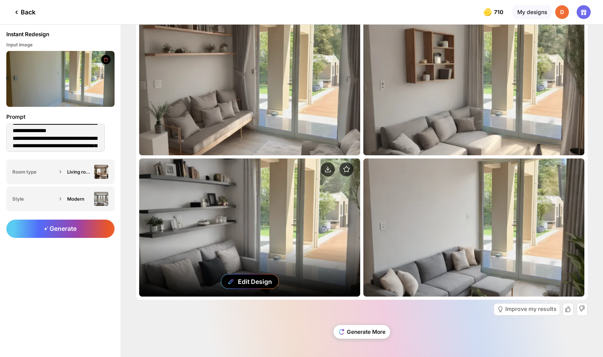
click at [301, 256] on div "Edit Design" at bounding box center [249, 227] width 221 height 138
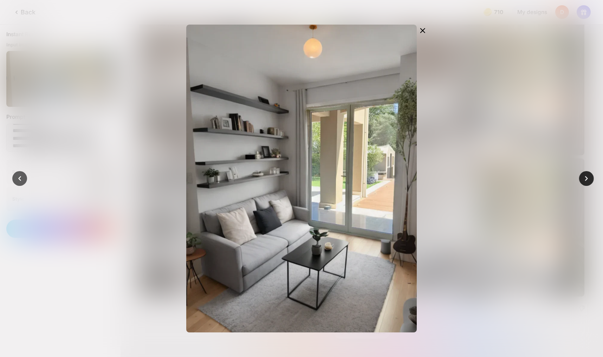
click at [585, 179] on icon at bounding box center [586, 179] width 10 height 10
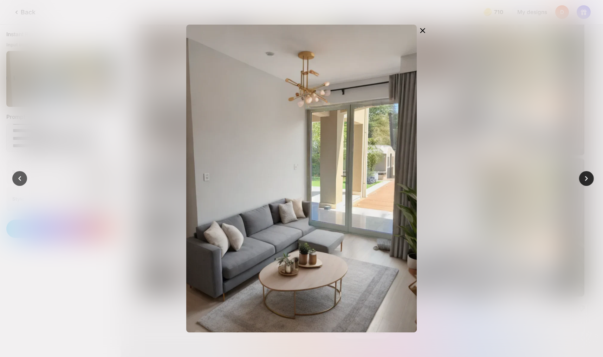
click at [589, 178] on icon at bounding box center [586, 179] width 10 height 10
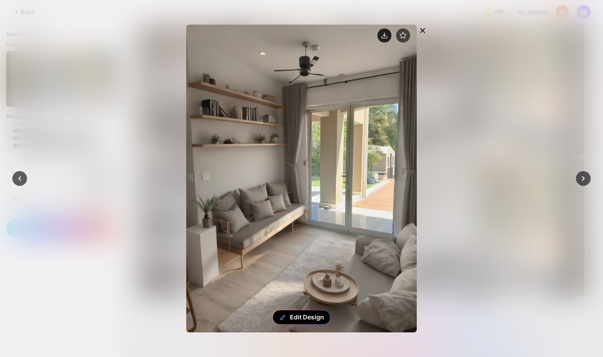
click at [387, 37] on icon at bounding box center [384, 38] width 5 height 2
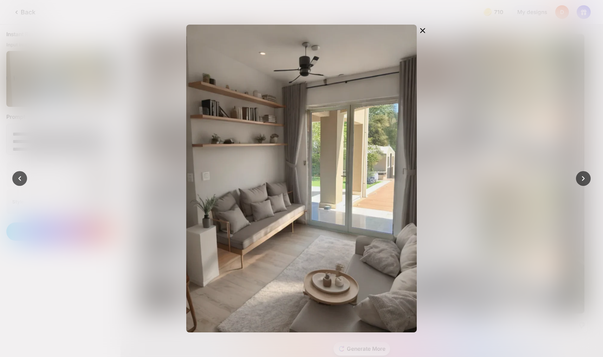
scroll to position [18, 0]
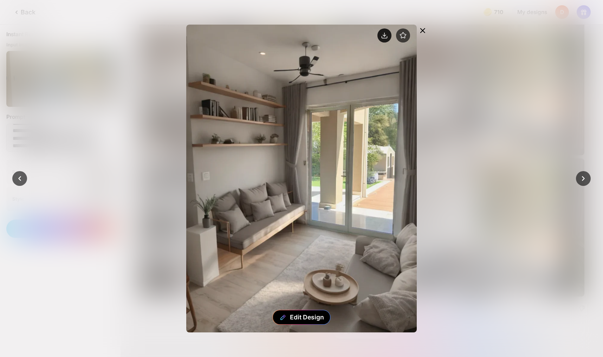
click at [388, 32] on circle at bounding box center [384, 35] width 14 height 14
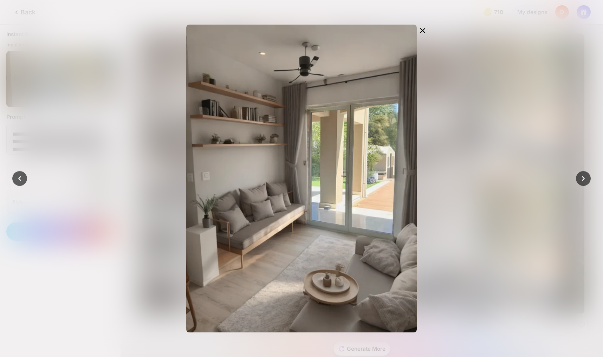
scroll to position [18, 0]
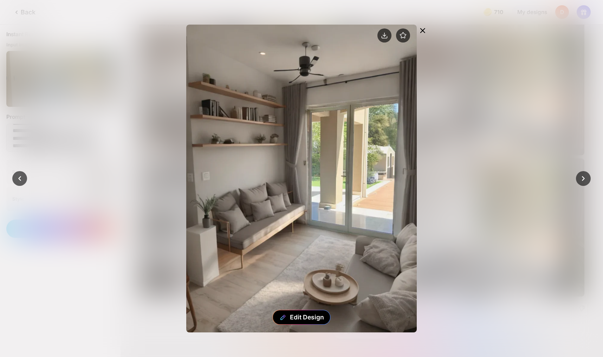
click at [423, 28] on icon at bounding box center [423, 30] width 4 height 4
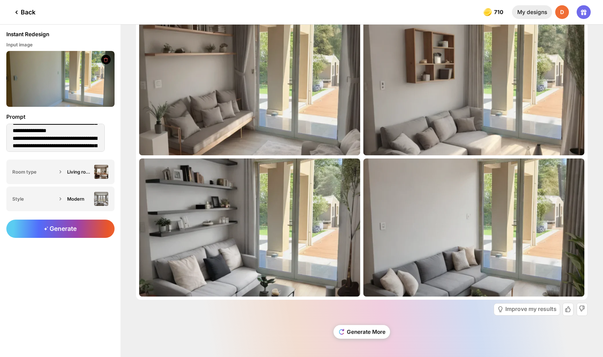
click at [537, 15] on div "My designs" at bounding box center [532, 12] width 40 height 14
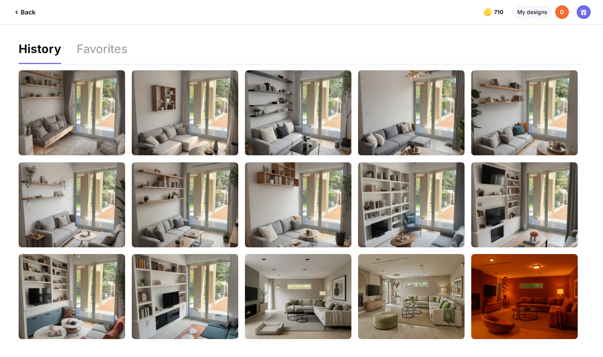
click at [25, 12] on div "Back" at bounding box center [23, 12] width 23 height 8
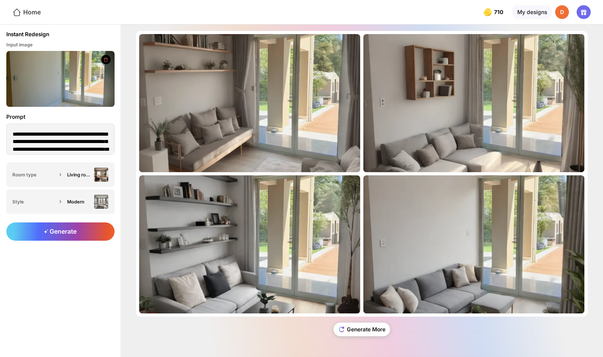
click at [27, 11] on div "Home" at bounding box center [26, 12] width 28 height 9
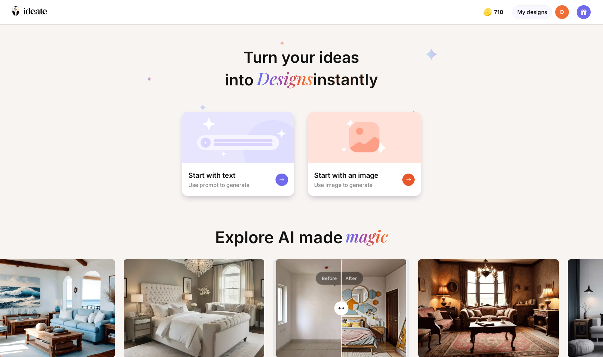
scroll to position [0, 239]
